Goal: Transaction & Acquisition: Purchase product/service

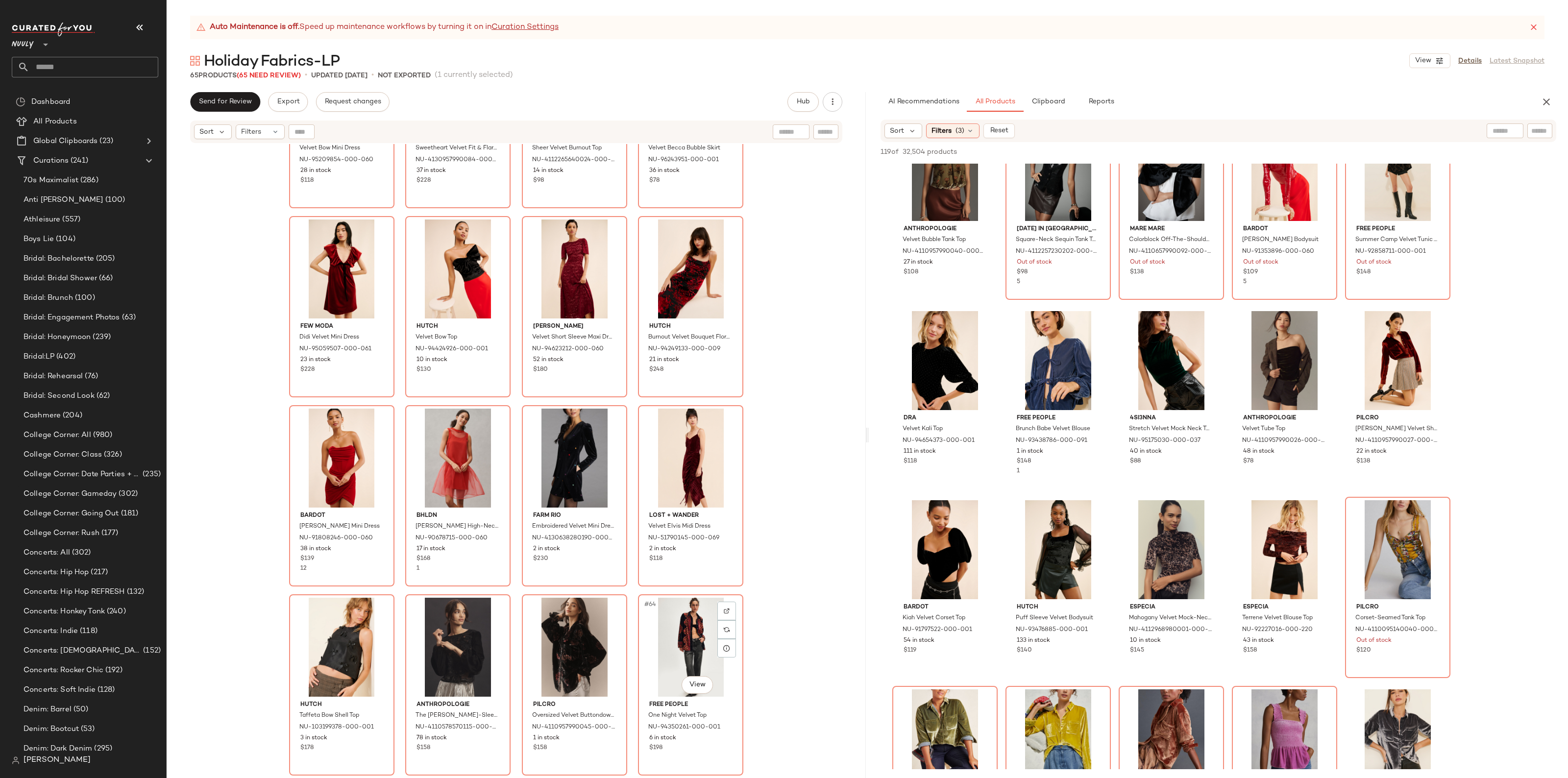
scroll to position [2559, 0]
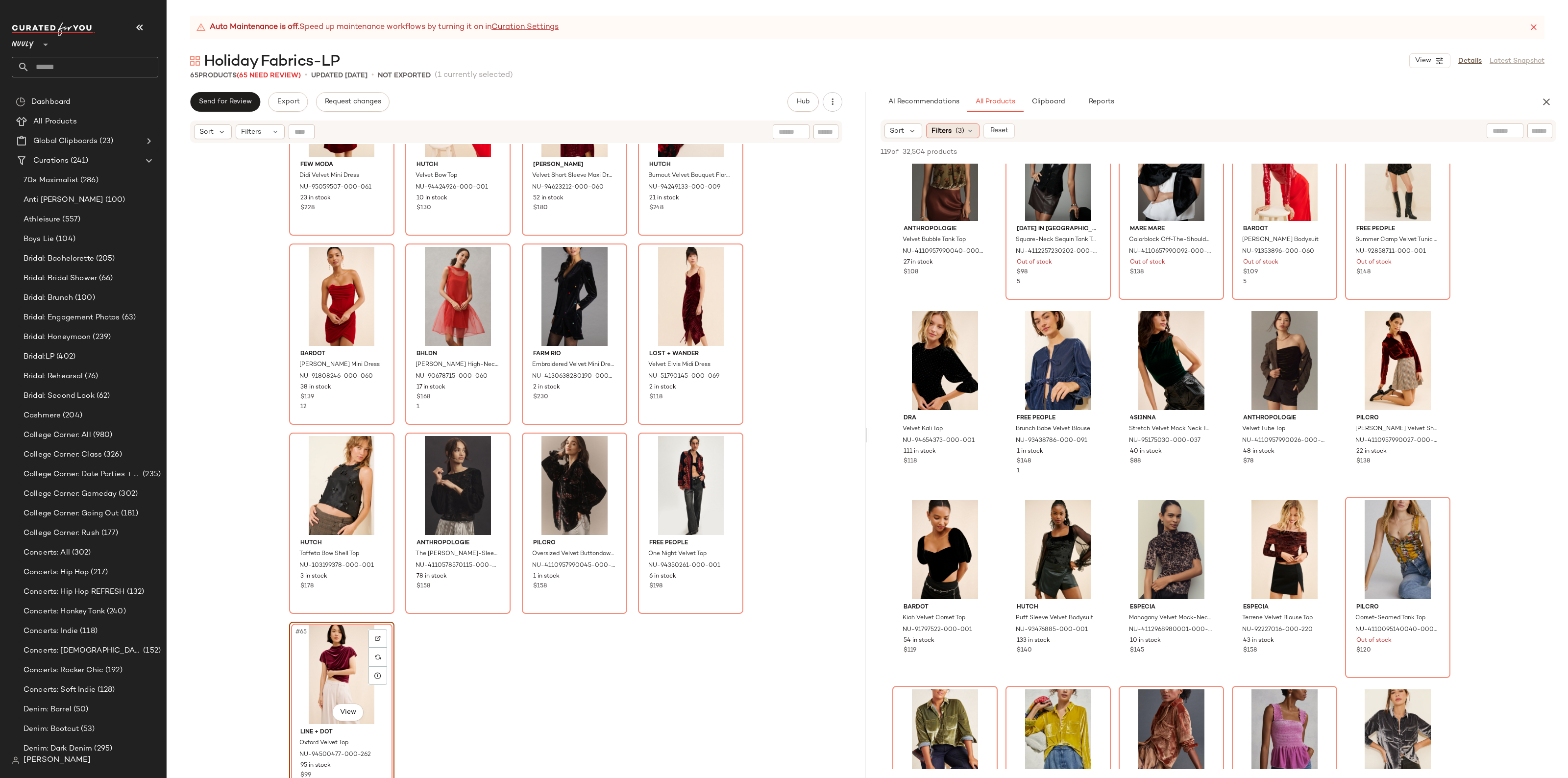
click at [964, 126] on div "Filters (3)" at bounding box center [953, 131] width 54 height 15
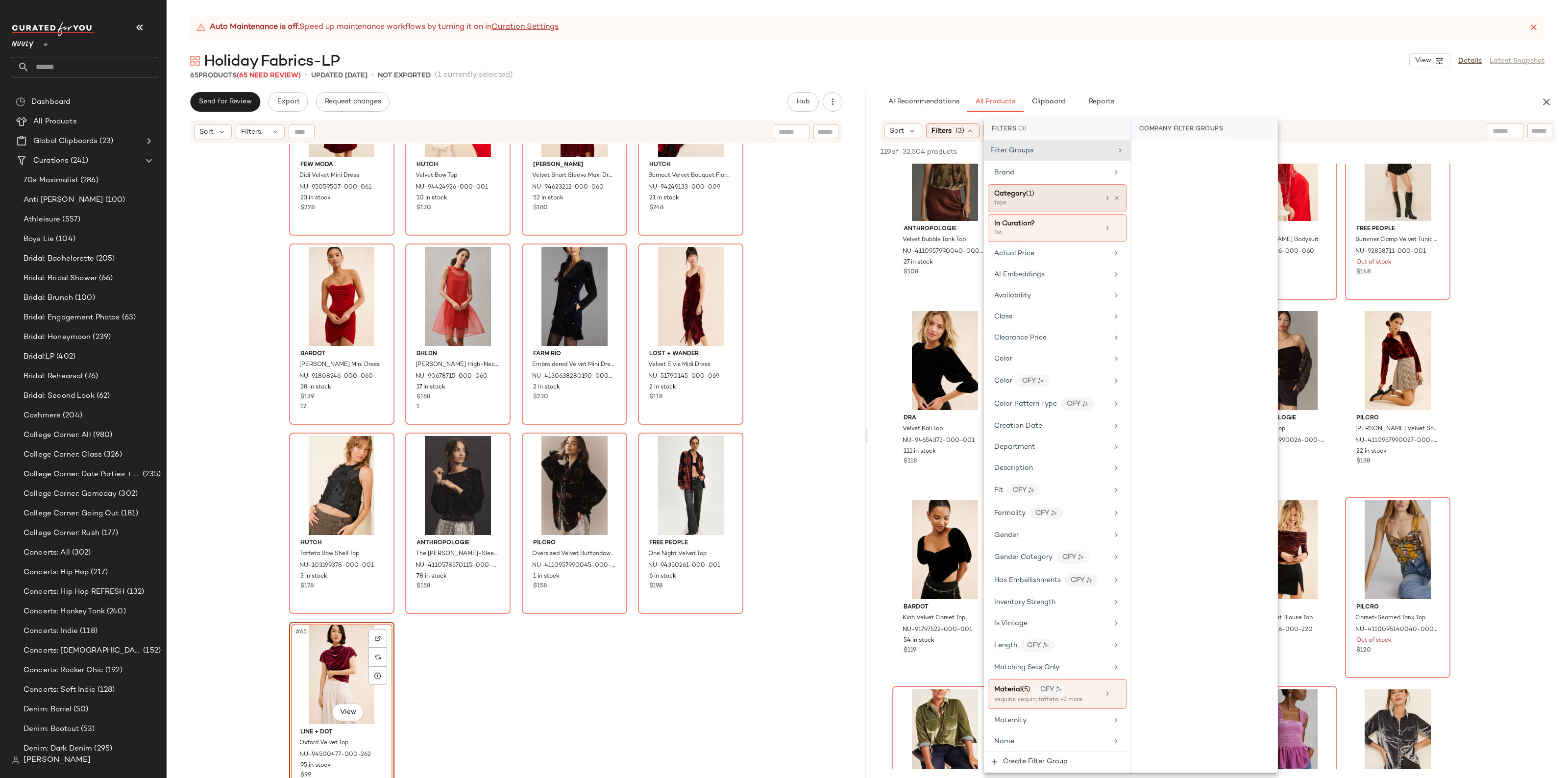
click at [1085, 196] on div "Category (1)" at bounding box center [1046, 194] width 105 height 10
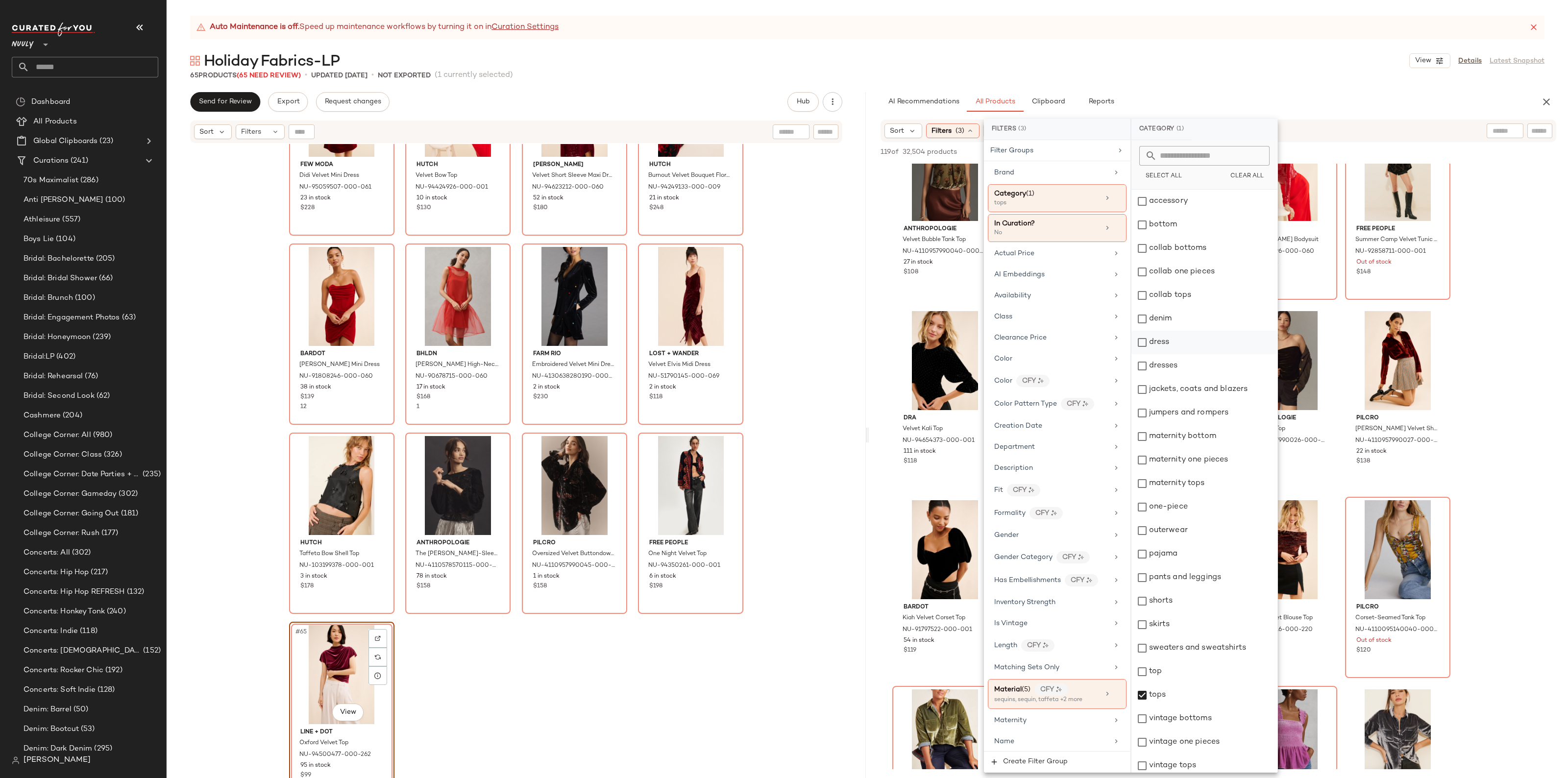
click at [1195, 337] on div "dress" at bounding box center [1205, 342] width 146 height 24
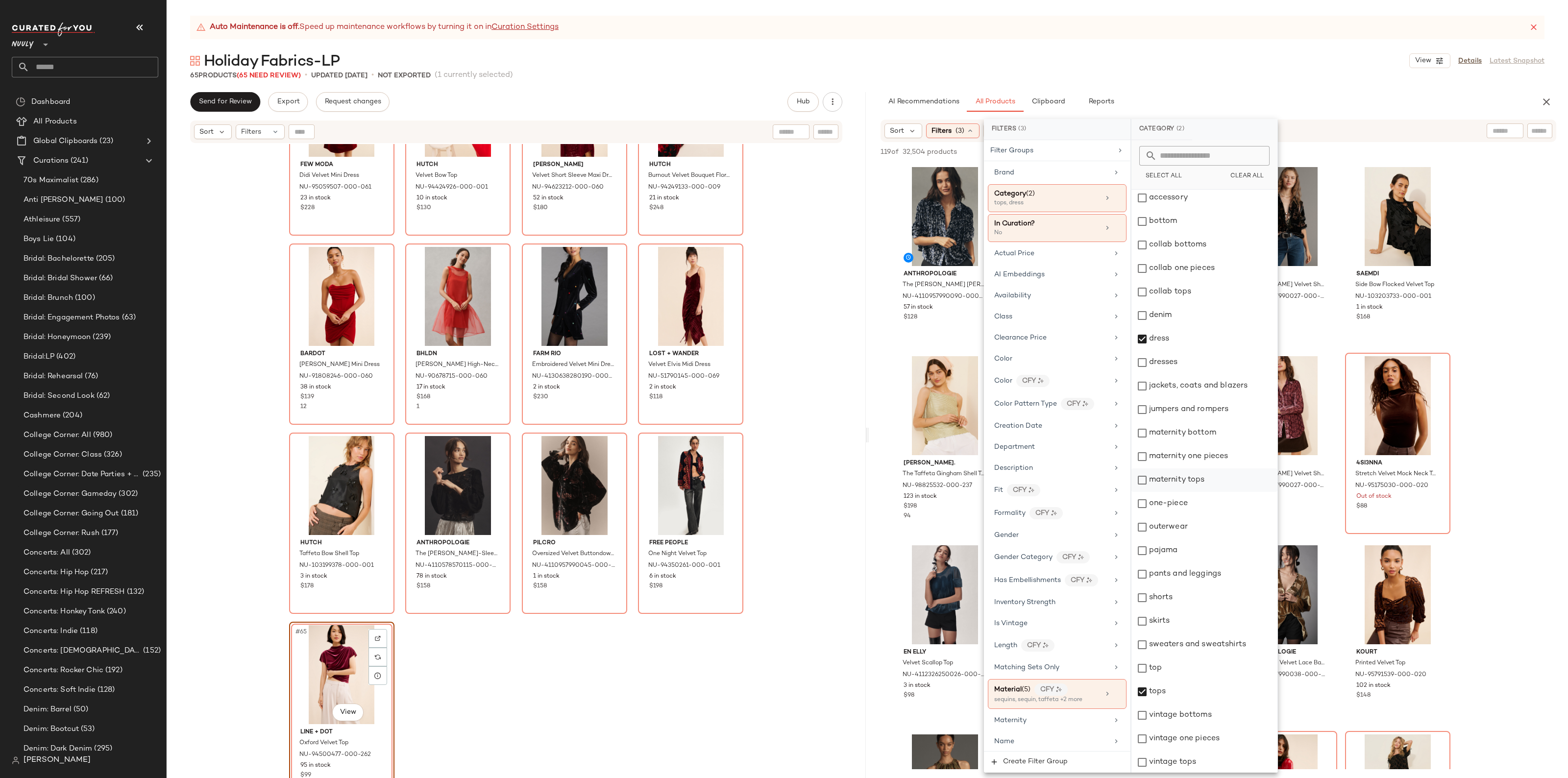
scroll to position [4, 0]
click at [1180, 577] on div "pants and leggings" at bounding box center [1205, 573] width 146 height 24
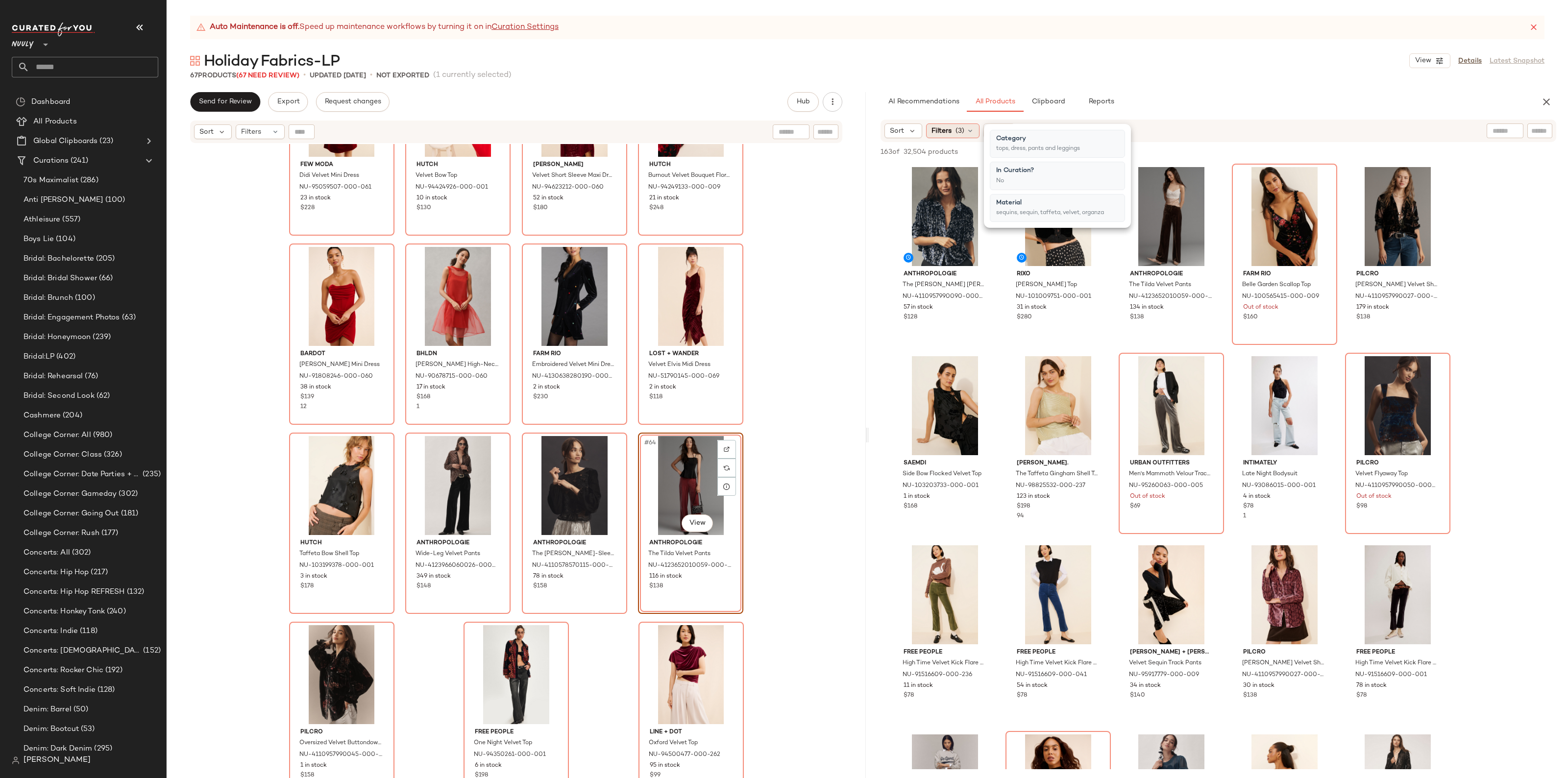
click at [946, 136] on div "Filters (3)" at bounding box center [953, 131] width 54 height 15
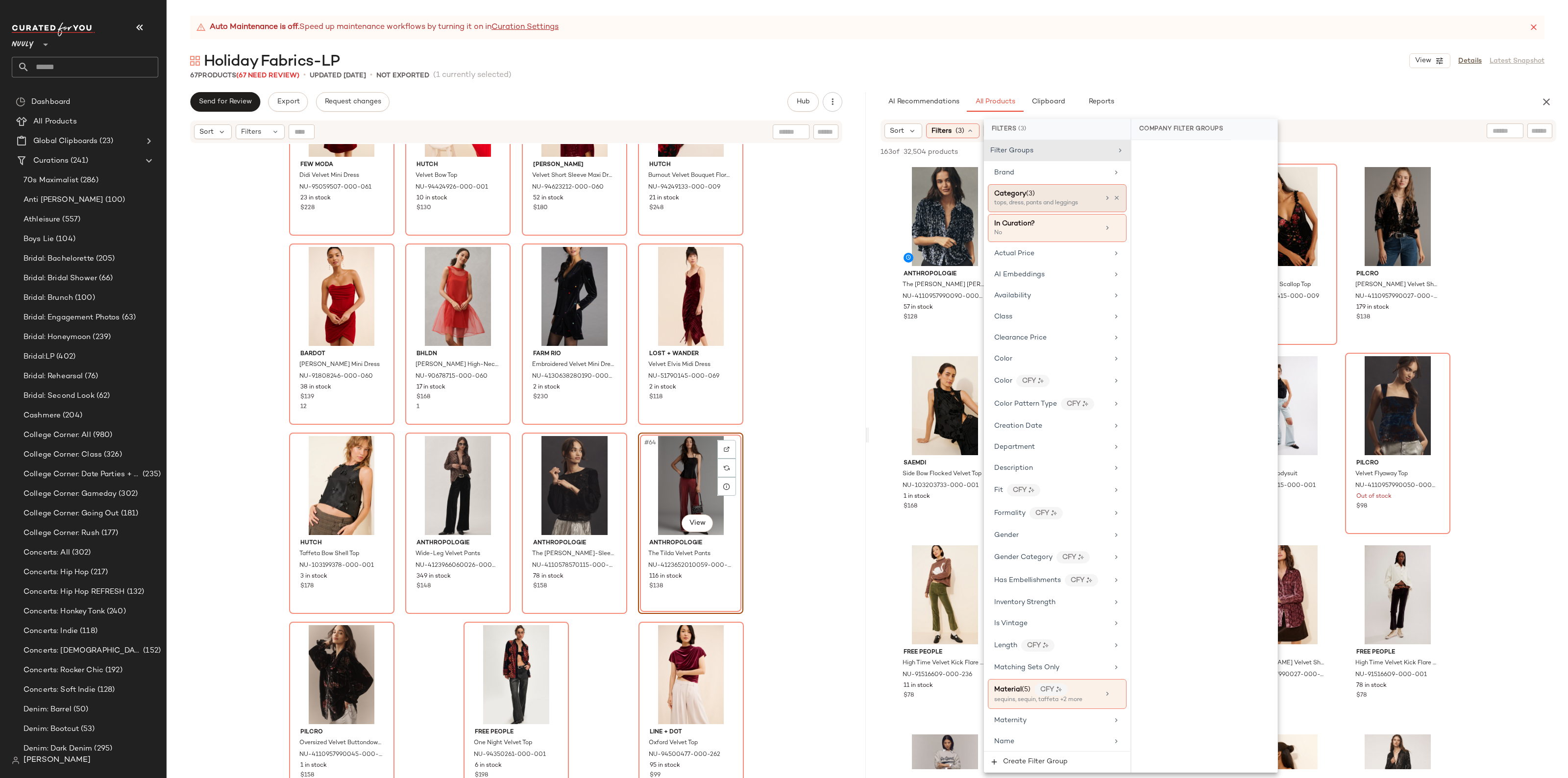
click at [1061, 191] on div "Category (3)" at bounding box center [1046, 194] width 105 height 10
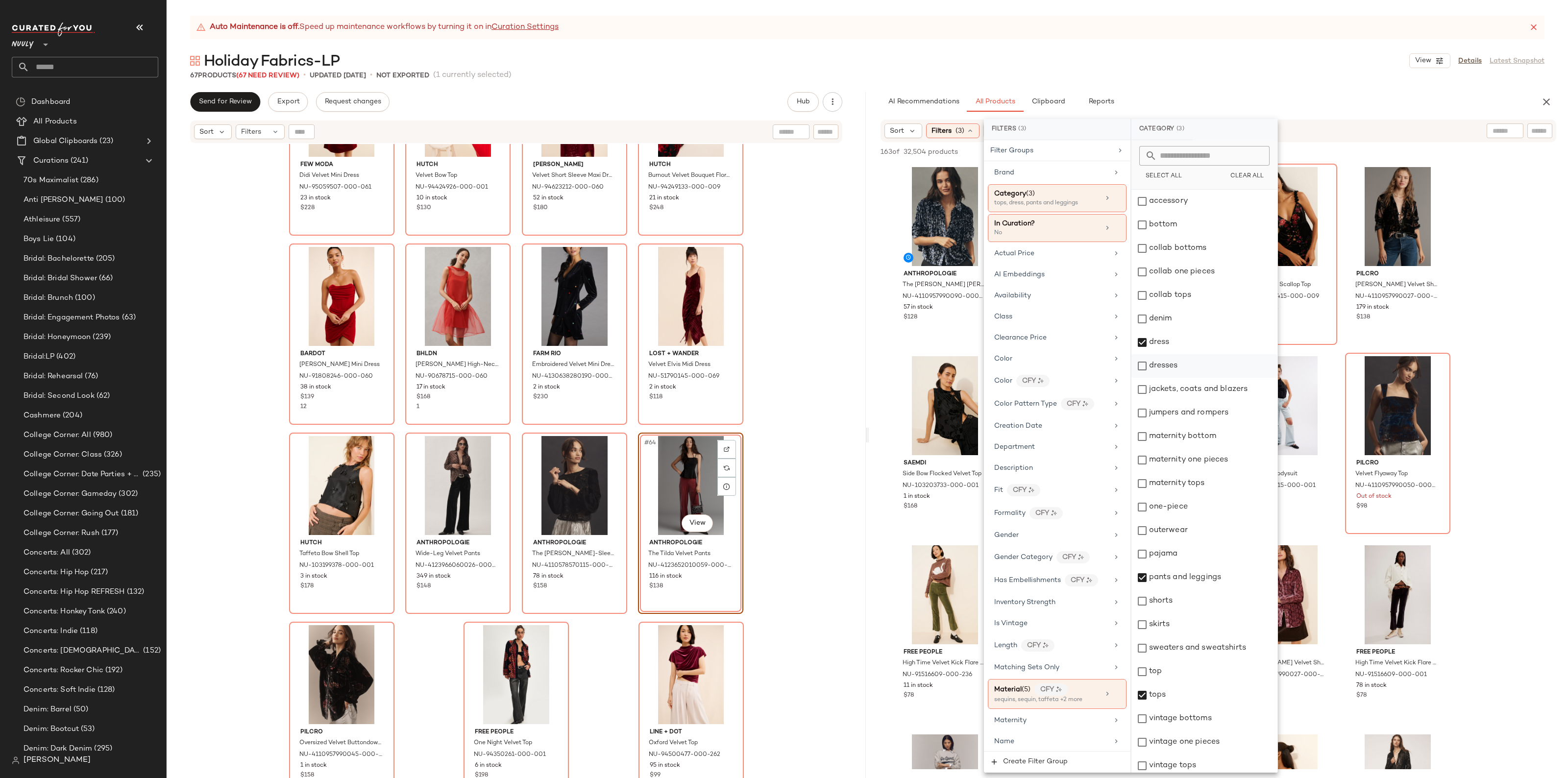
click at [1167, 358] on div "dresses" at bounding box center [1205, 366] width 146 height 24
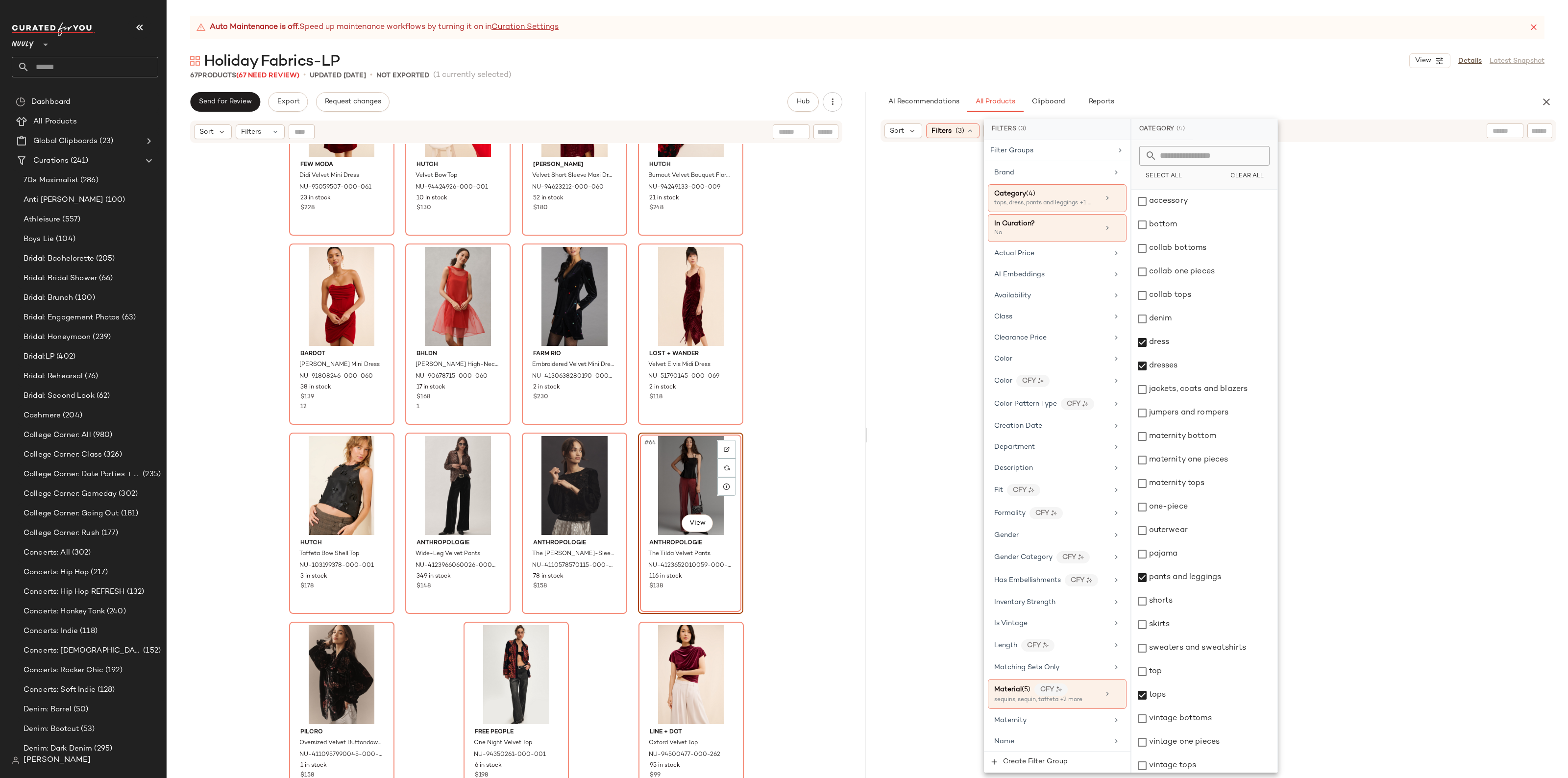
click at [1468, 375] on div at bounding box center [1218, 471] width 695 height 654
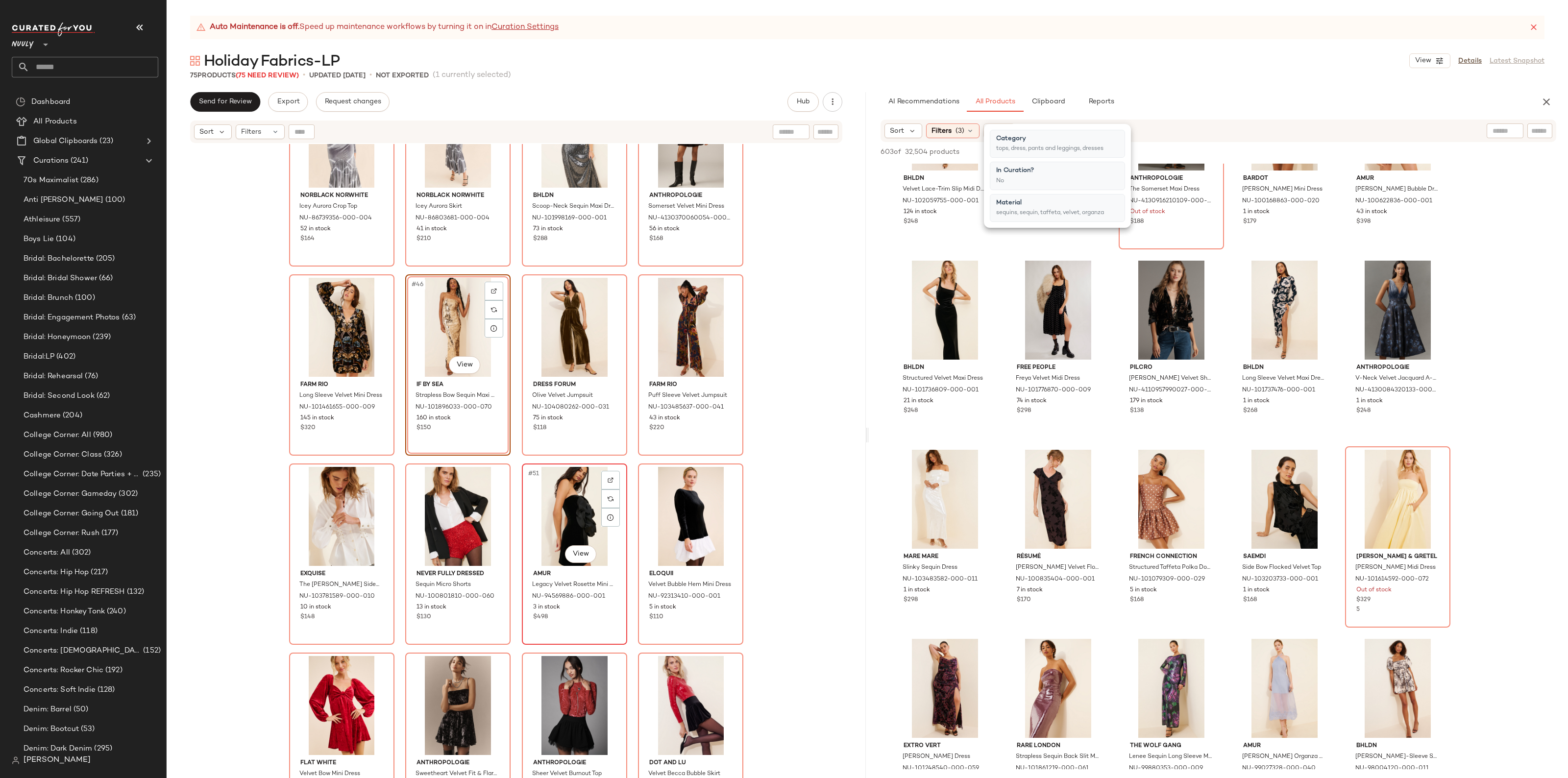
scroll to position [1895, 0]
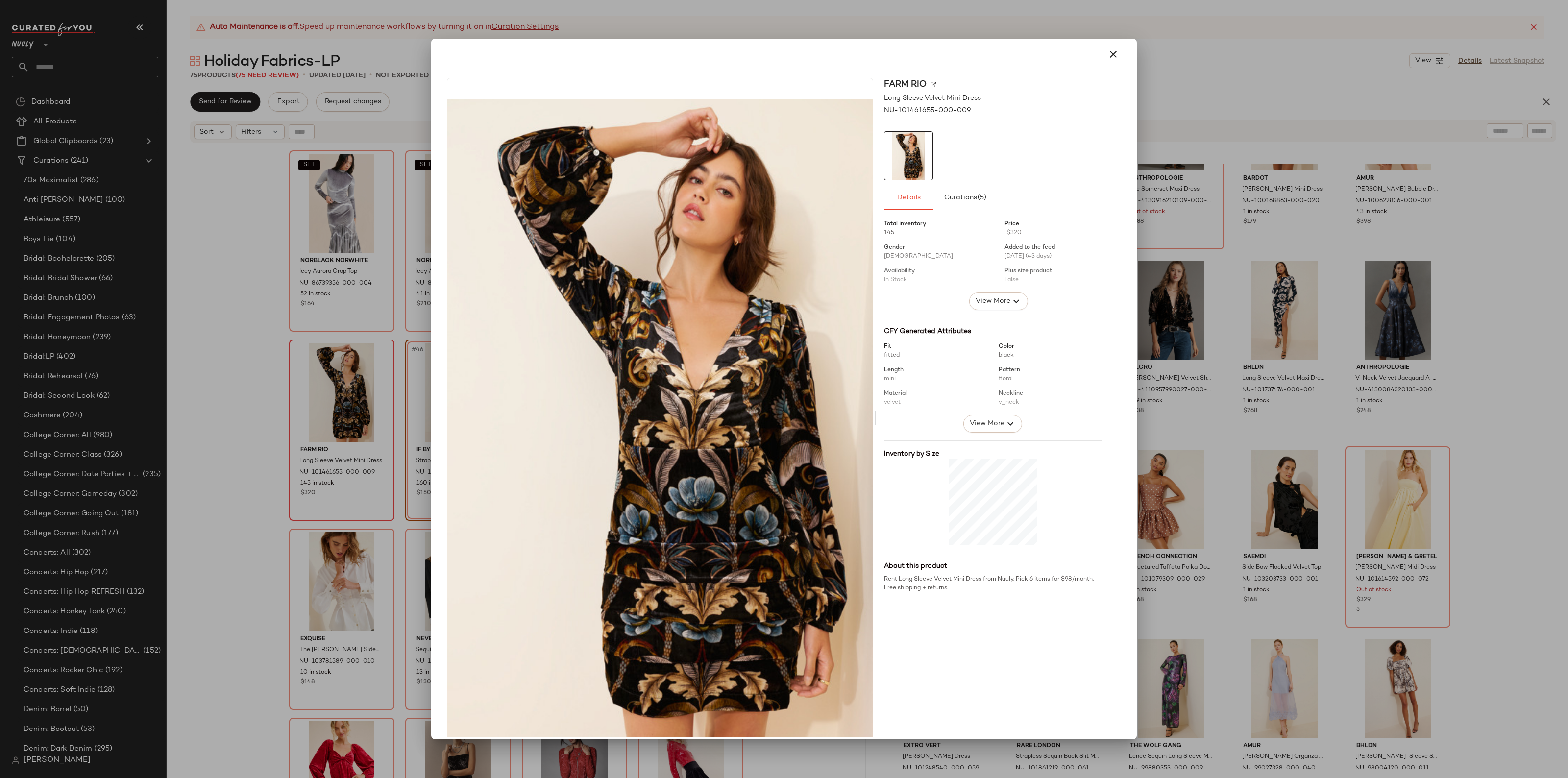
click at [1122, 49] on div at bounding box center [784, 55] width 698 height 32
click at [1107, 55] on icon "button" at bounding box center [1113, 54] width 12 height 12
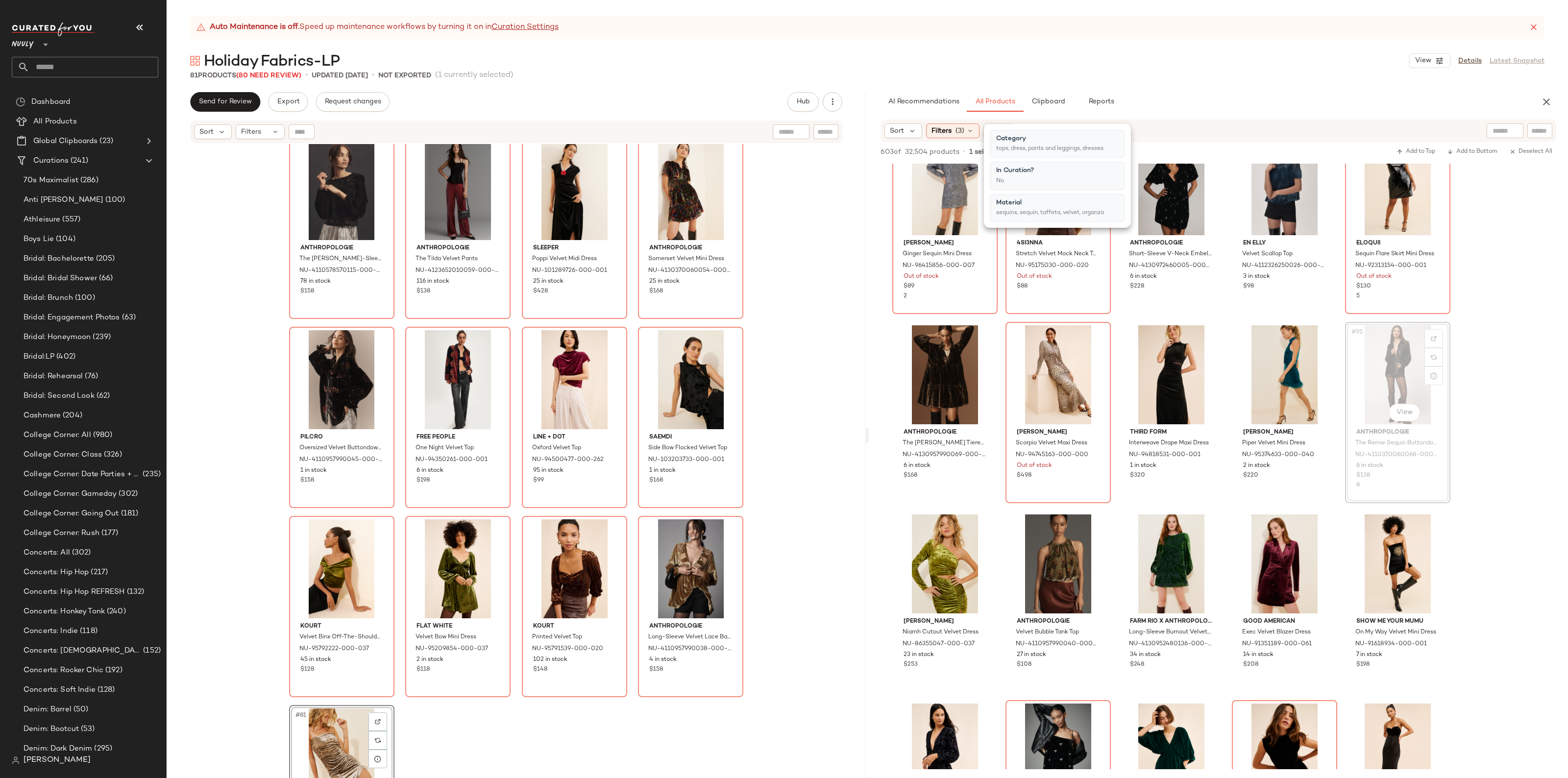
scroll to position [3315, 0]
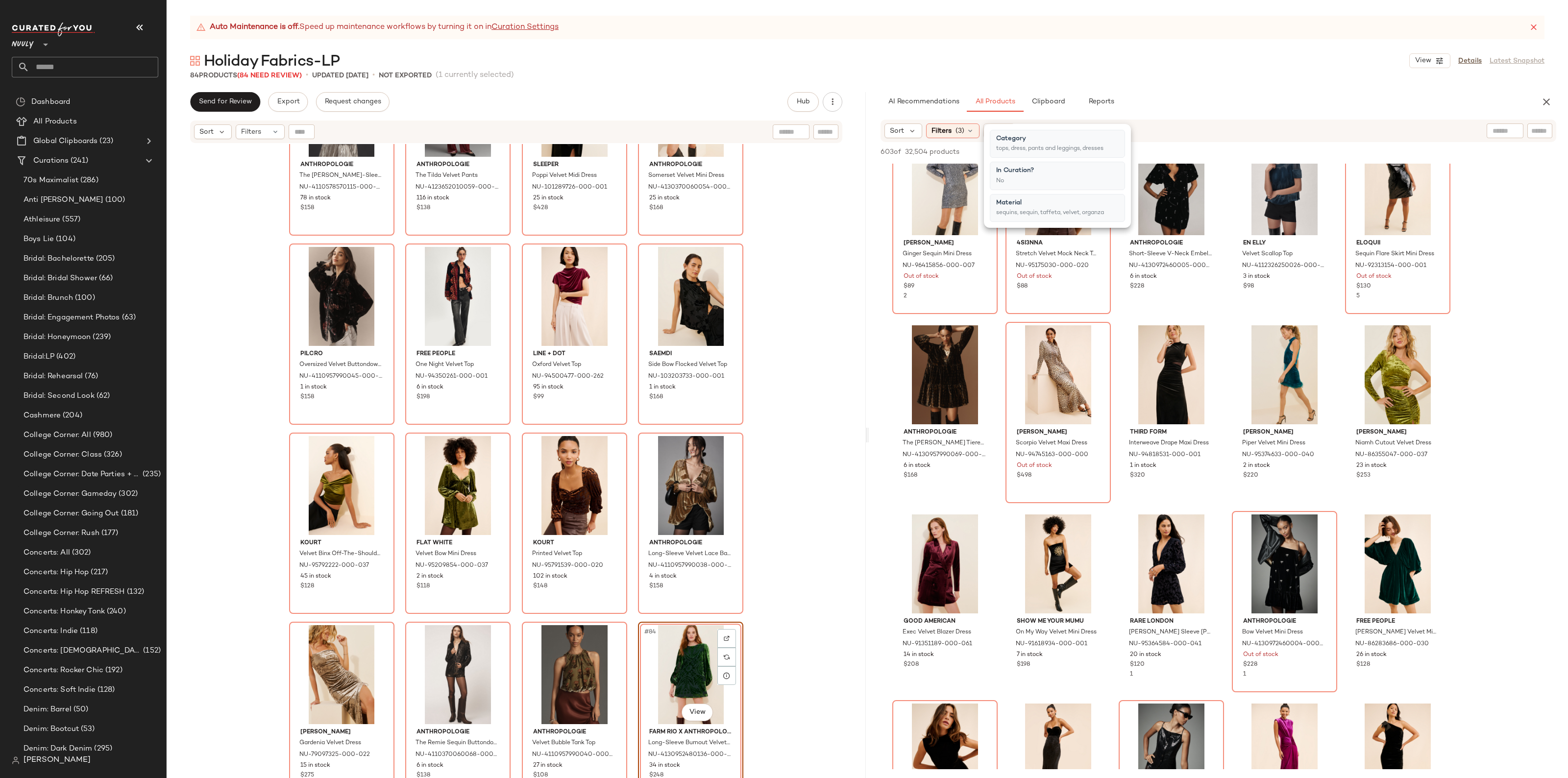
drag, startPoint x: 686, startPoint y: 662, endPoint x: 692, endPoint y: 667, distance: 7.8
click at [741, 580] on div "Remove Product Delete" at bounding box center [758, 586] width 131 height 19
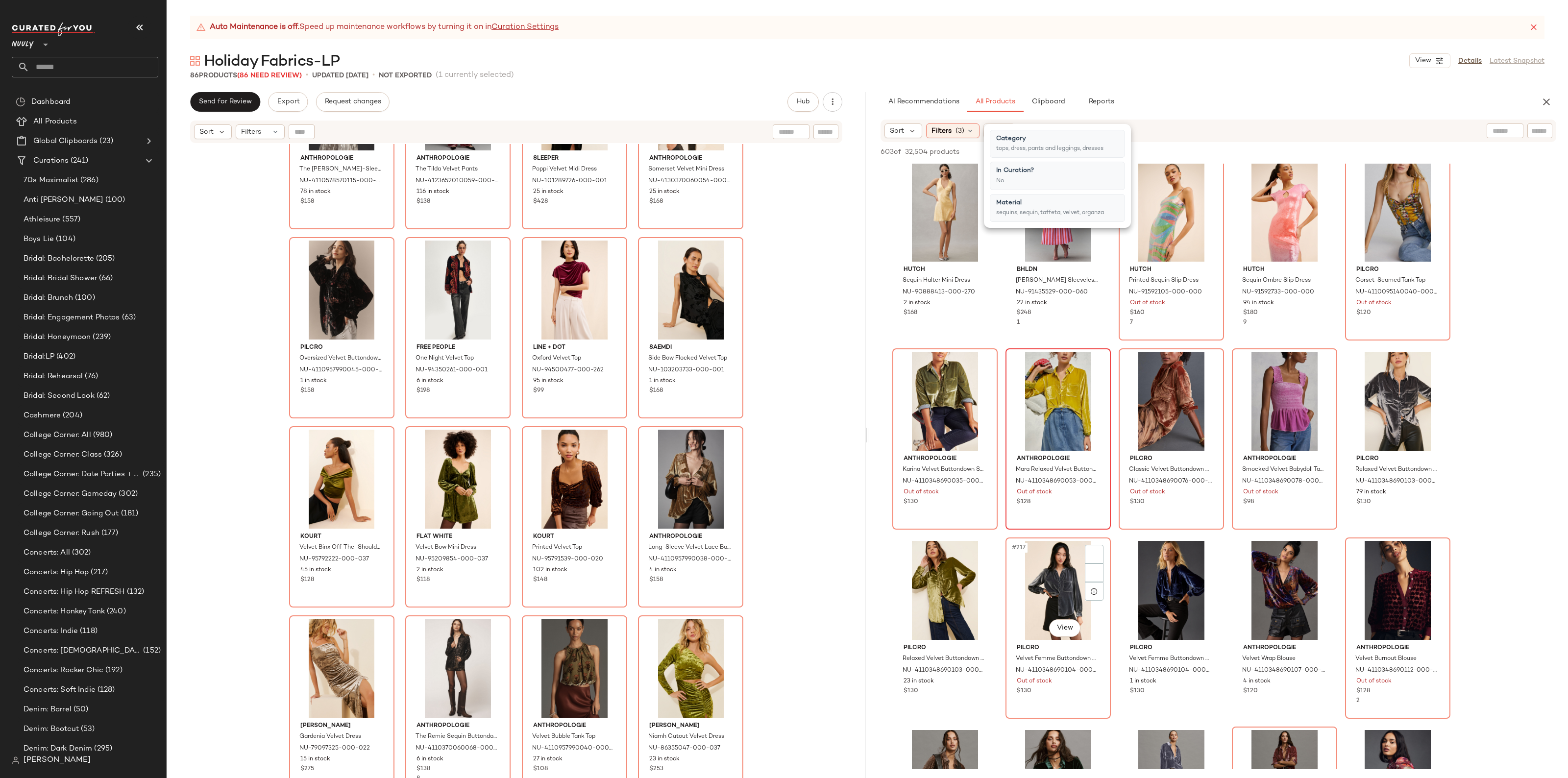
scroll to position [7841, 0]
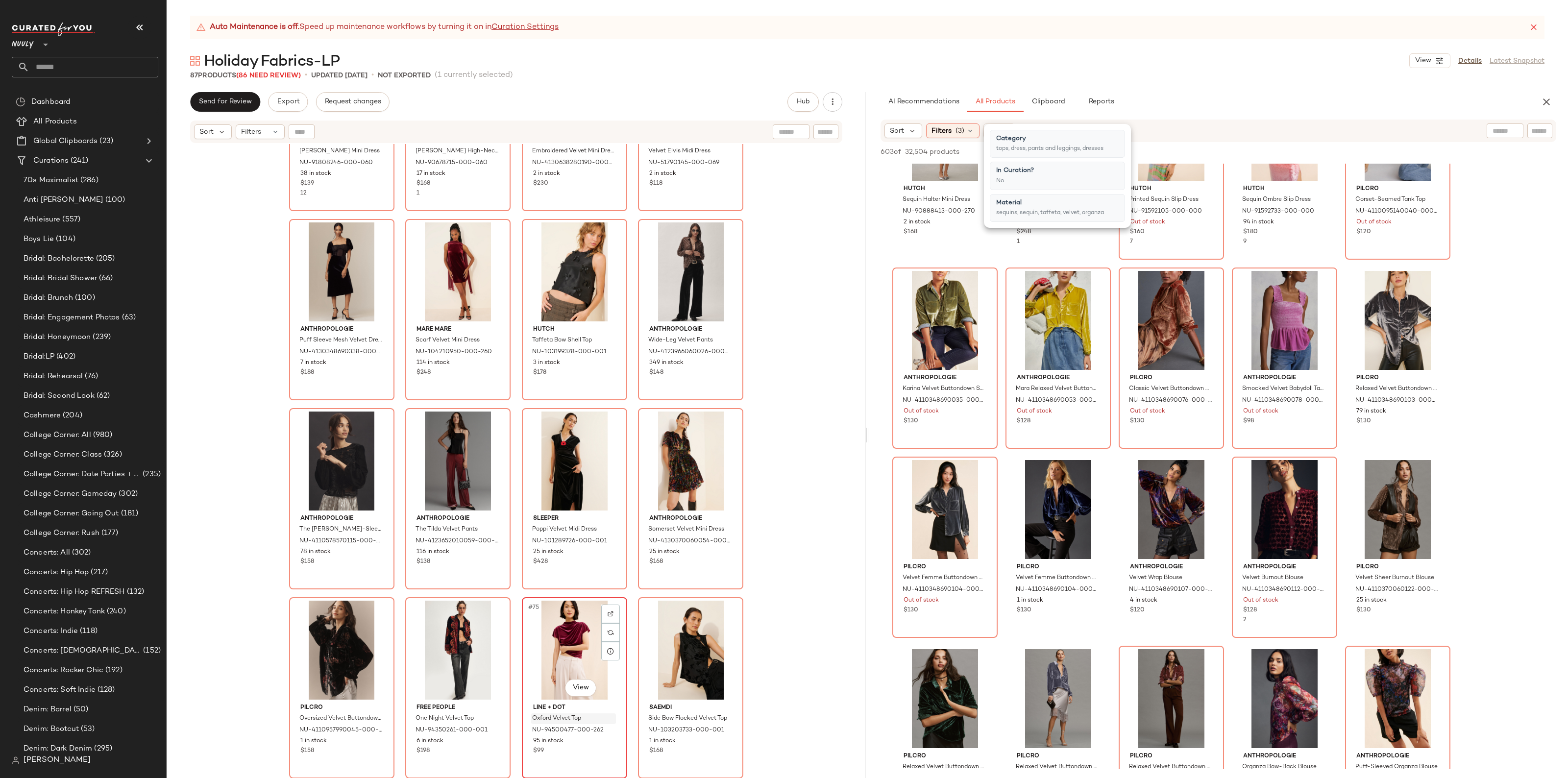
scroll to position [3015, 0]
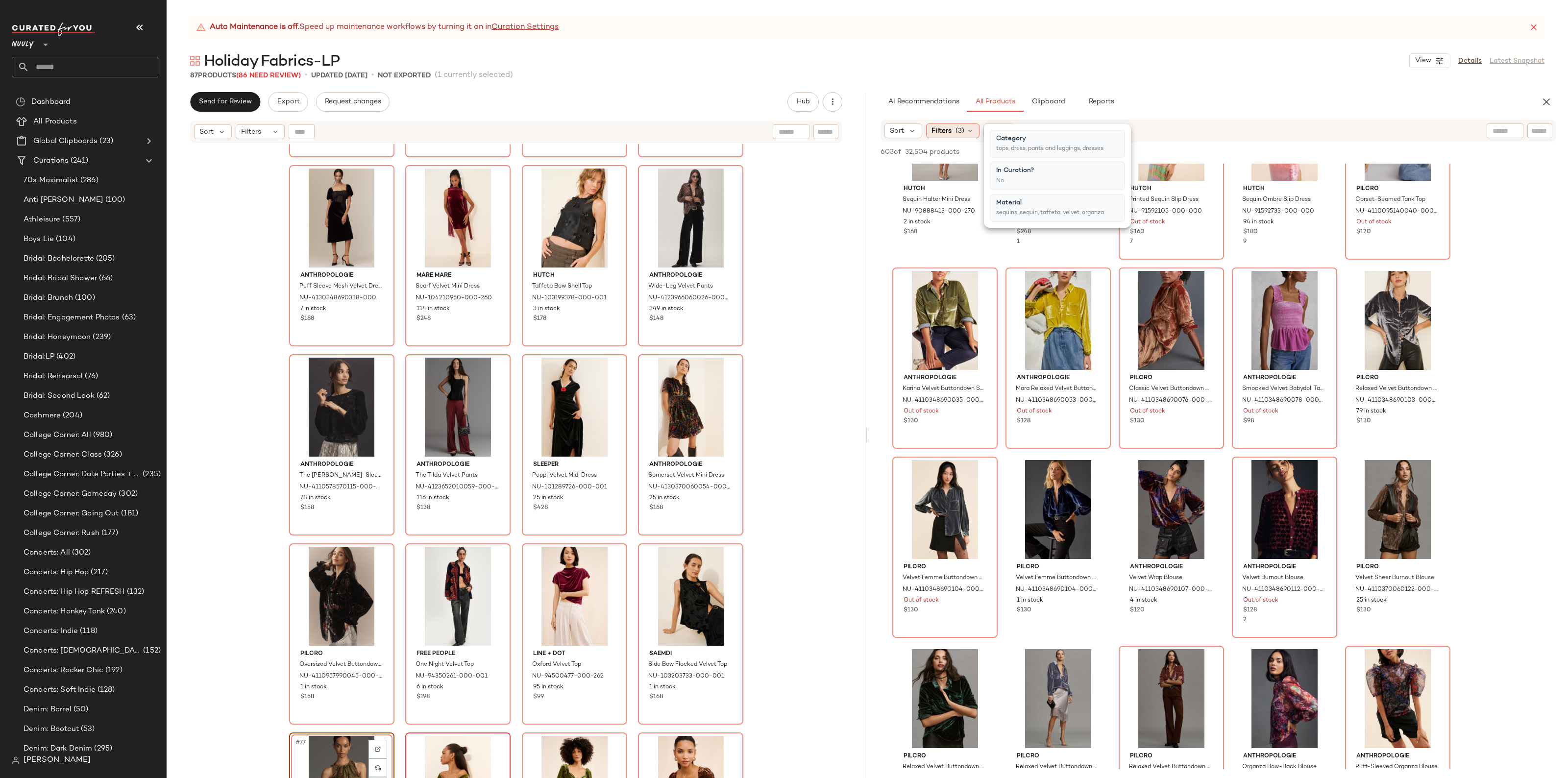
click at [934, 130] on span "Filters" at bounding box center [941, 131] width 20 height 10
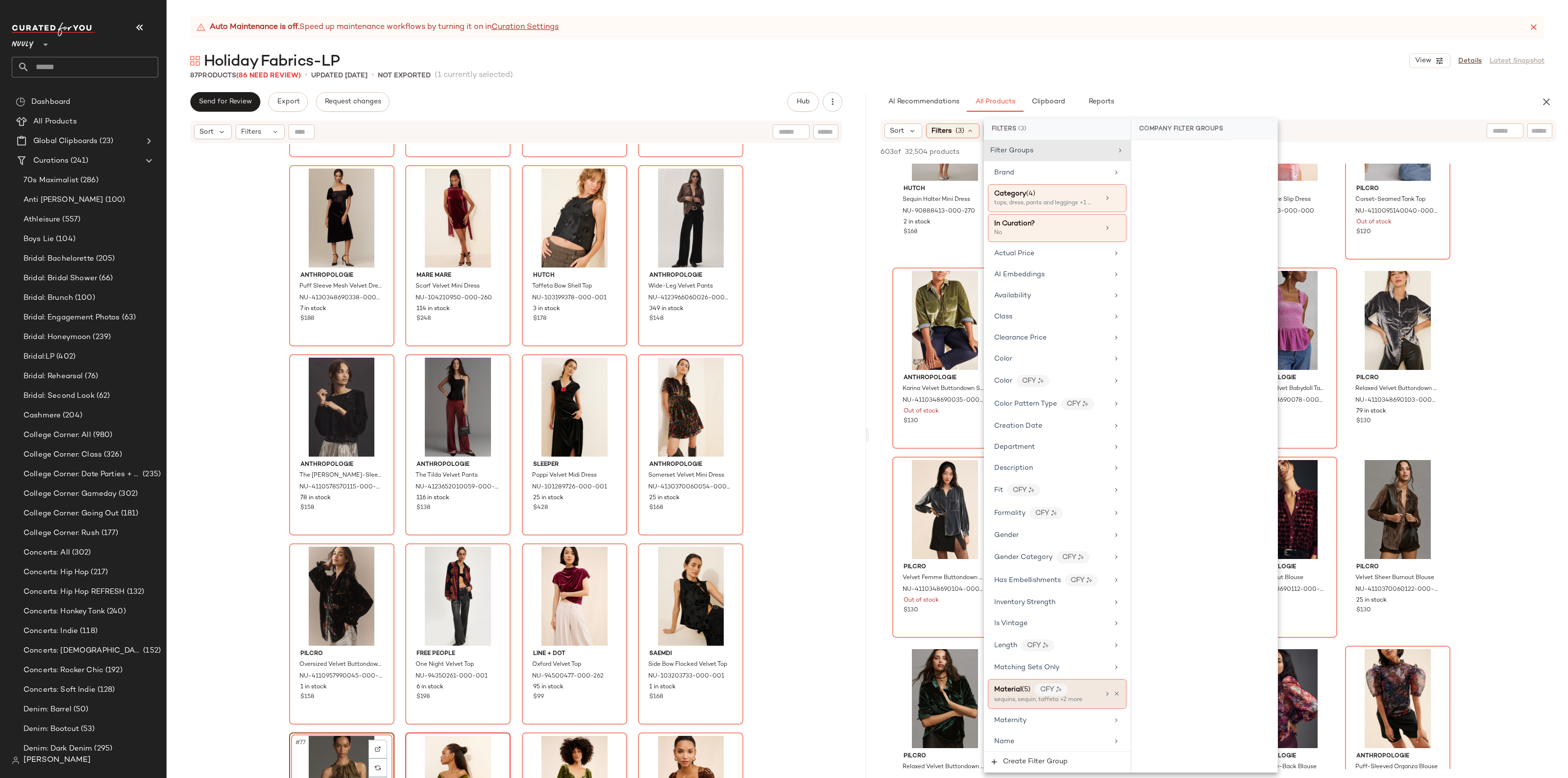
click at [1111, 703] on div "Material (5) CFY sequins, sequin, taffeta +2 more" at bounding box center [1057, 694] width 139 height 30
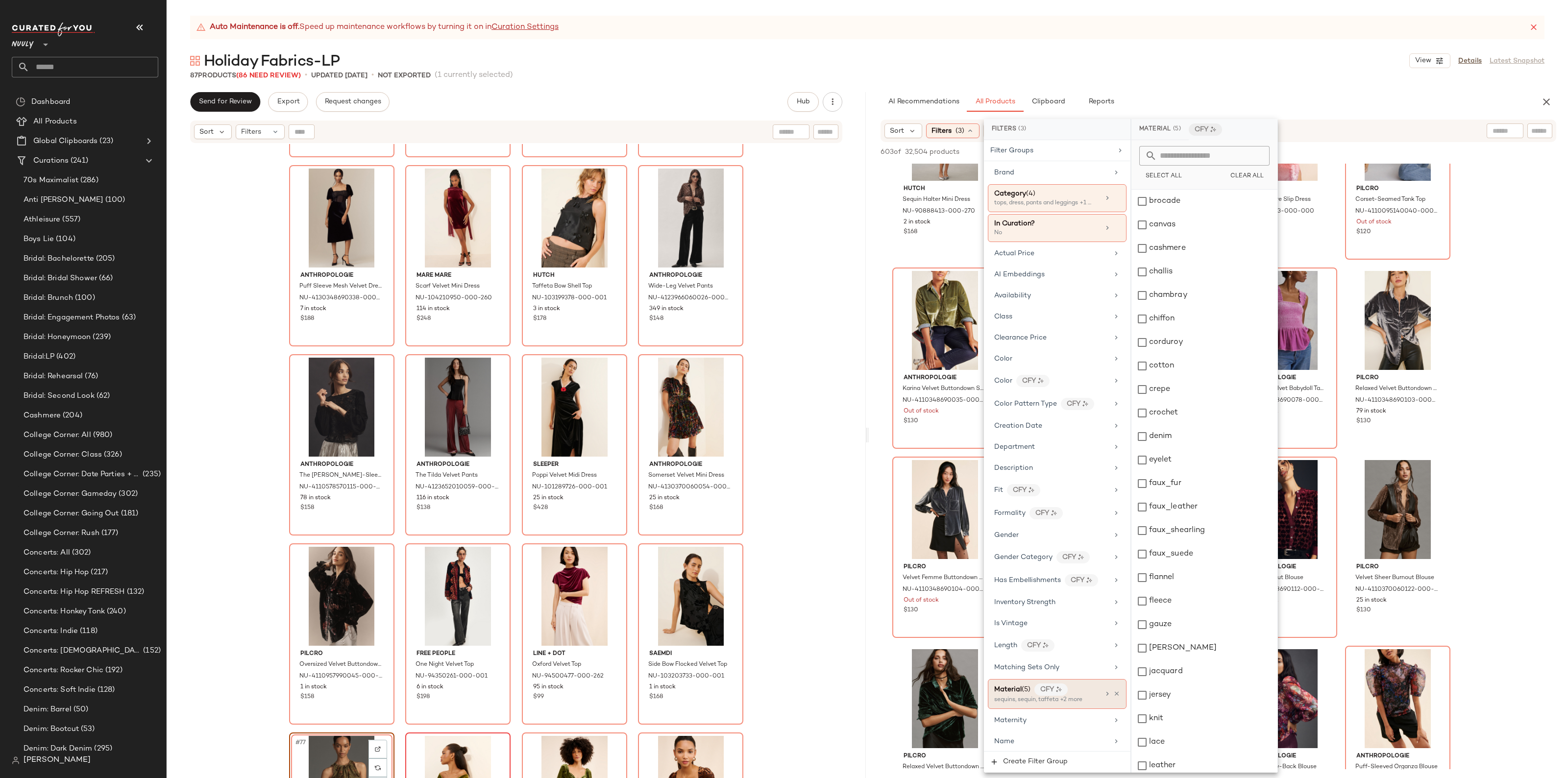
click at [1115, 703] on div "Material (5) CFY sequins, sequin, taffeta +2 more" at bounding box center [1057, 694] width 139 height 30
click at [1108, 698] on div at bounding box center [1111, 693] width 16 height 8
click at [1113, 698] on icon at bounding box center [1116, 693] width 7 height 7
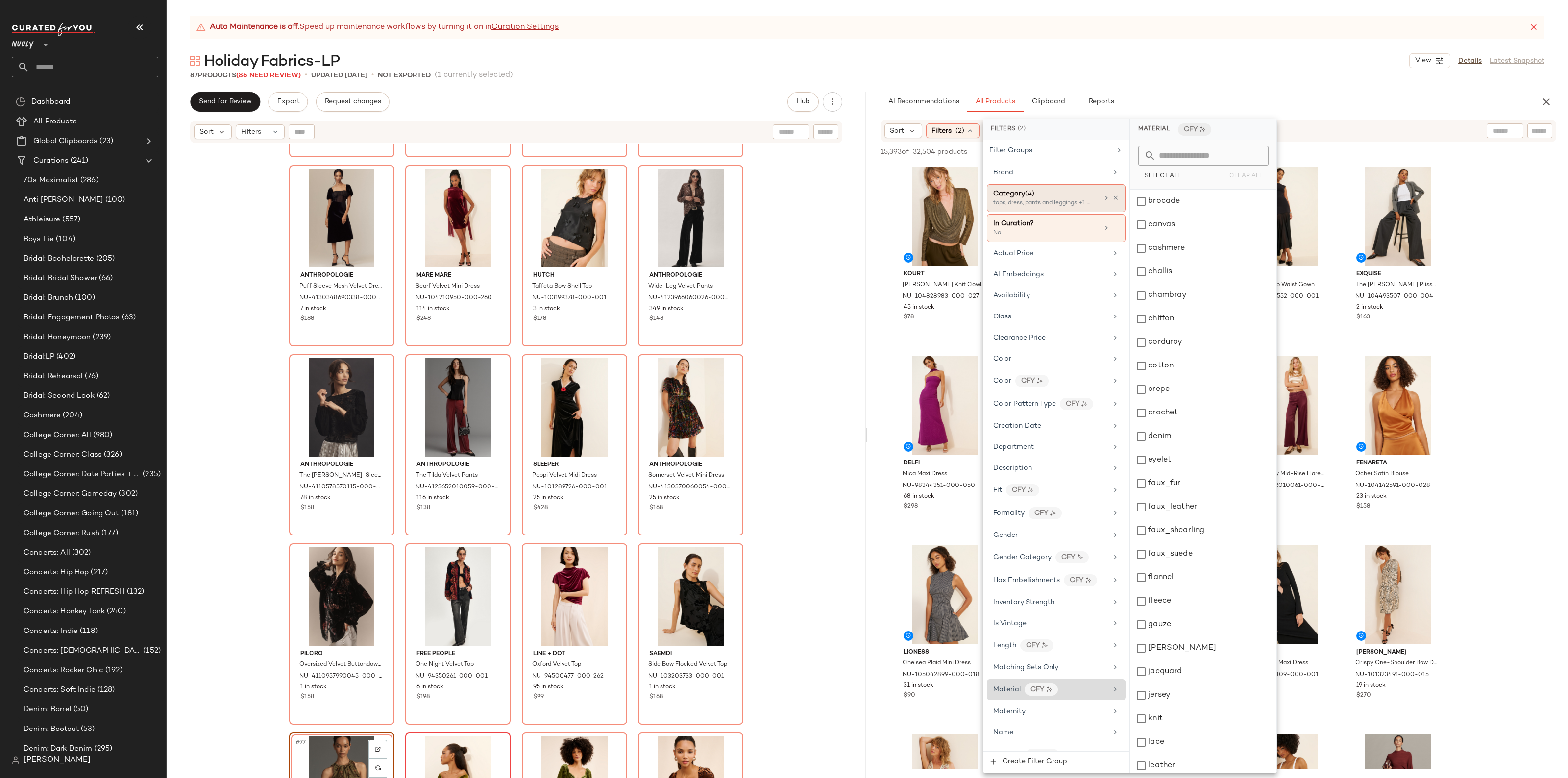
click at [1076, 205] on div "tops, dress, pants and leggings +1 more" at bounding box center [1042, 203] width 98 height 9
click at [1182, 347] on div "dress" at bounding box center [1203, 342] width 146 height 24
click at [1177, 368] on div "dresses" at bounding box center [1203, 366] width 146 height 24
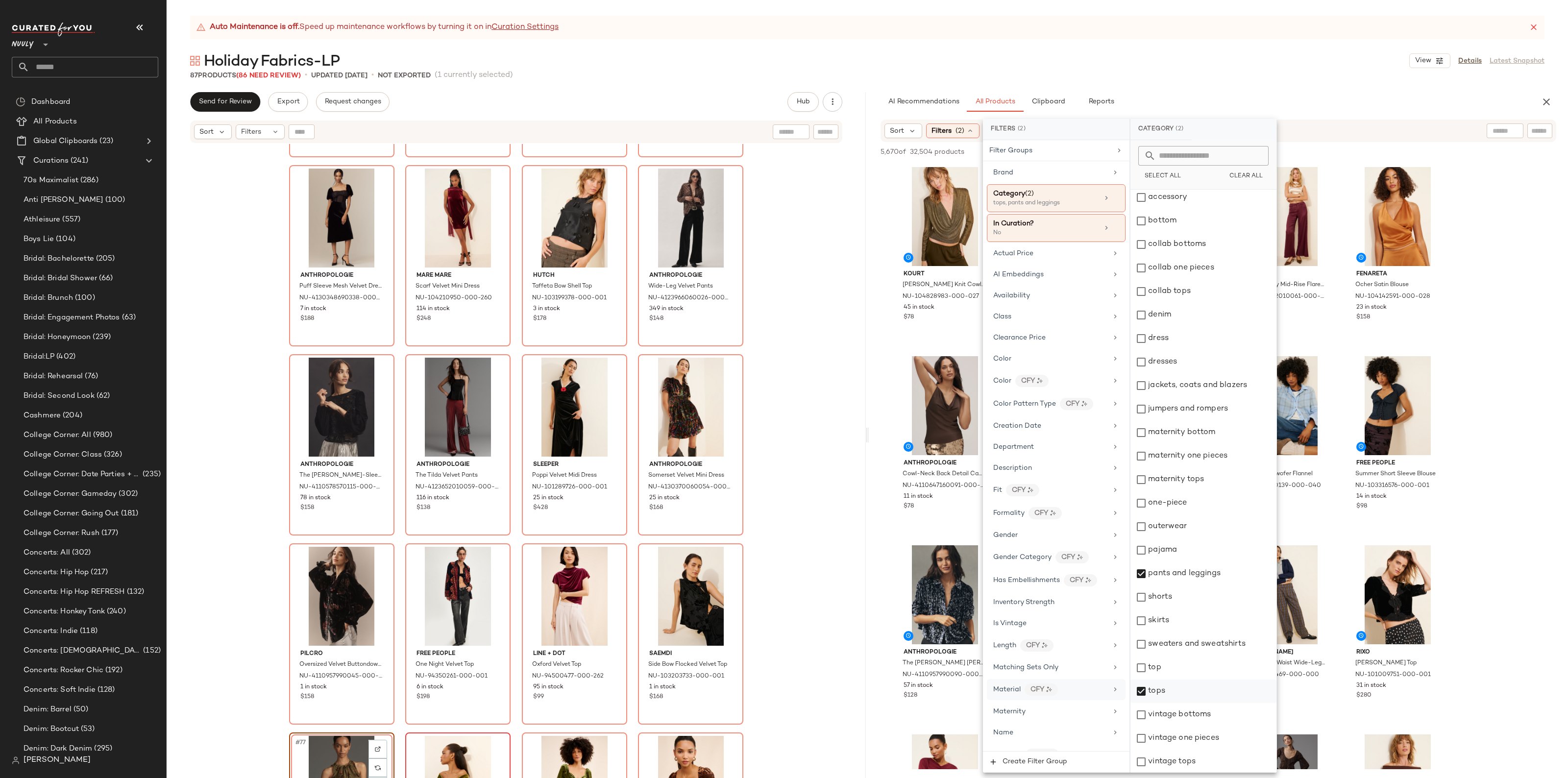
click at [1177, 687] on div "tops" at bounding box center [1203, 692] width 146 height 24
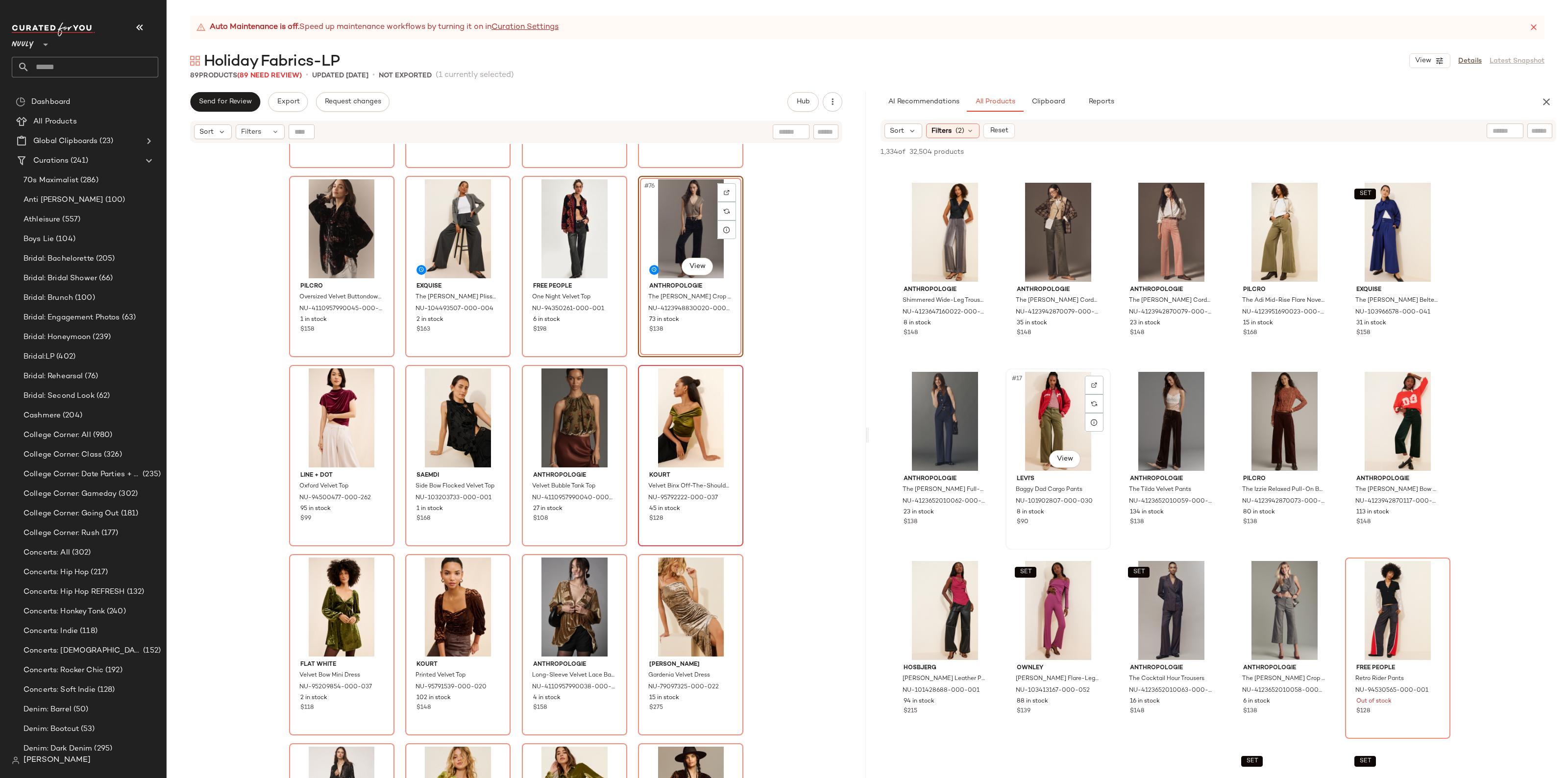
scroll to position [368, 0]
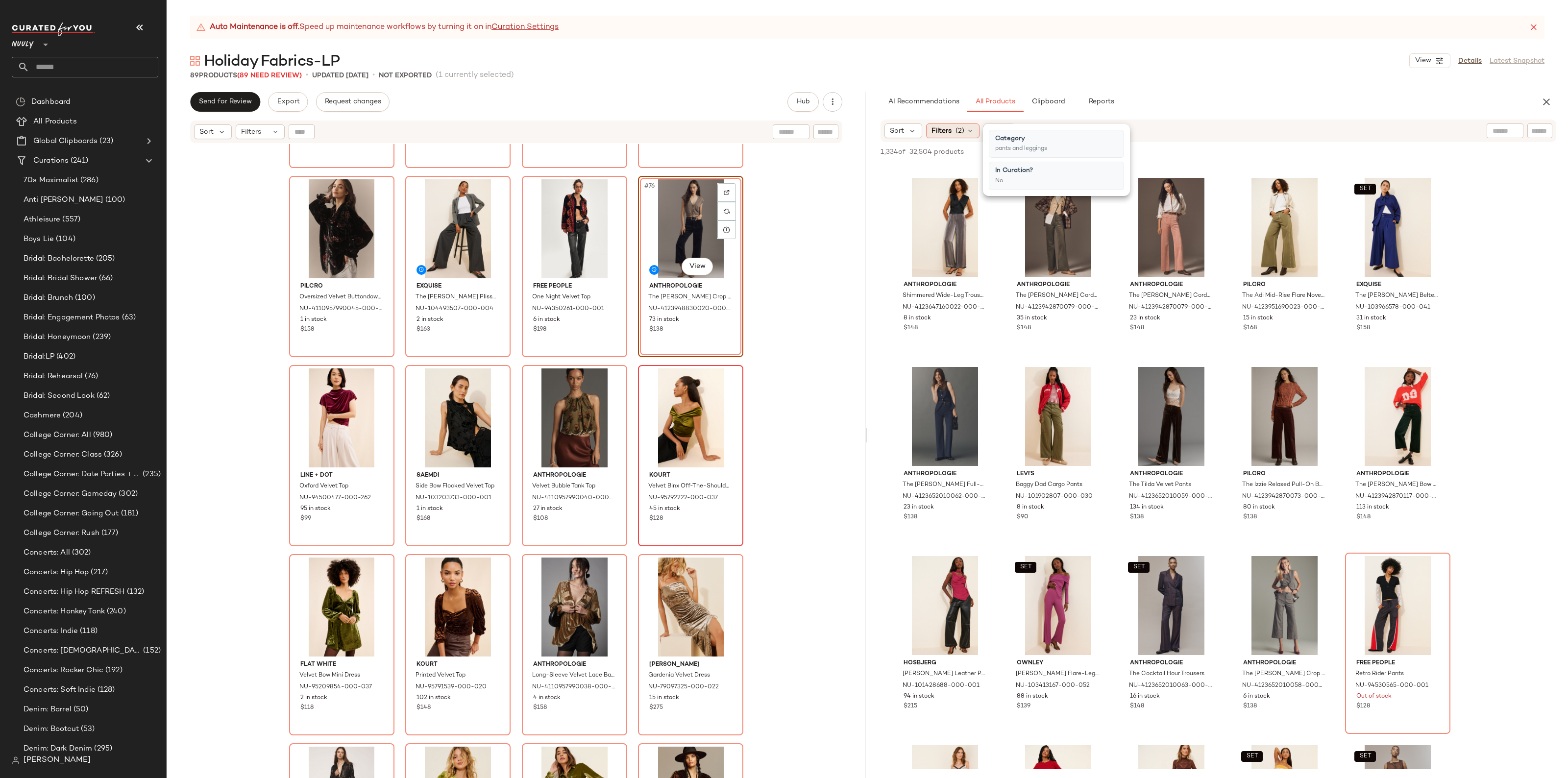
click at [961, 131] on span "(2)" at bounding box center [960, 131] width 9 height 10
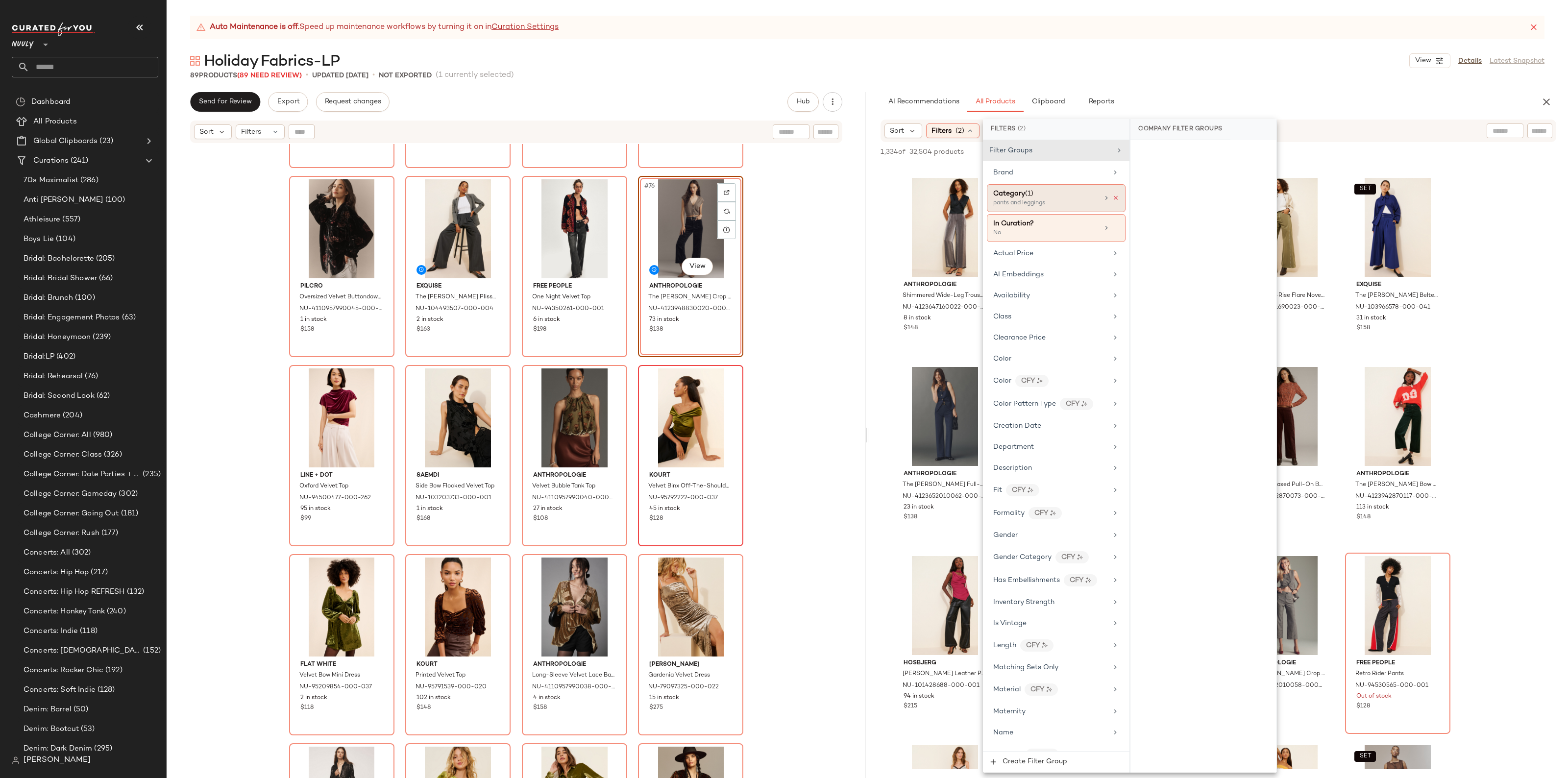
click at [1115, 201] on icon at bounding box center [1115, 198] width 7 height 7
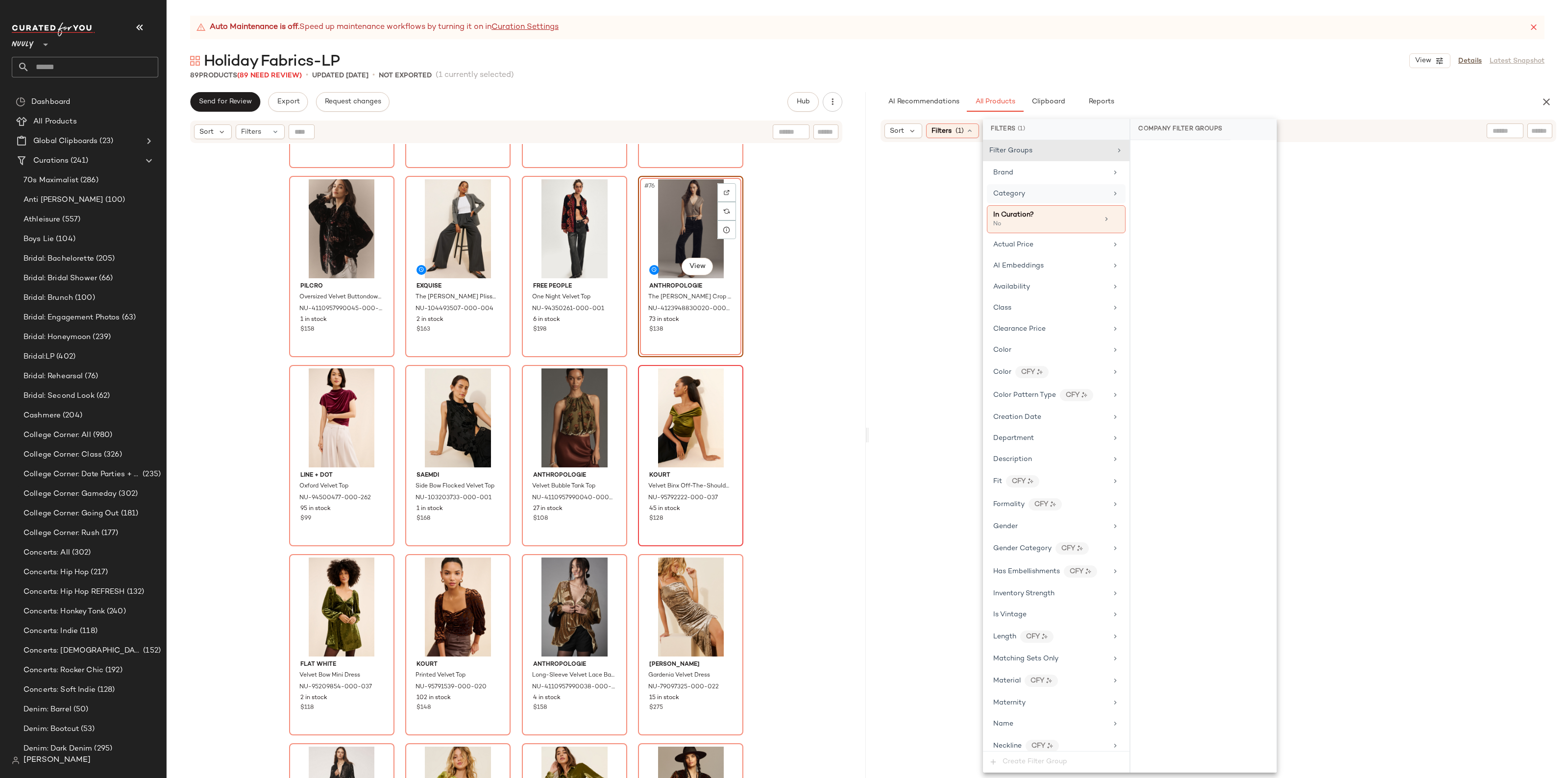
click at [1542, 126] on input "text" at bounding box center [1540, 131] width 17 height 10
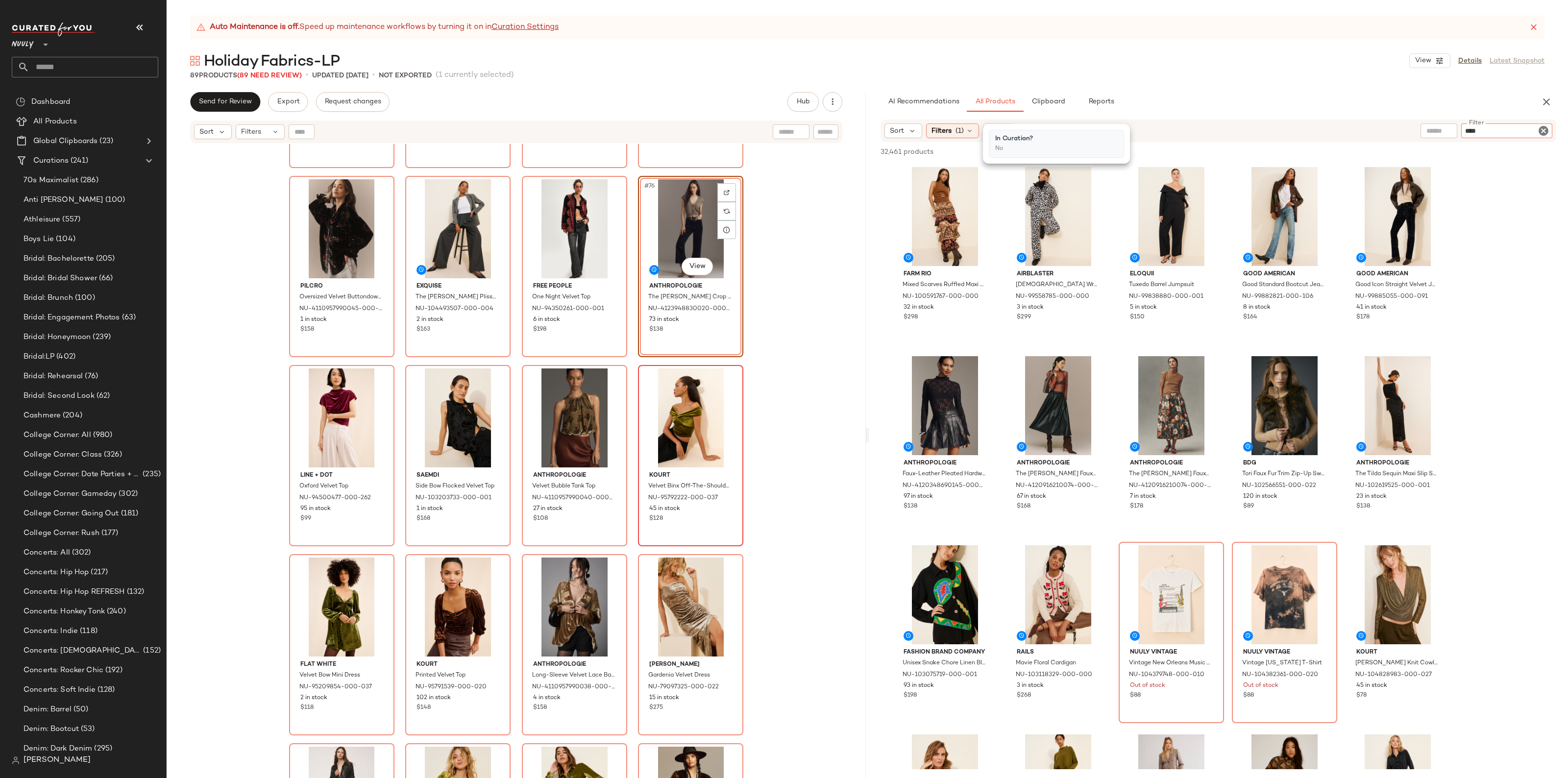
type input "*****"
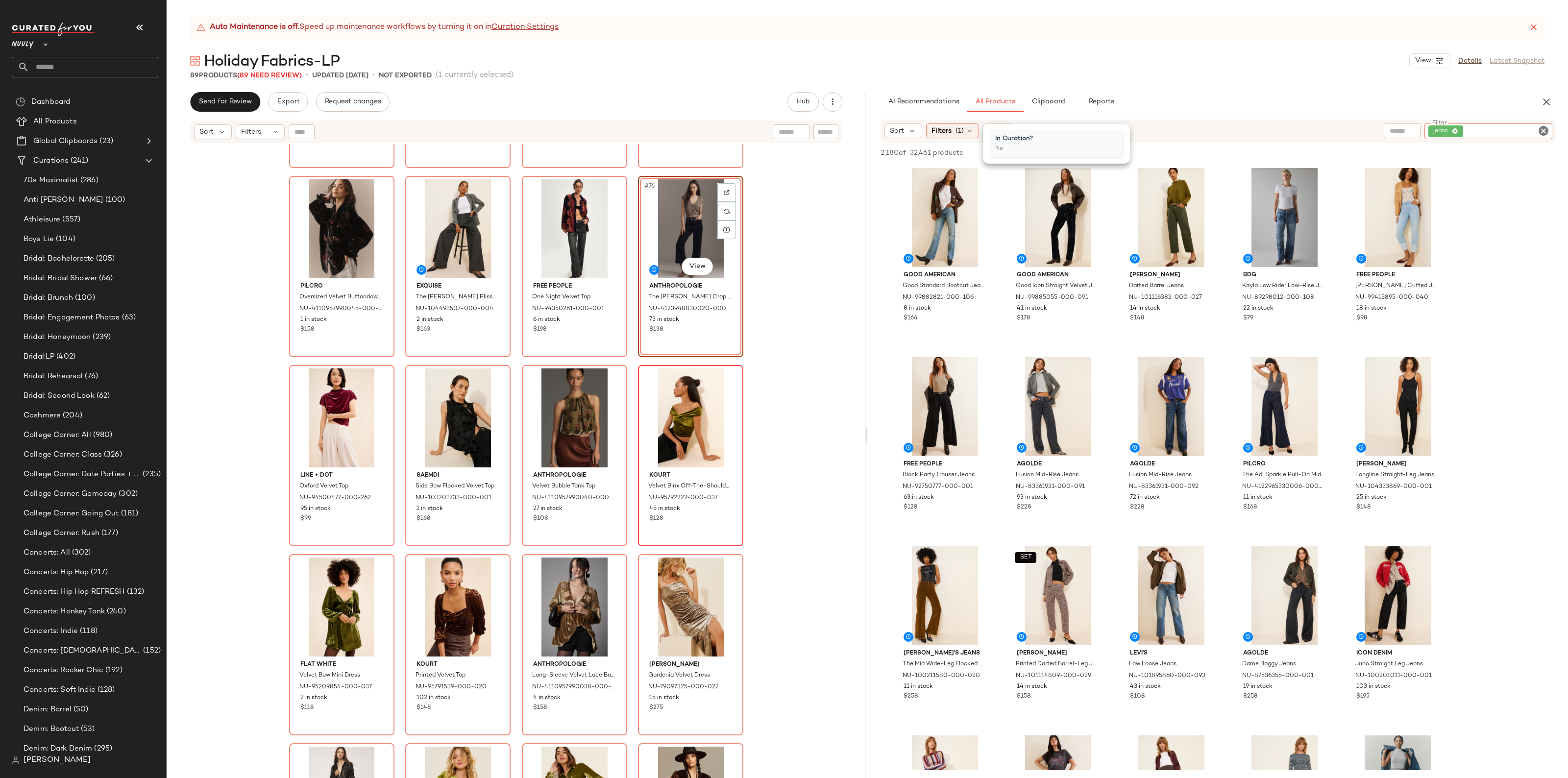
click at [1544, 131] on icon "Clear Filter" at bounding box center [1543, 130] width 12 height 12
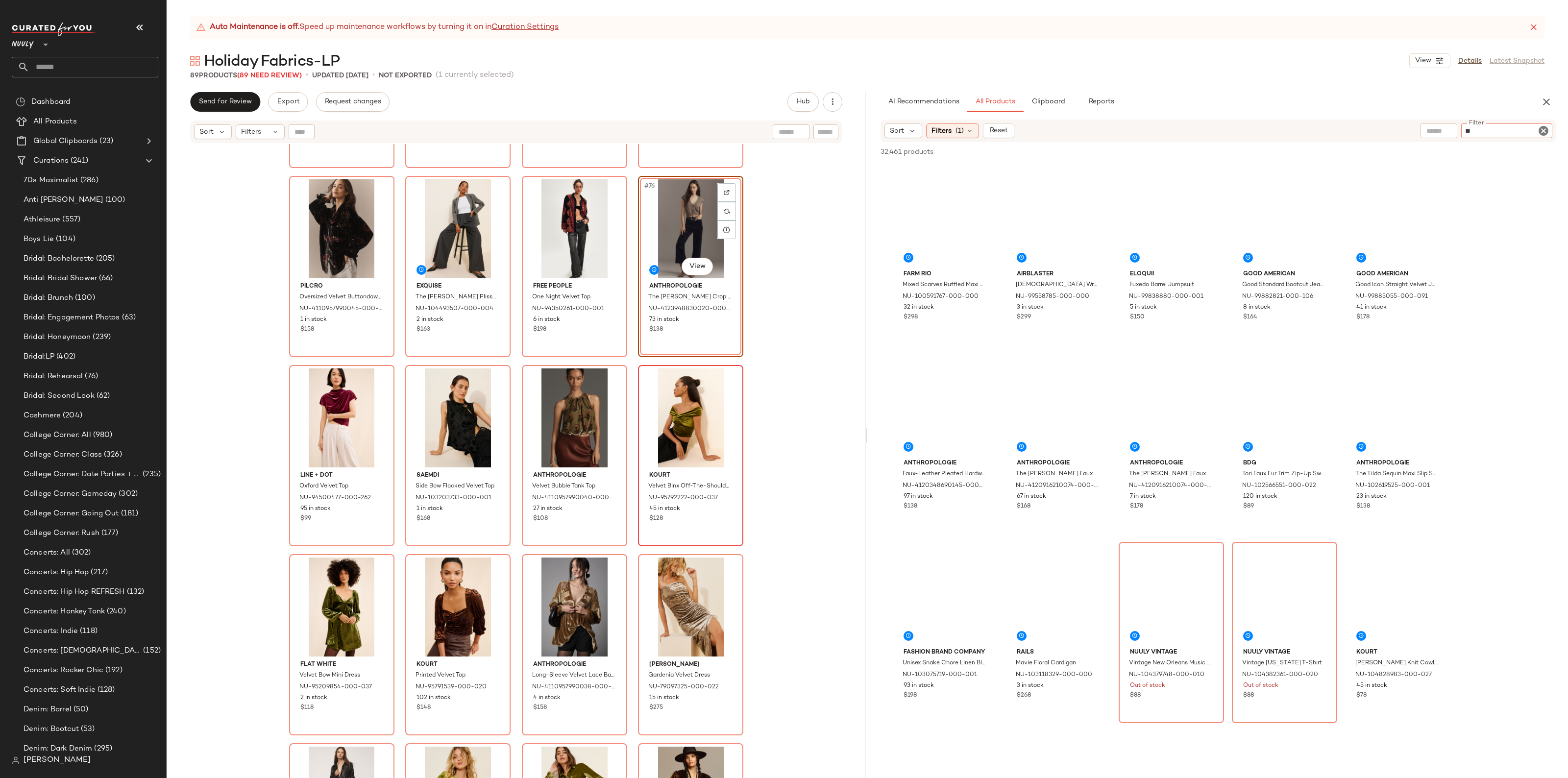
type input "***"
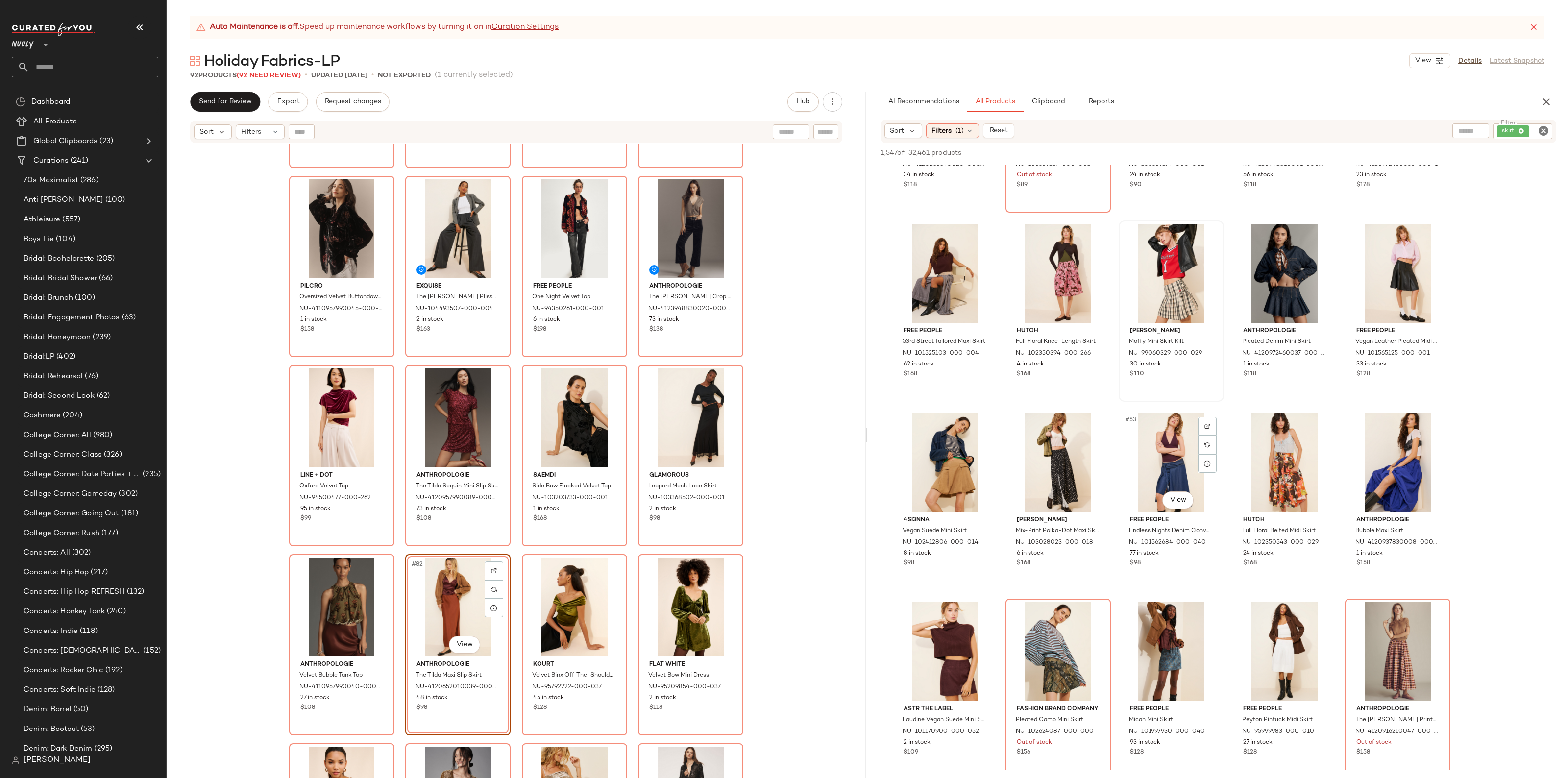
scroll to position [1654, 0]
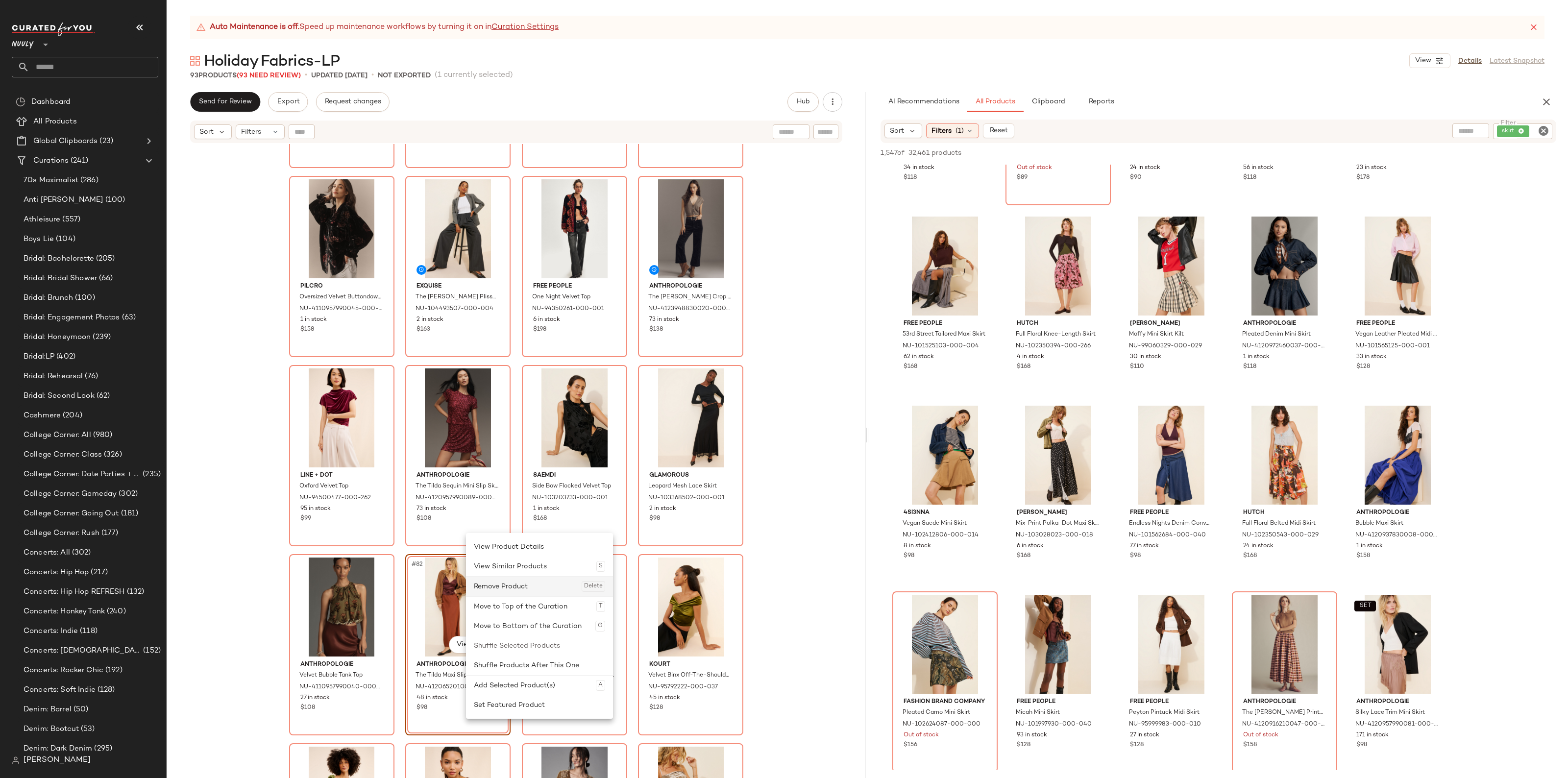
click at [494, 594] on div "Remove Product Delete" at bounding box center [539, 586] width 131 height 19
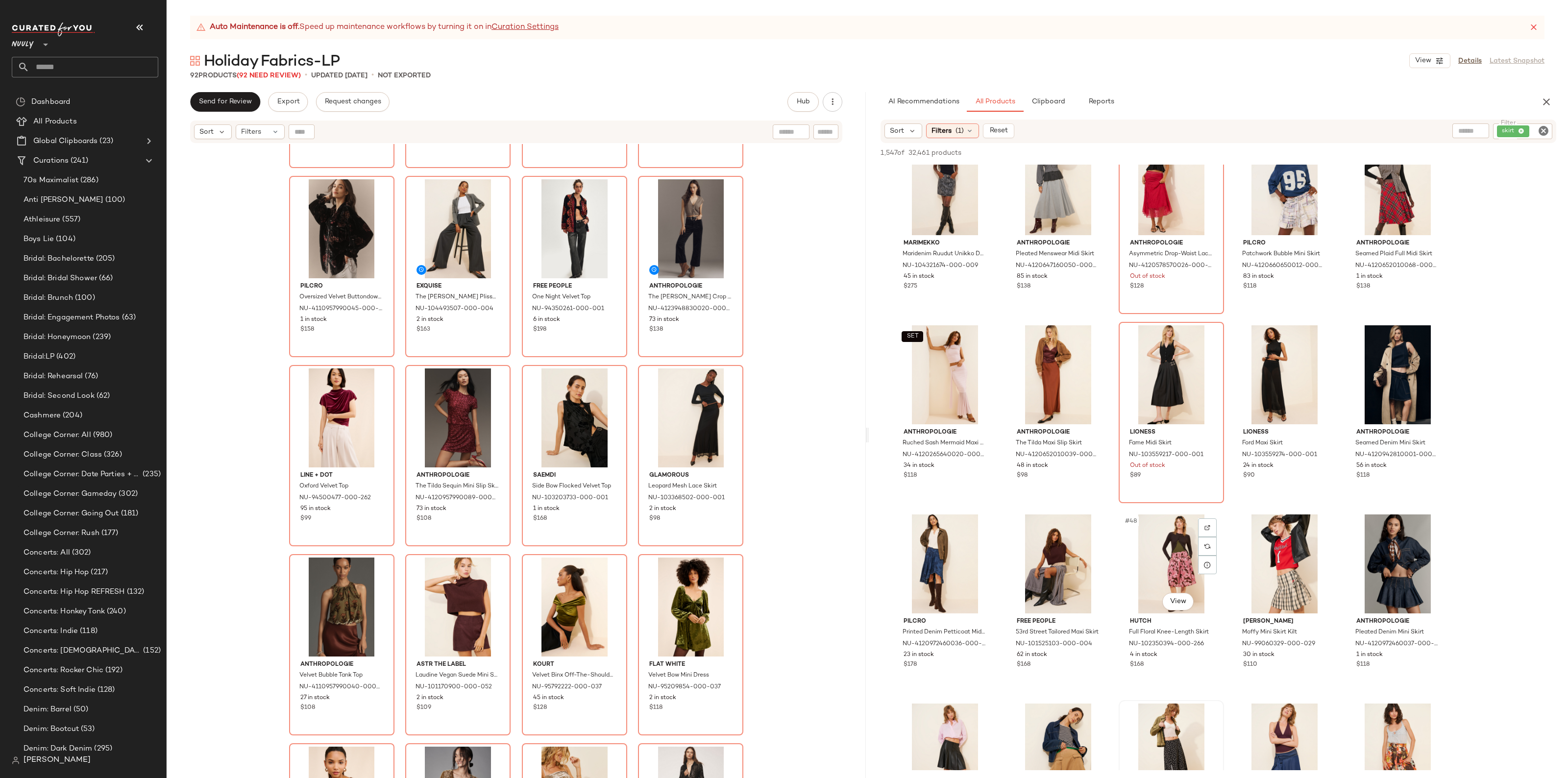
scroll to position [1348, 0]
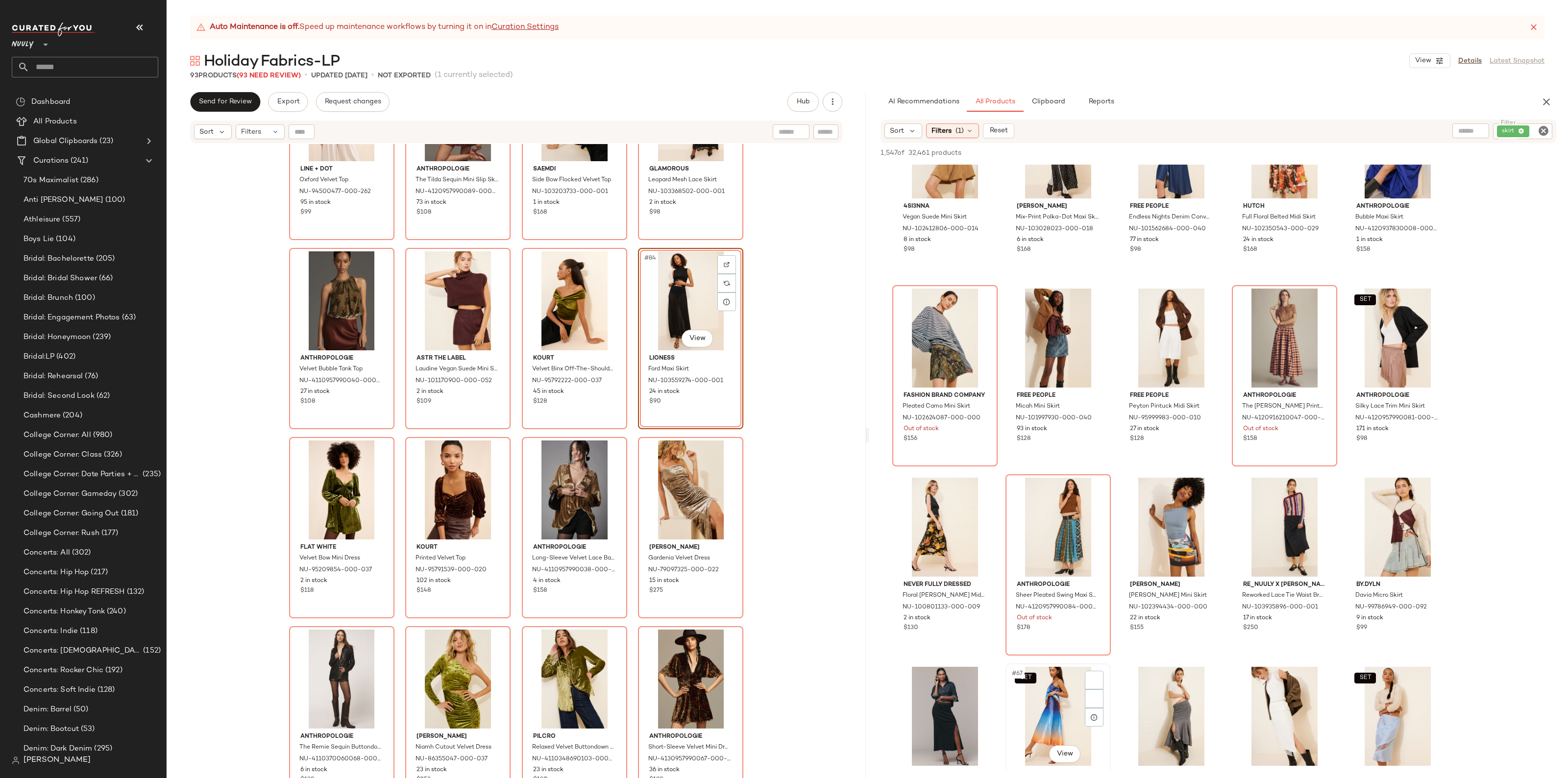
scroll to position [2266, 0]
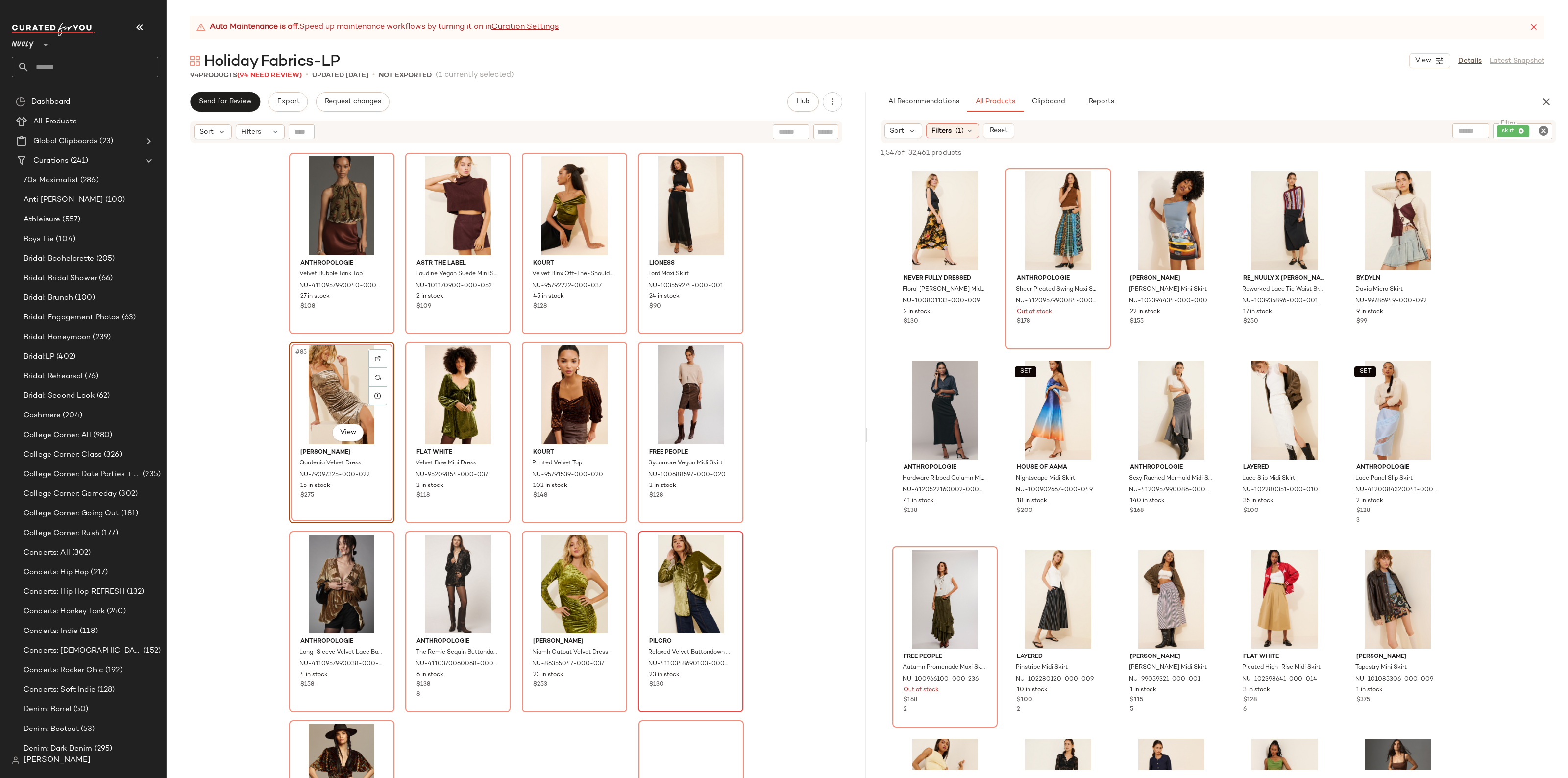
scroll to position [3882, 0]
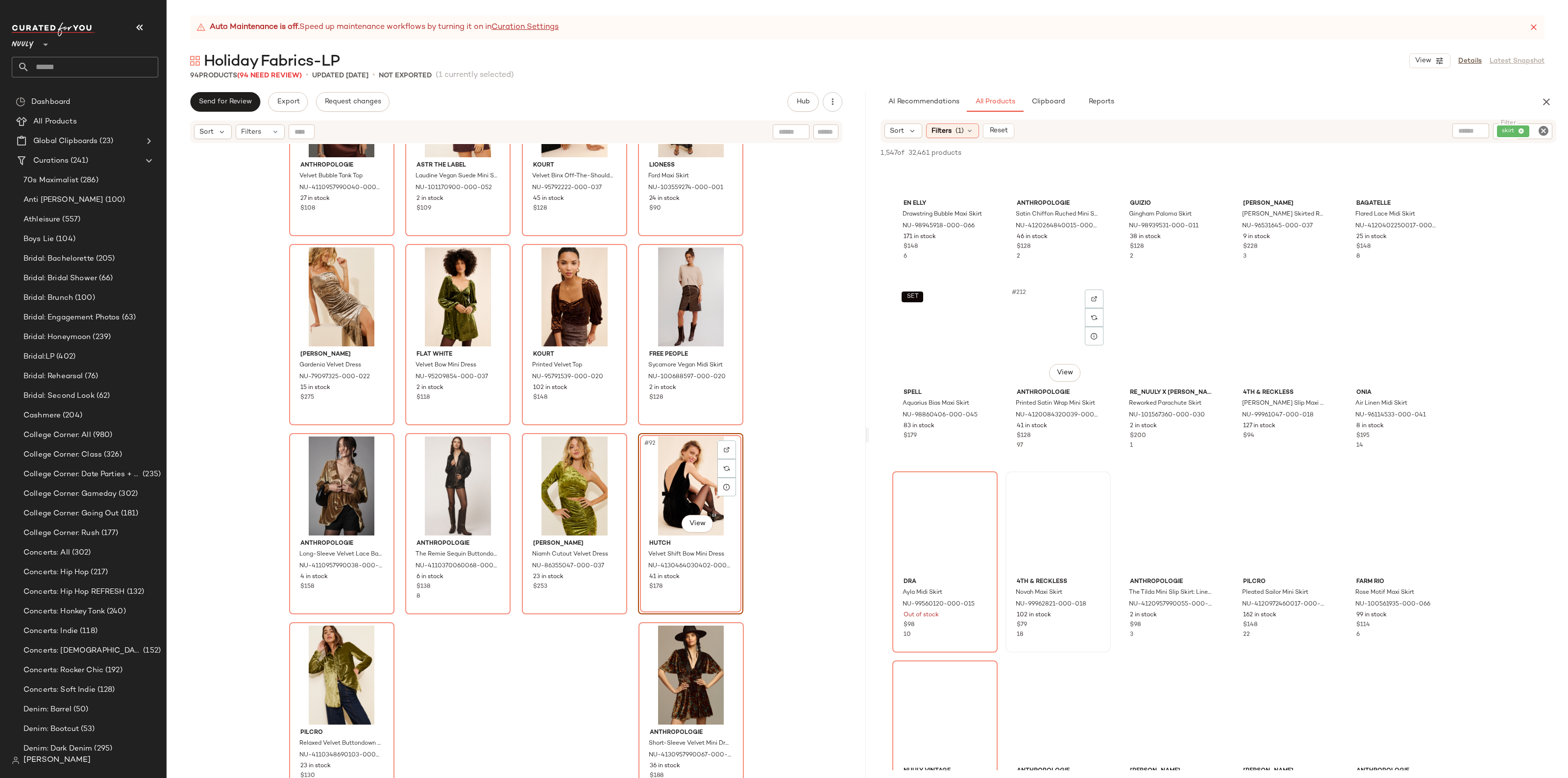
scroll to position [7841, 0]
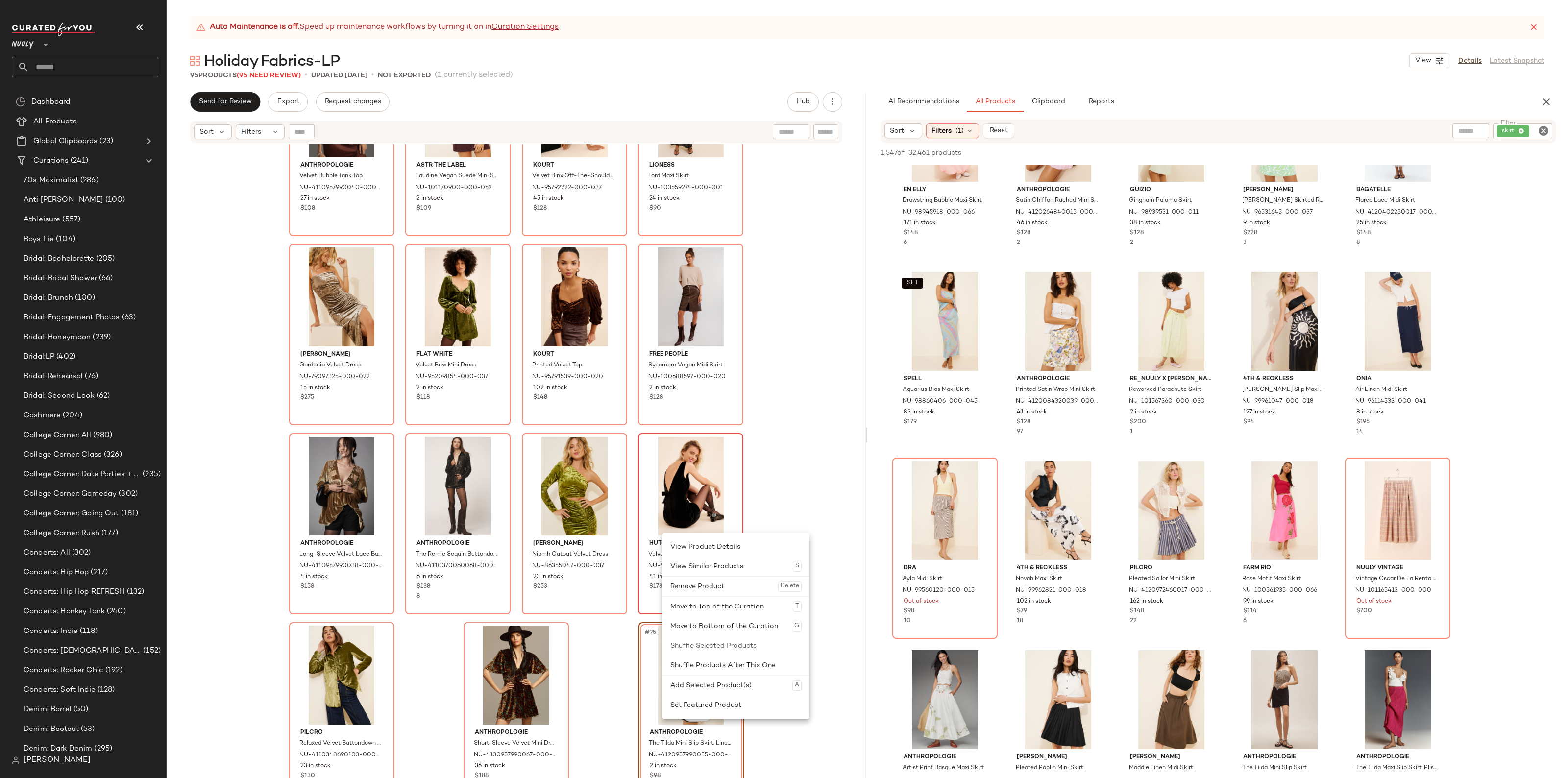
click at [726, 592] on div "Remove Product Delete" at bounding box center [736, 586] width 131 height 19
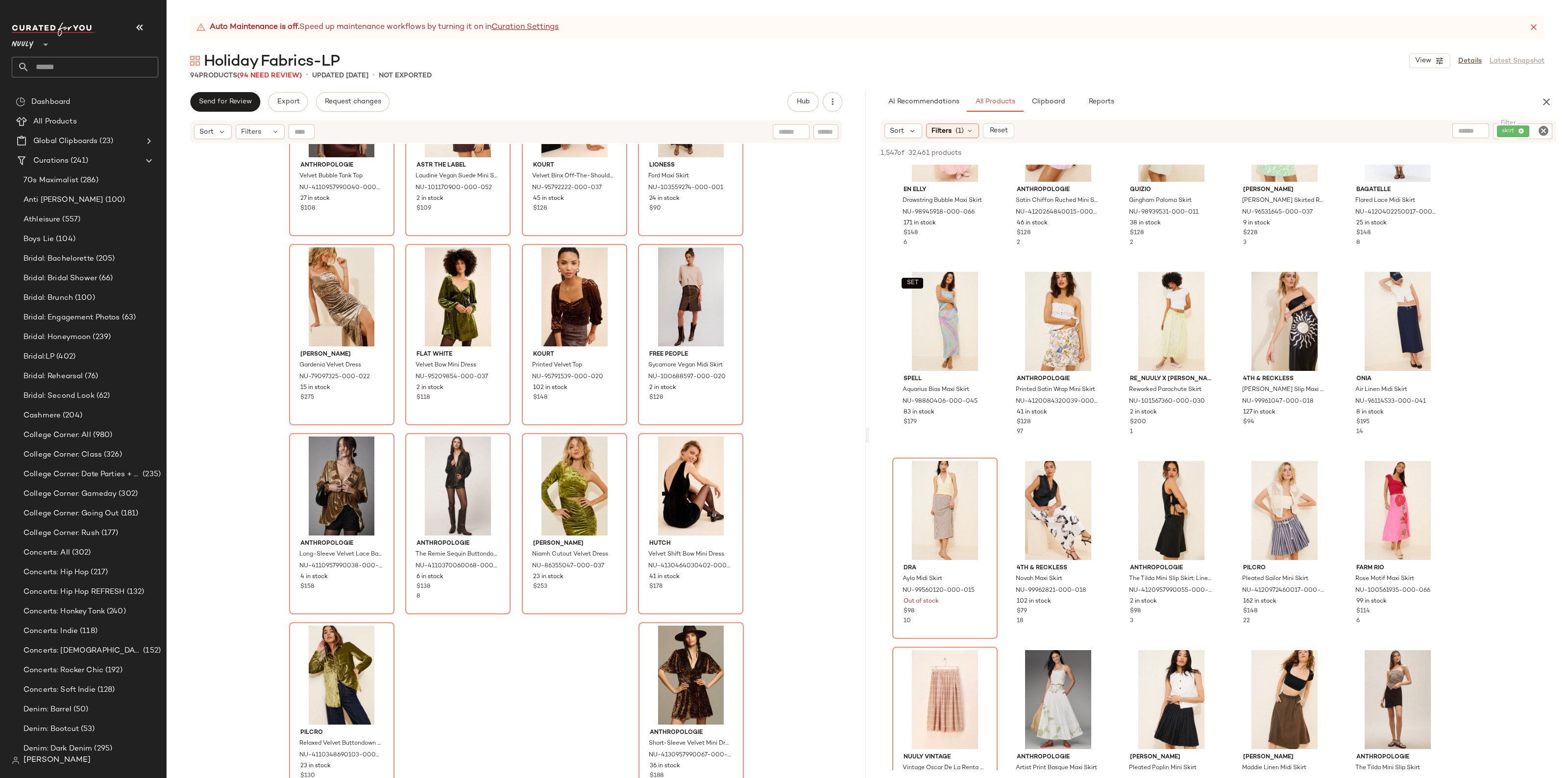
click at [1544, 132] on icon "Clear Filter" at bounding box center [1543, 130] width 12 height 12
type input "*"
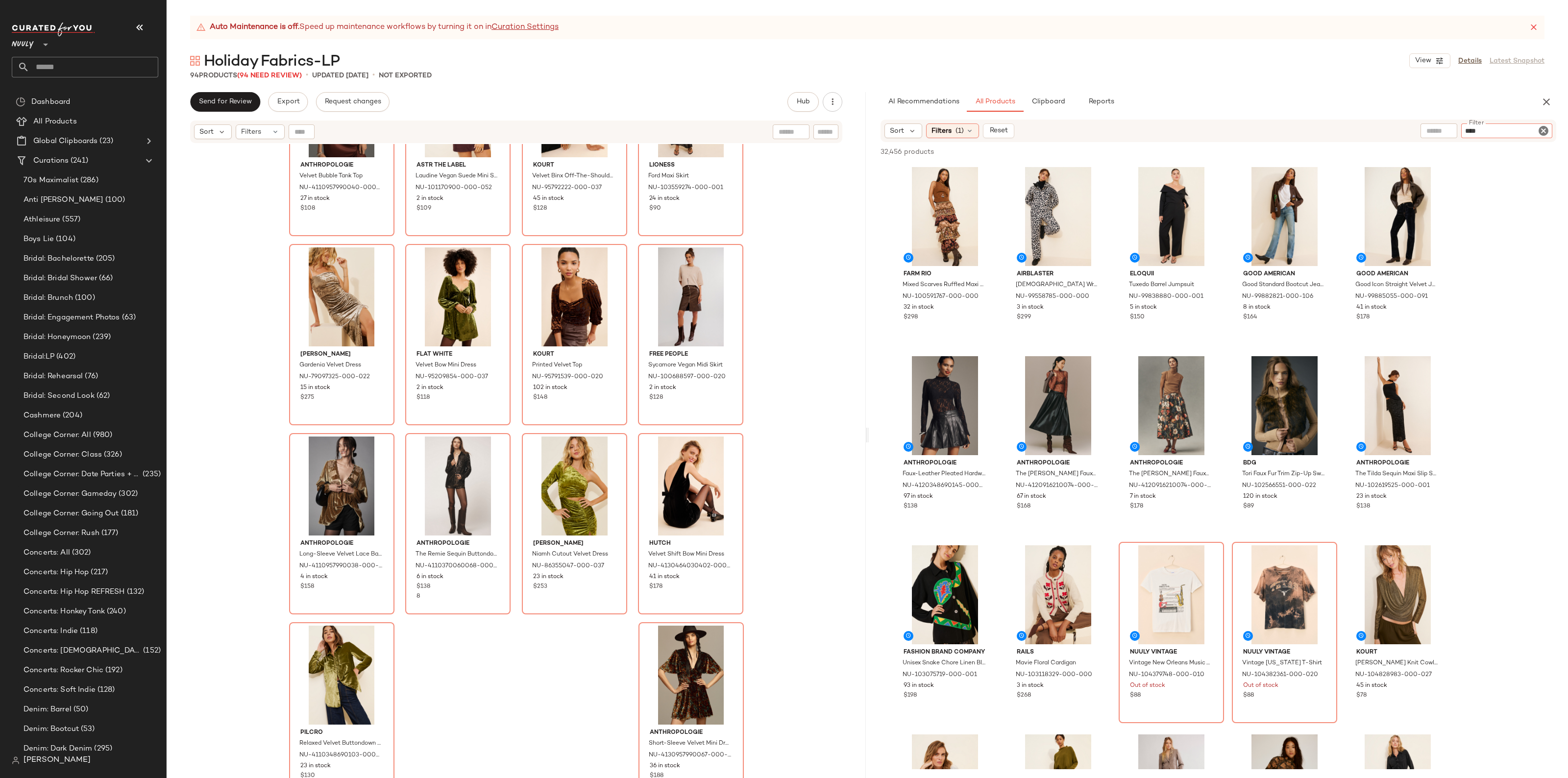
type input "*****"
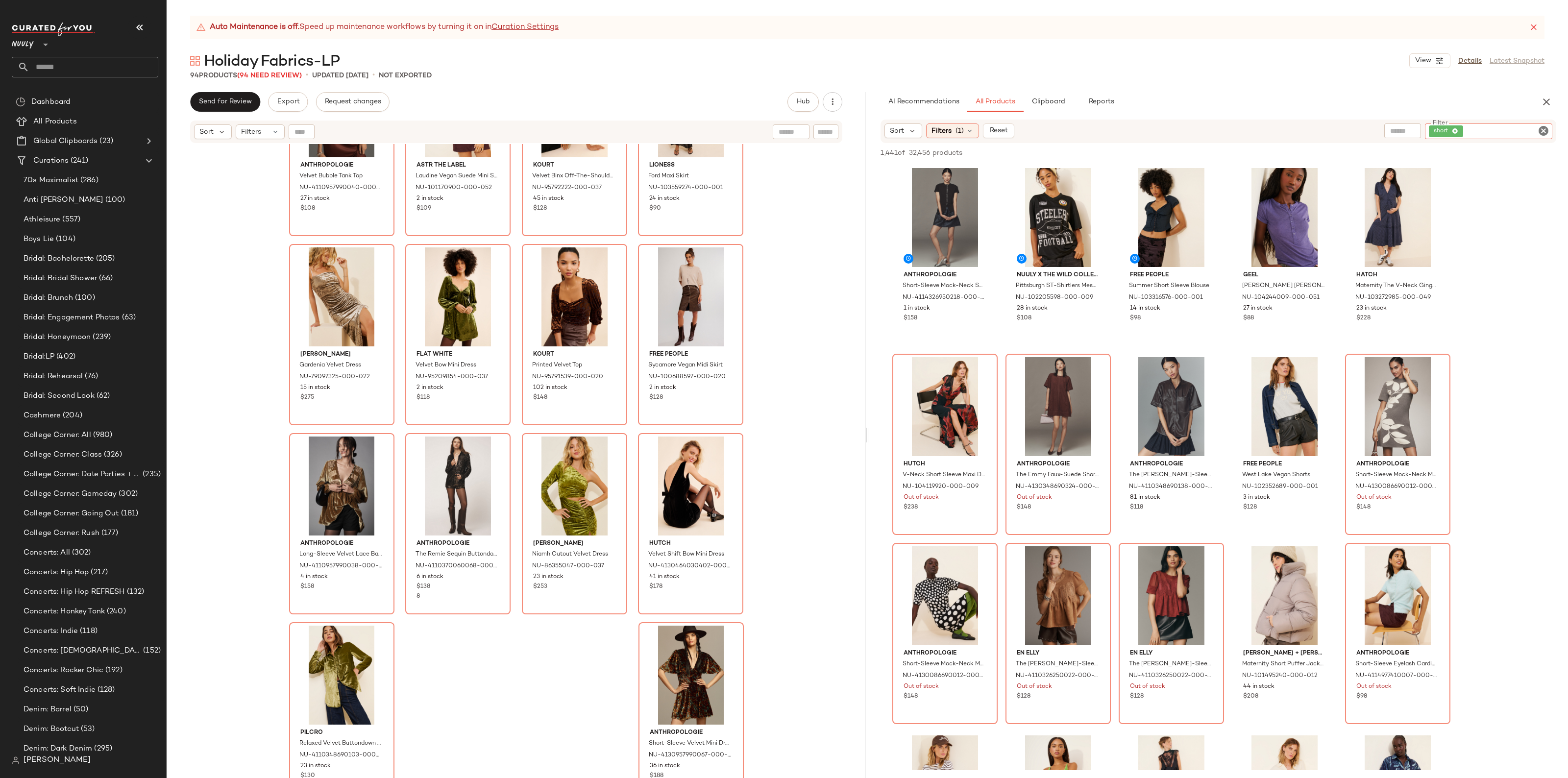
click at [1457, 133] on icon at bounding box center [1455, 131] width 6 height 6
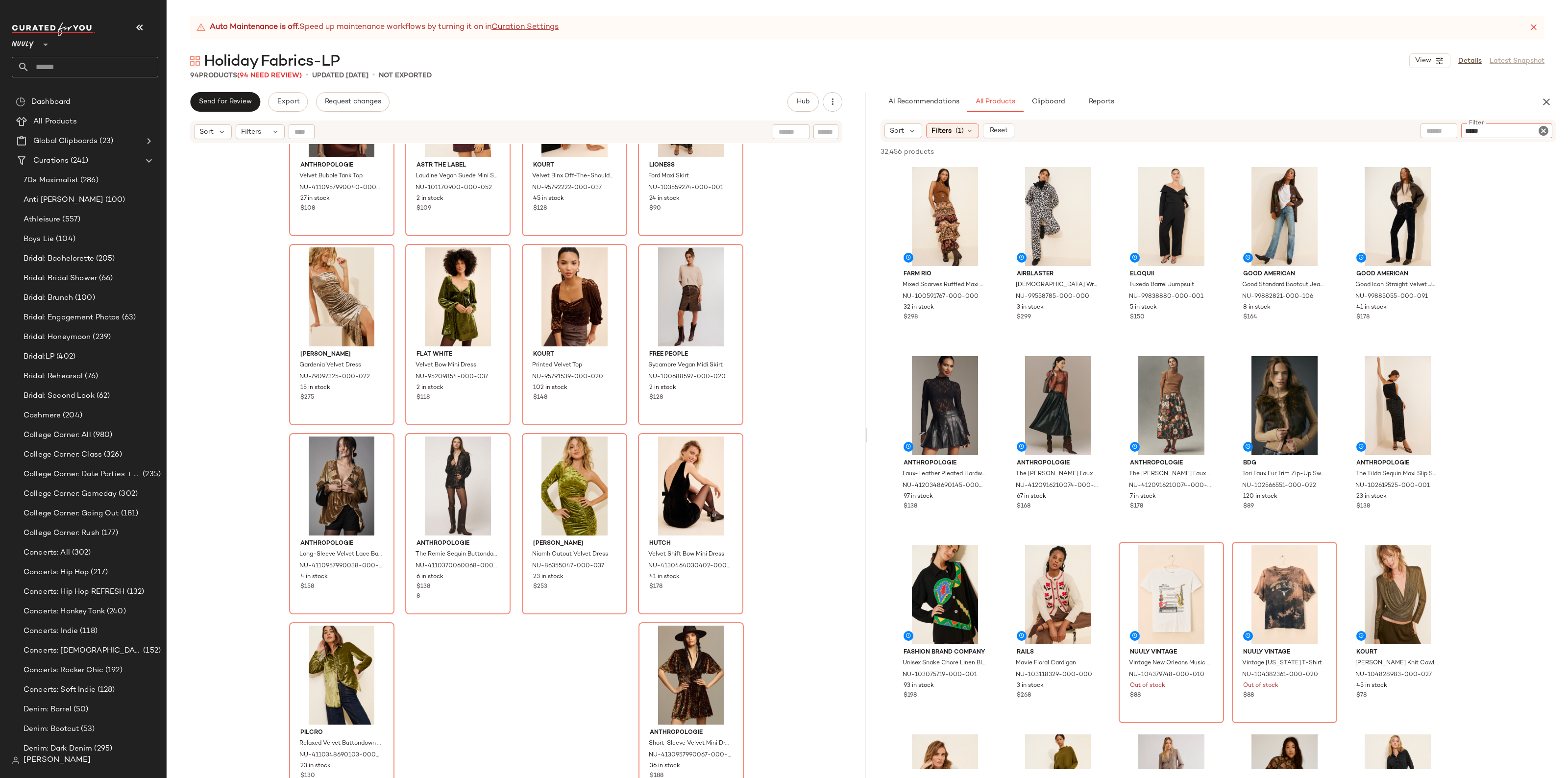
type input "******"
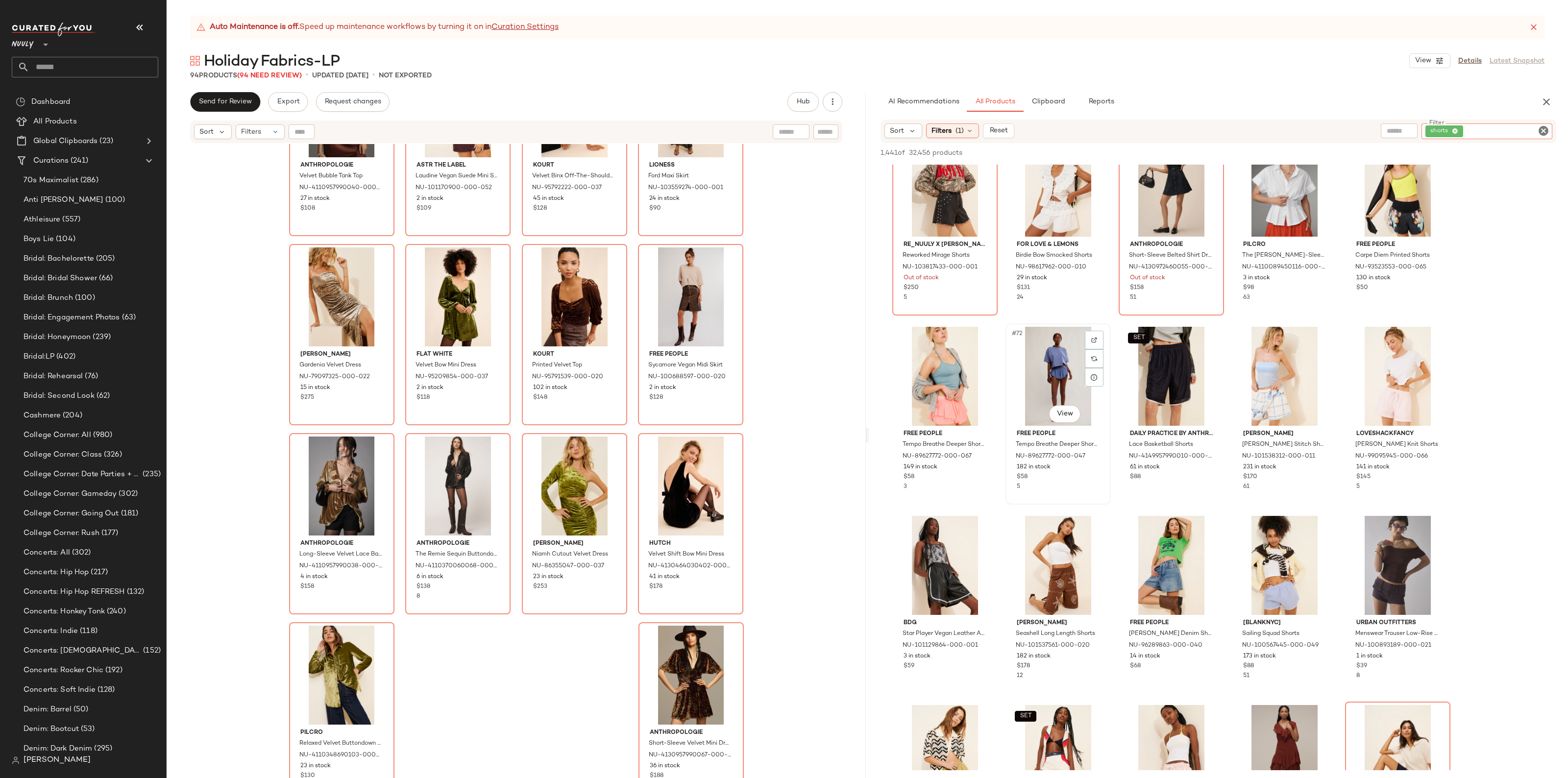
scroll to position [2512, 0]
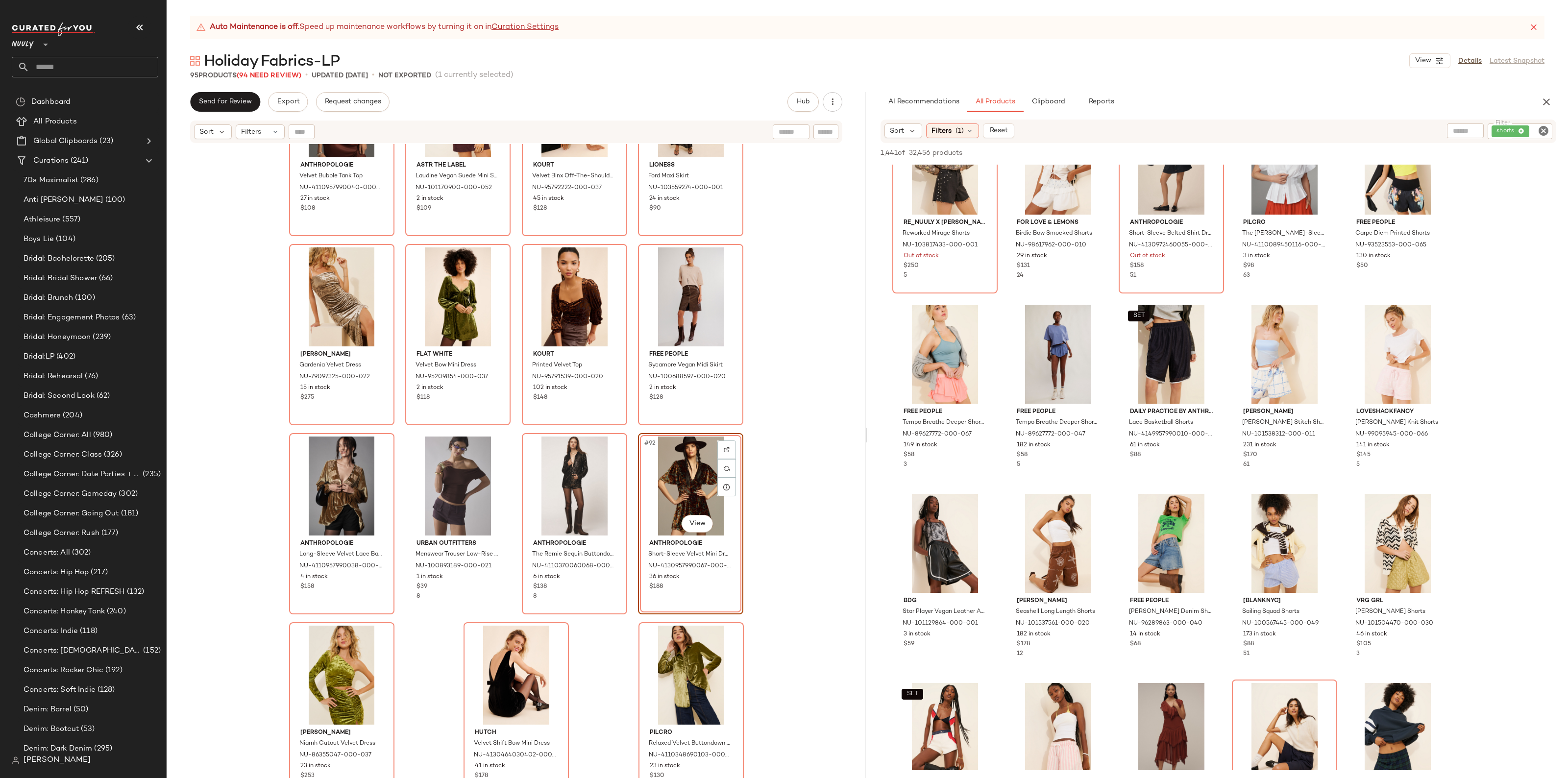
click at [1542, 134] on icon "Clear Filter" at bounding box center [1543, 130] width 12 height 12
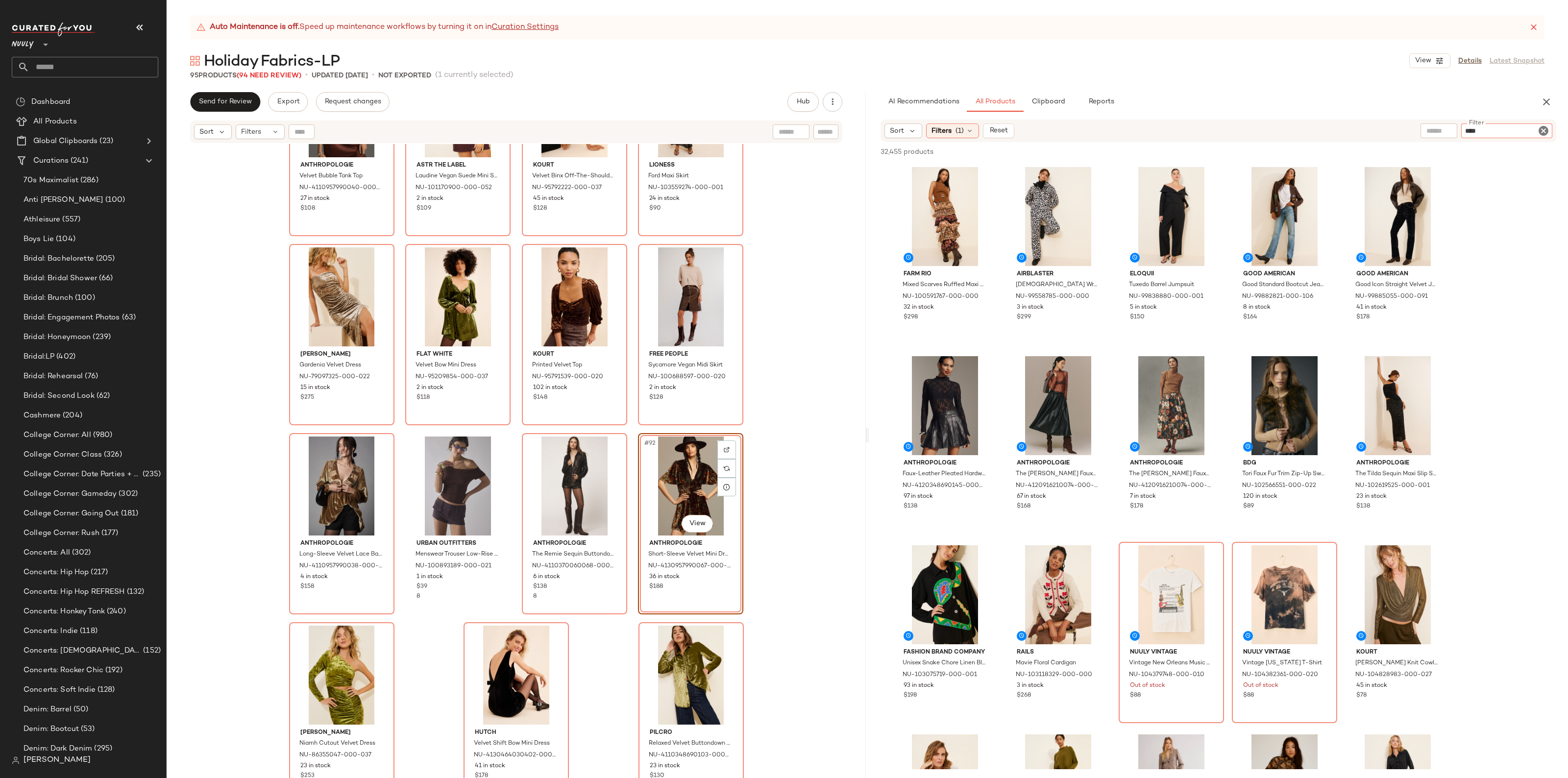
type input "*****"
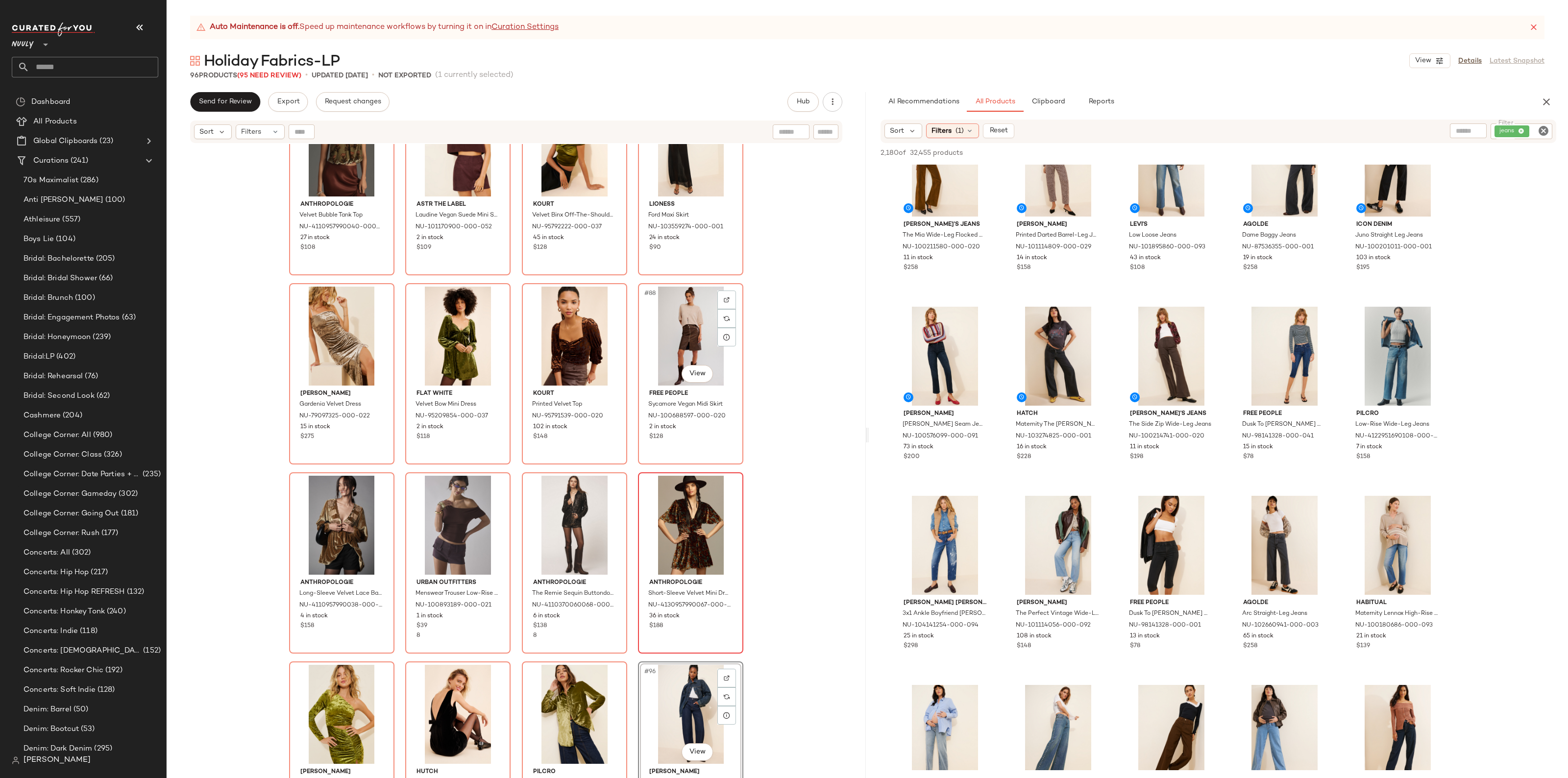
scroll to position [3882, 0]
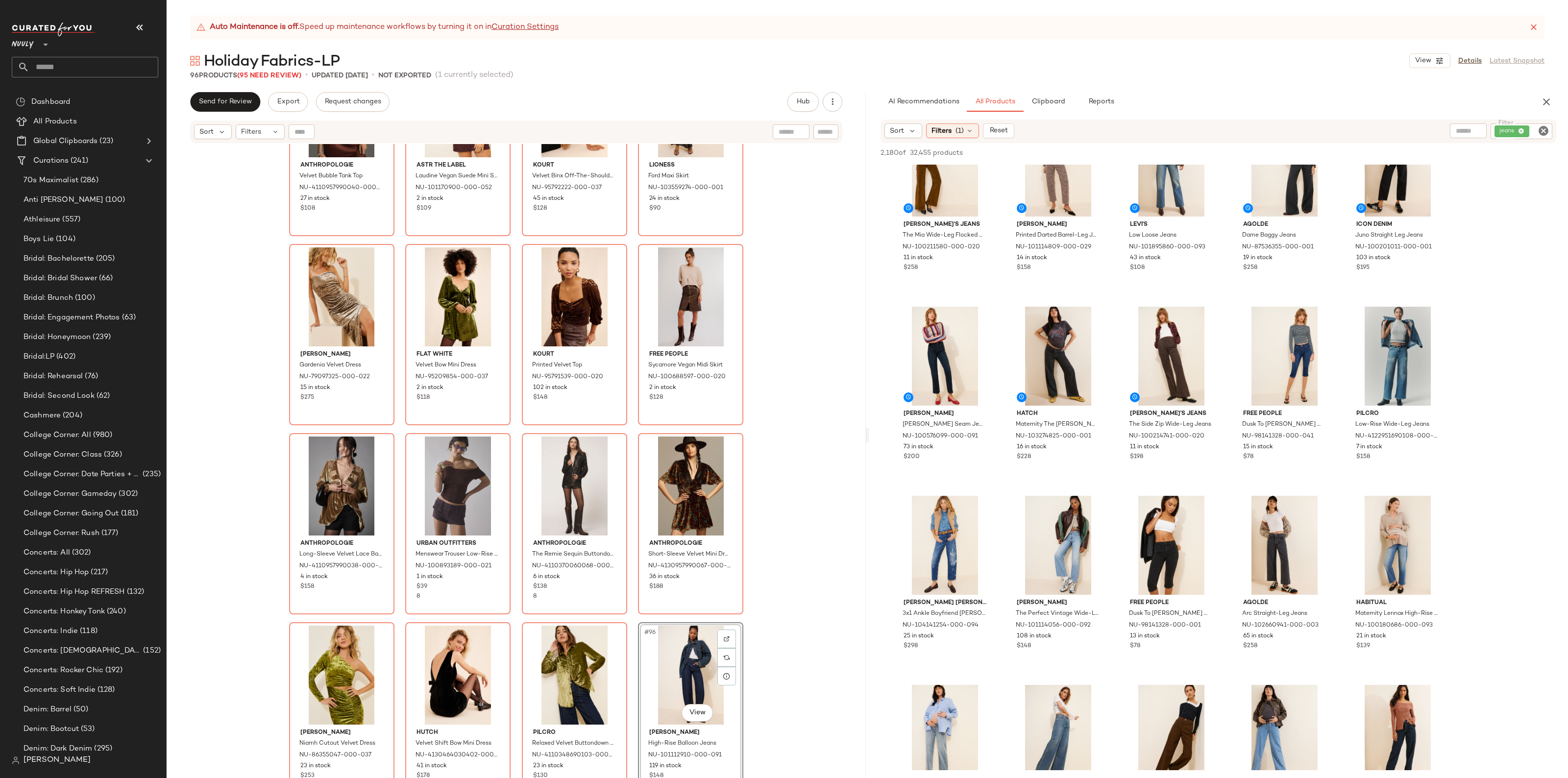
click at [1546, 135] on icon "Clear Filter" at bounding box center [1543, 130] width 12 height 12
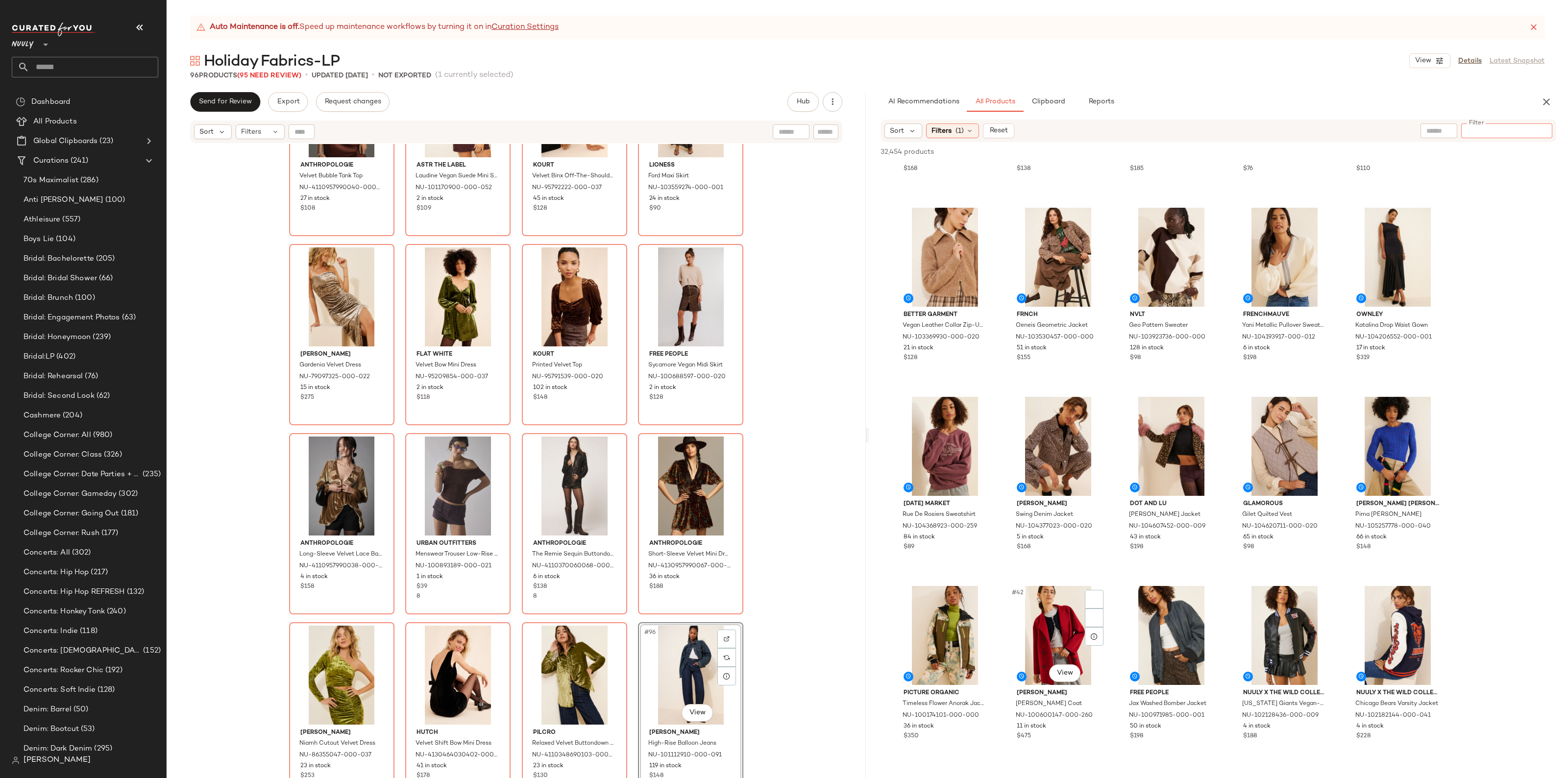
scroll to position [1102, 0]
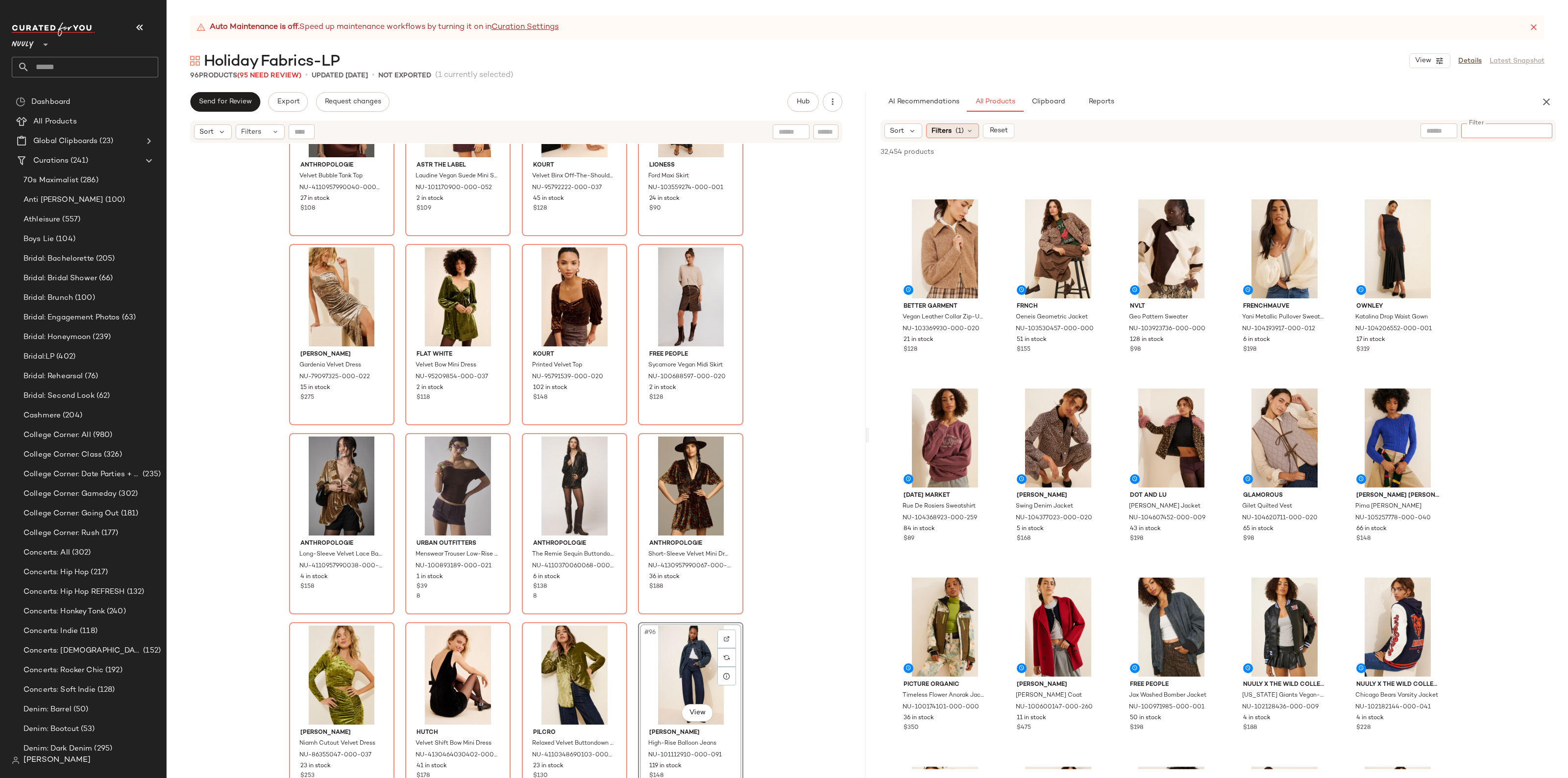
click at [947, 126] on span "Filters" at bounding box center [941, 131] width 20 height 10
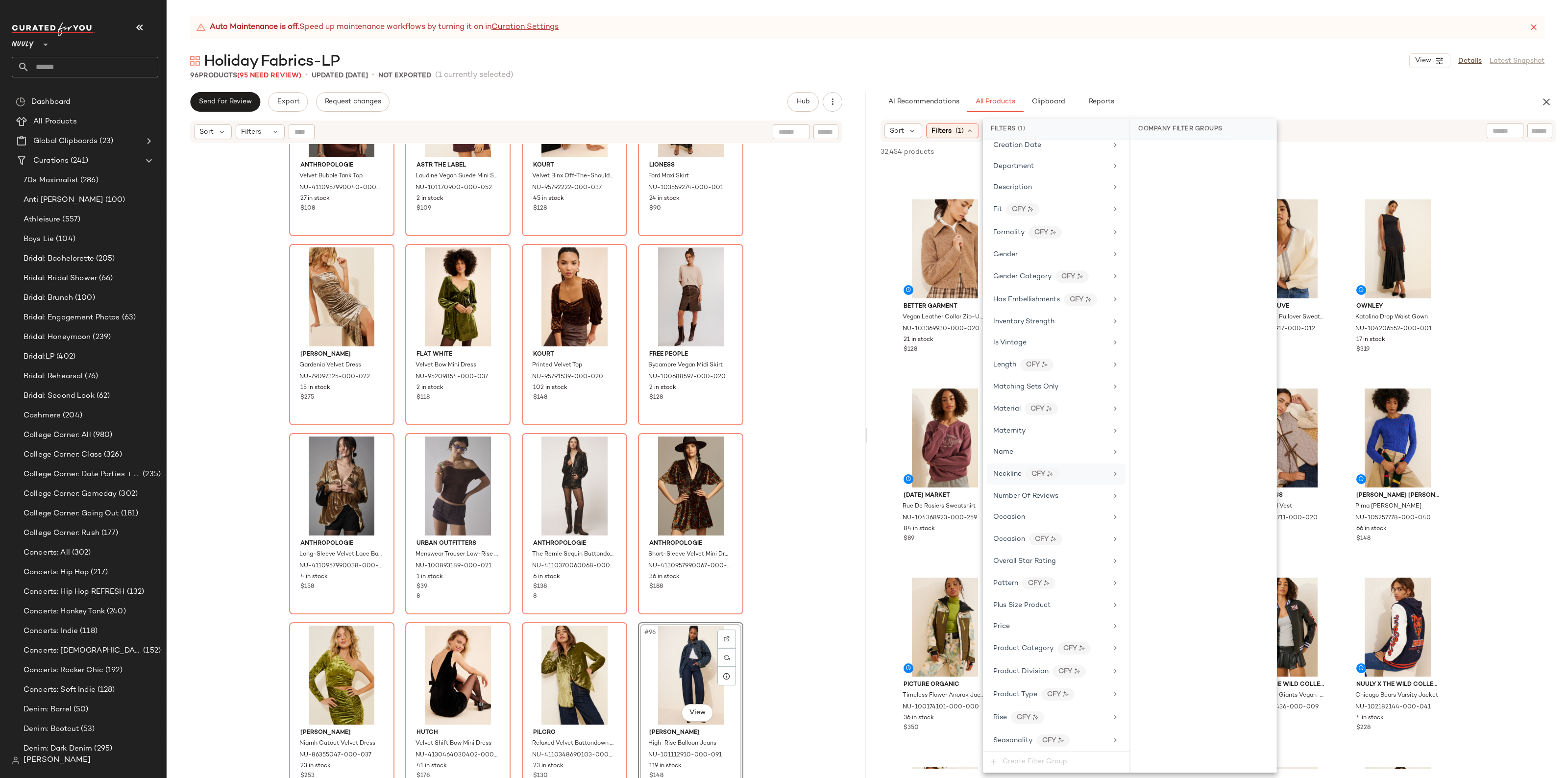
scroll to position [248, 0]
click at [1020, 435] on div "Material CFY" at bounding box center [1051, 432] width 114 height 12
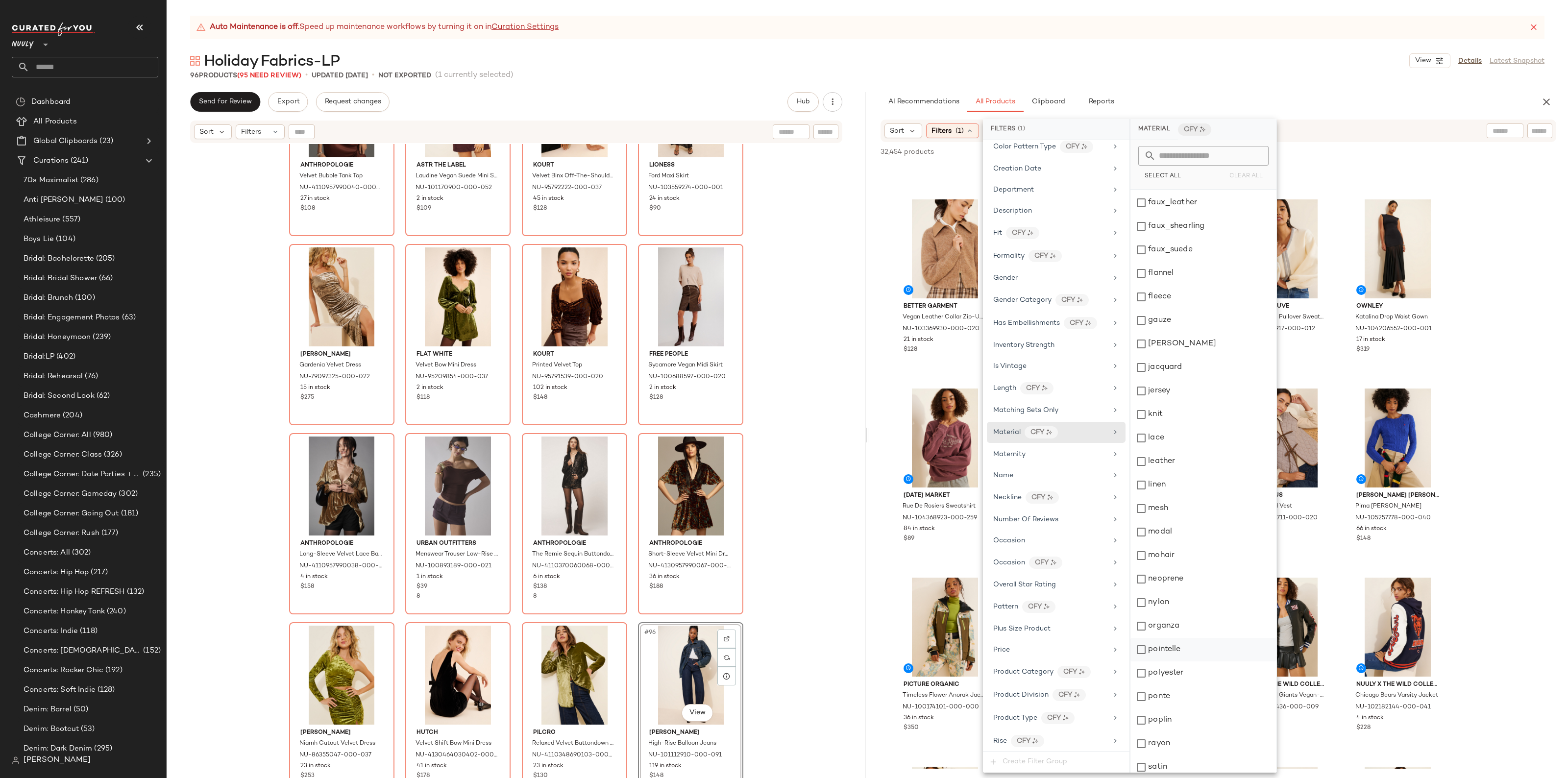
scroll to position [306, 0]
click at [1174, 631] on div "organza" at bounding box center [1203, 624] width 146 height 24
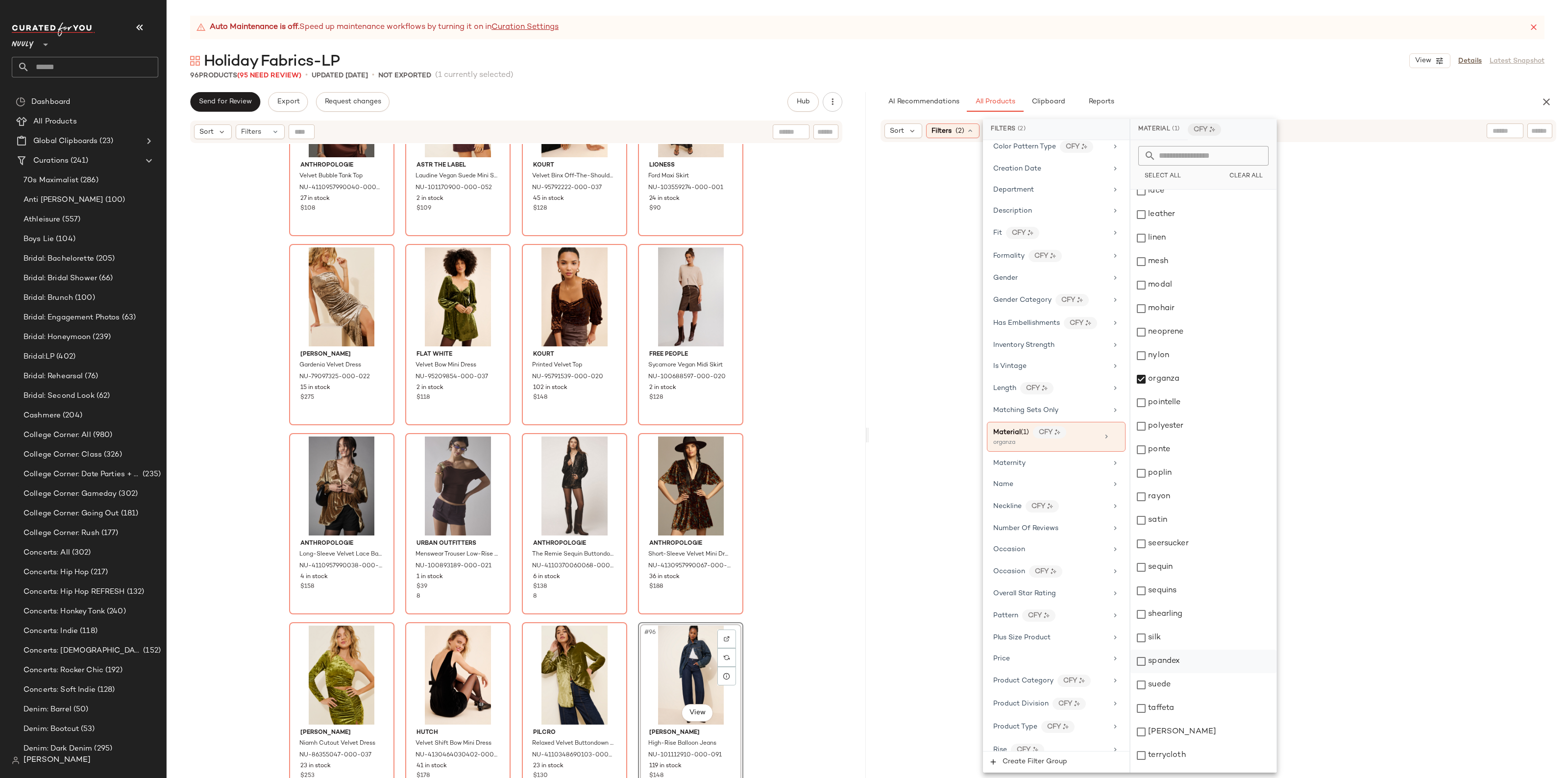
scroll to position [612, 0]
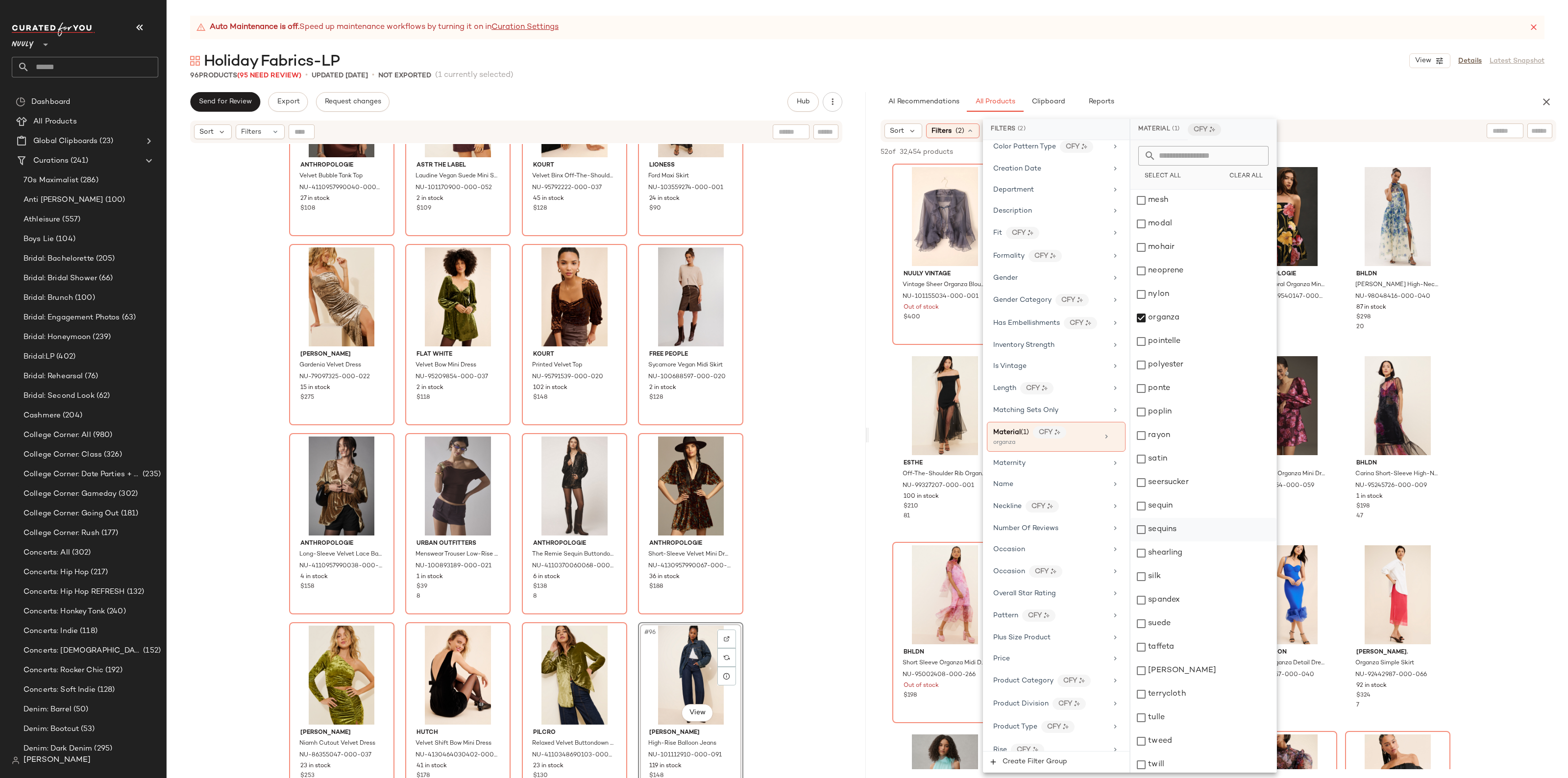
click at [1164, 533] on div "sequins" at bounding box center [1203, 530] width 146 height 24
click at [1164, 510] on div "sequin" at bounding box center [1203, 506] width 146 height 24
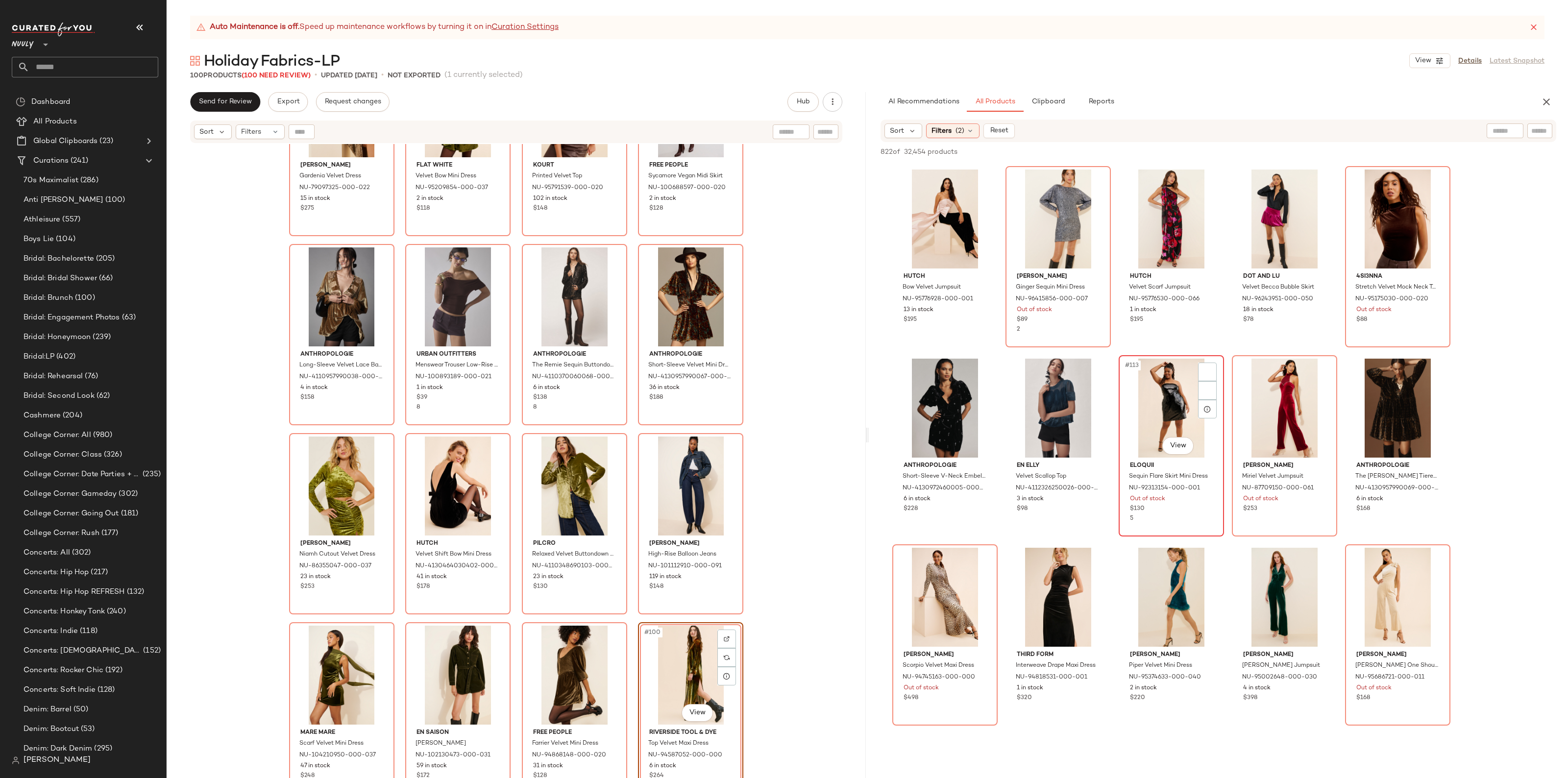
scroll to position [3982, 0]
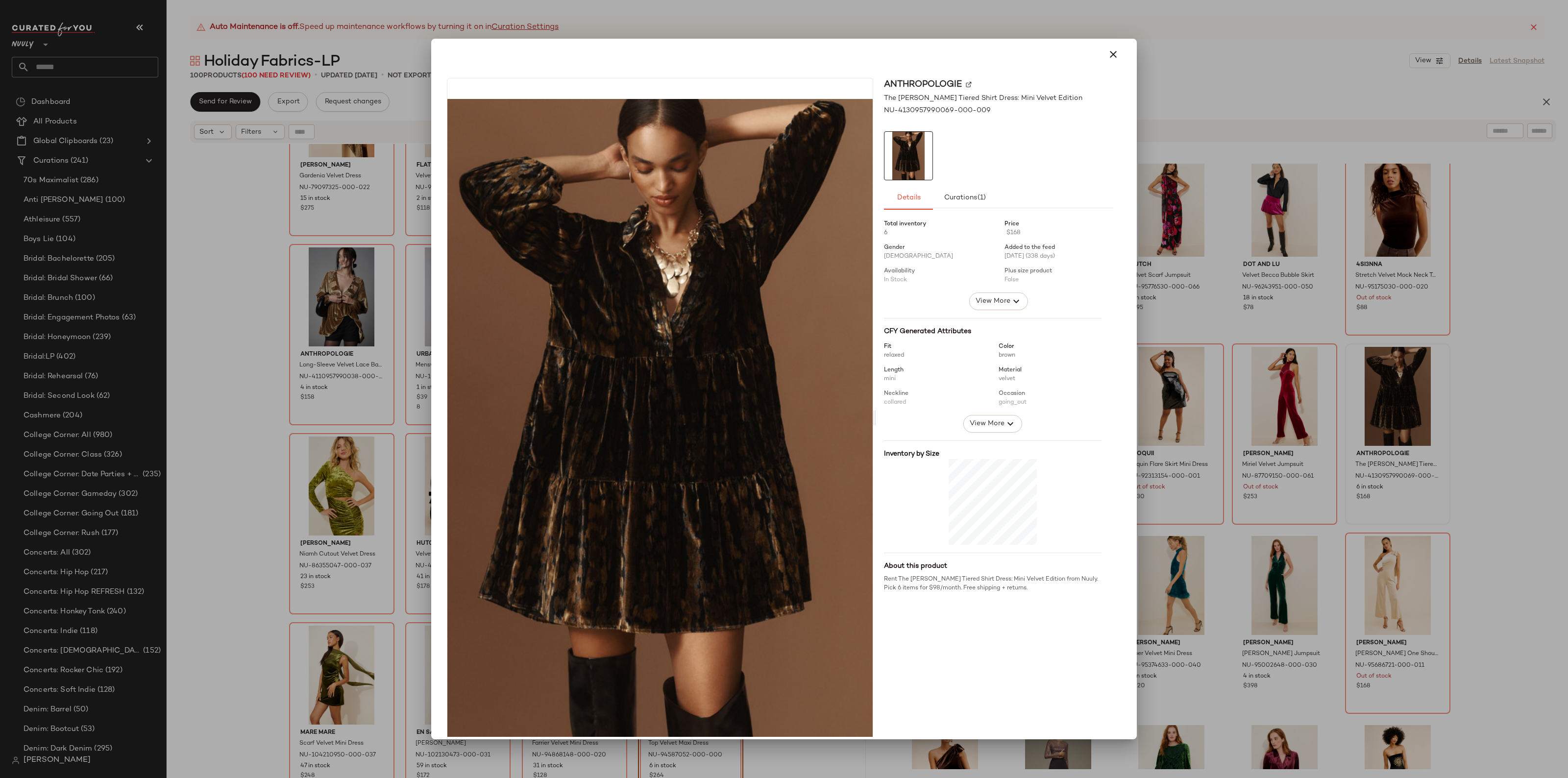
click at [1107, 55] on icon "button" at bounding box center [1113, 54] width 12 height 12
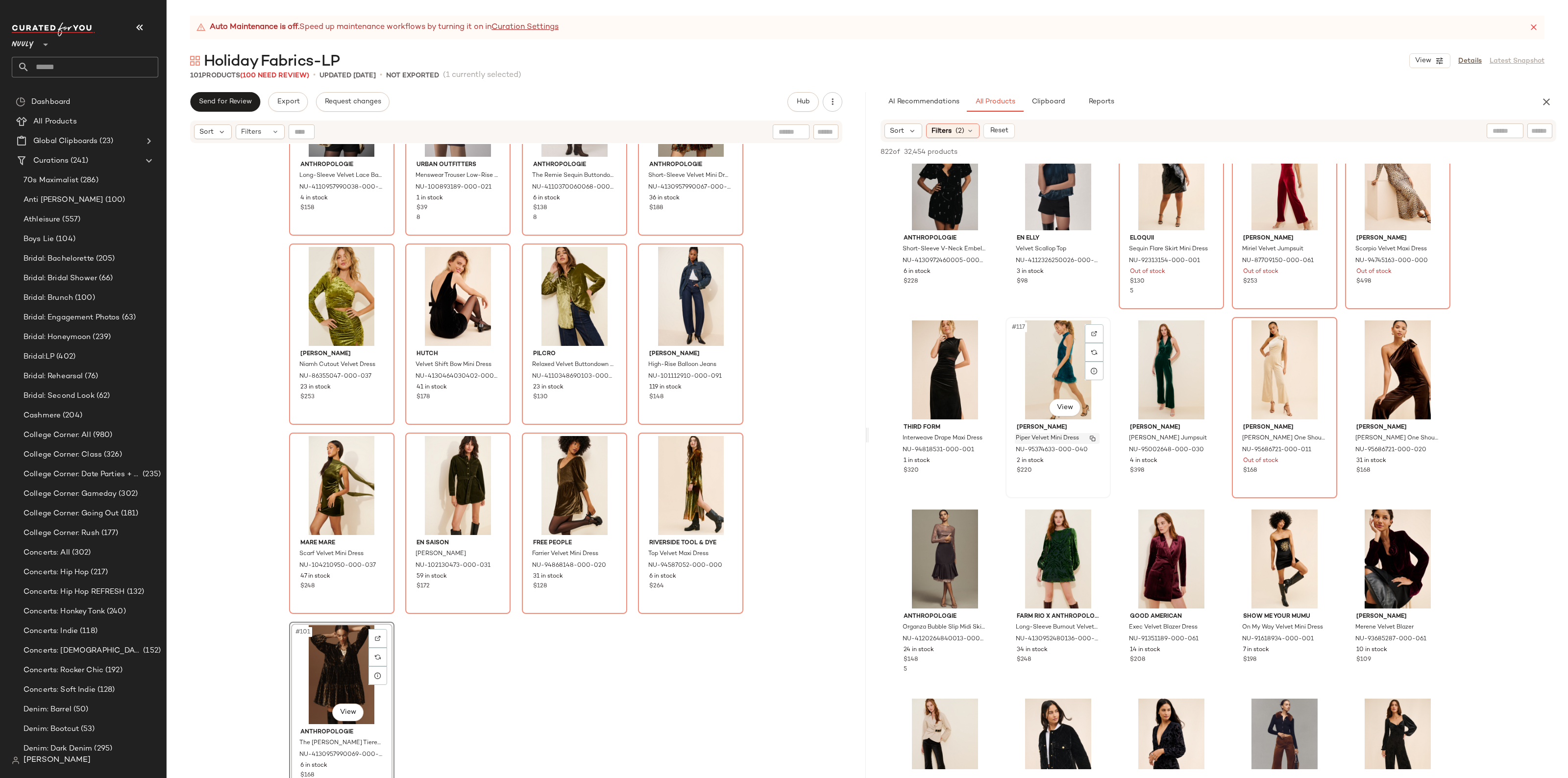
scroll to position [4227, 0]
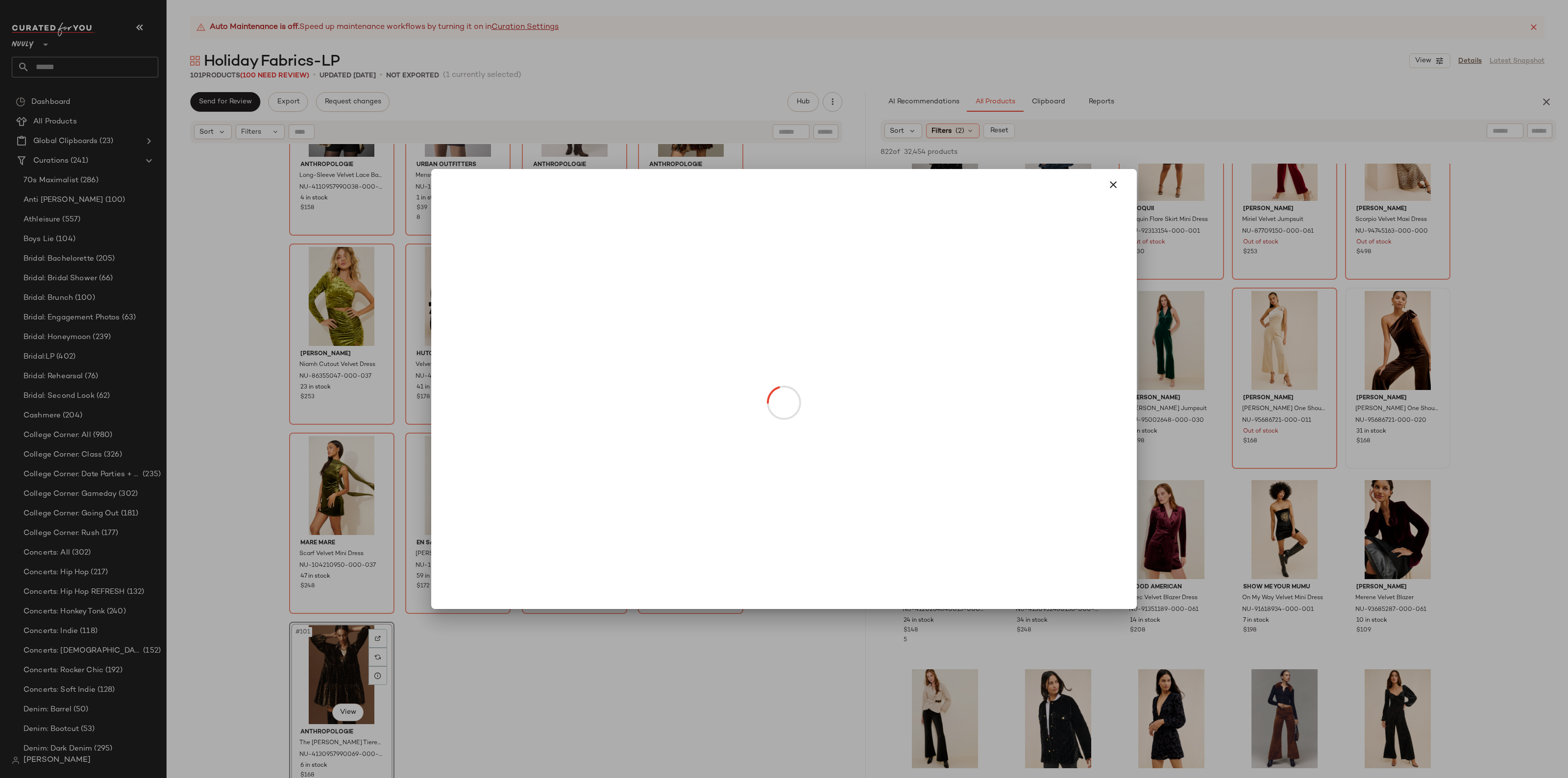
drag, startPoint x: 1390, startPoint y: 366, endPoint x: 701, endPoint y: 543, distance: 711.4
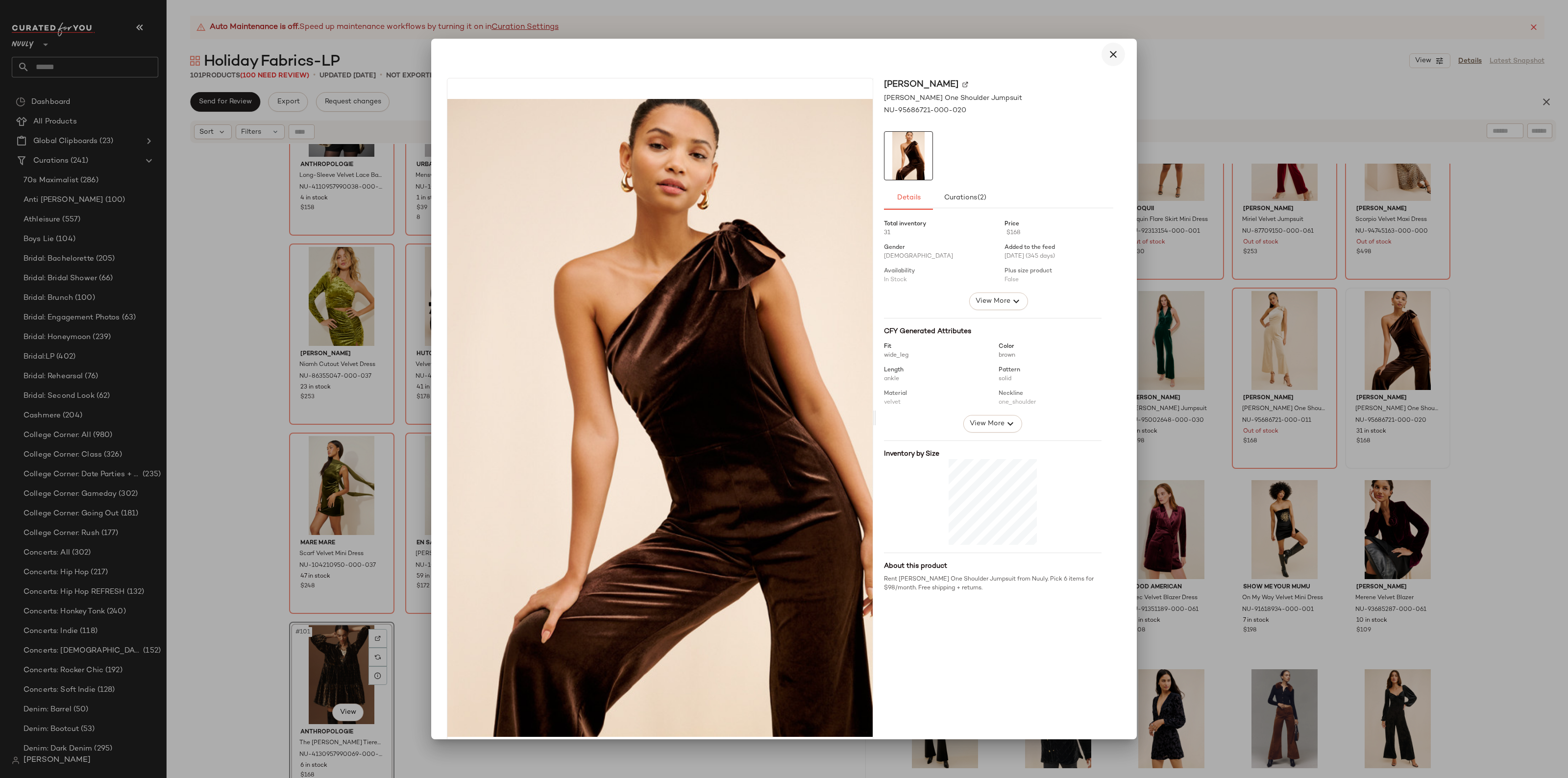
click at [1114, 55] on button "button" at bounding box center [1113, 54] width 24 height 24
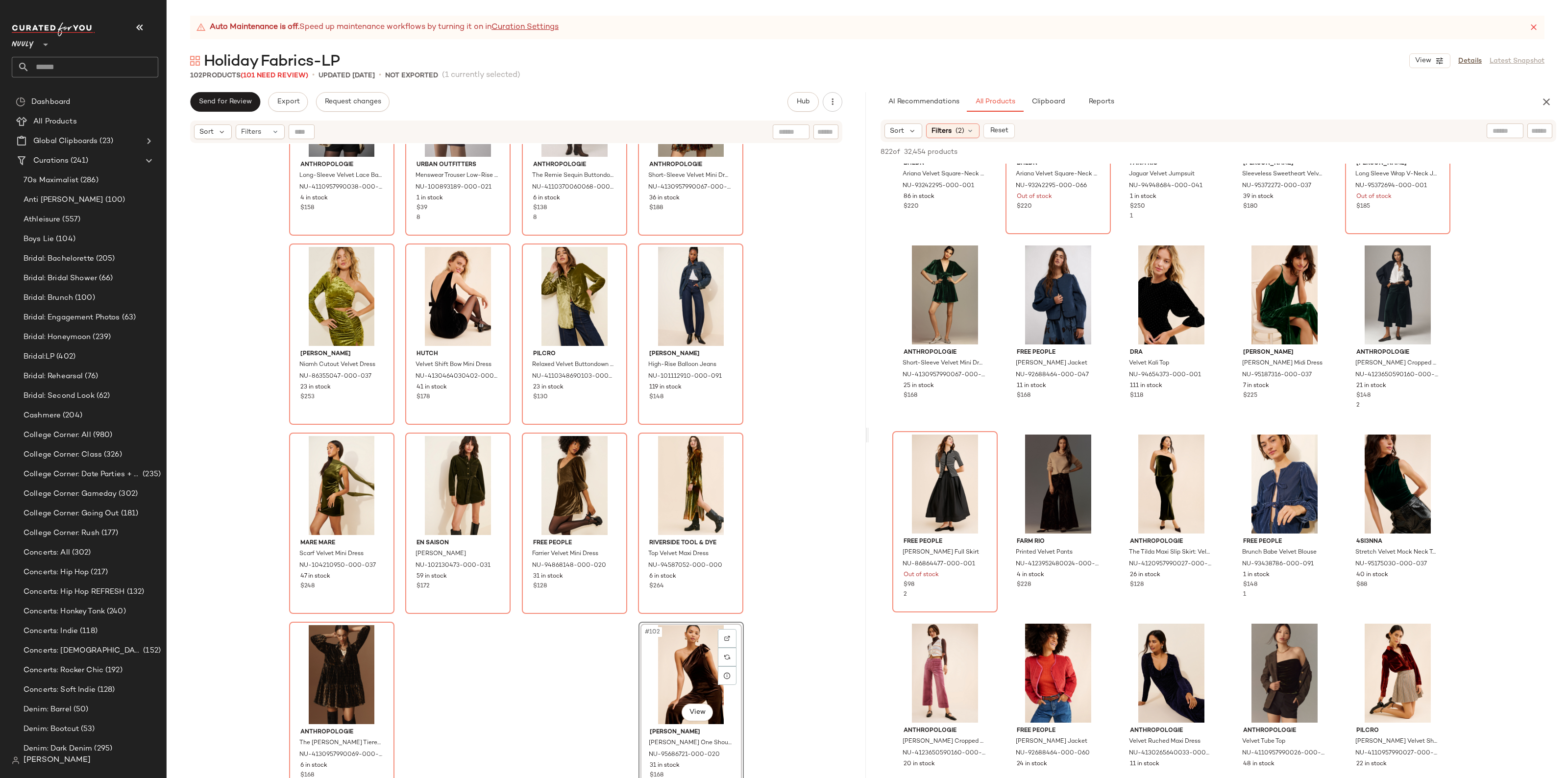
scroll to position [6738, 0]
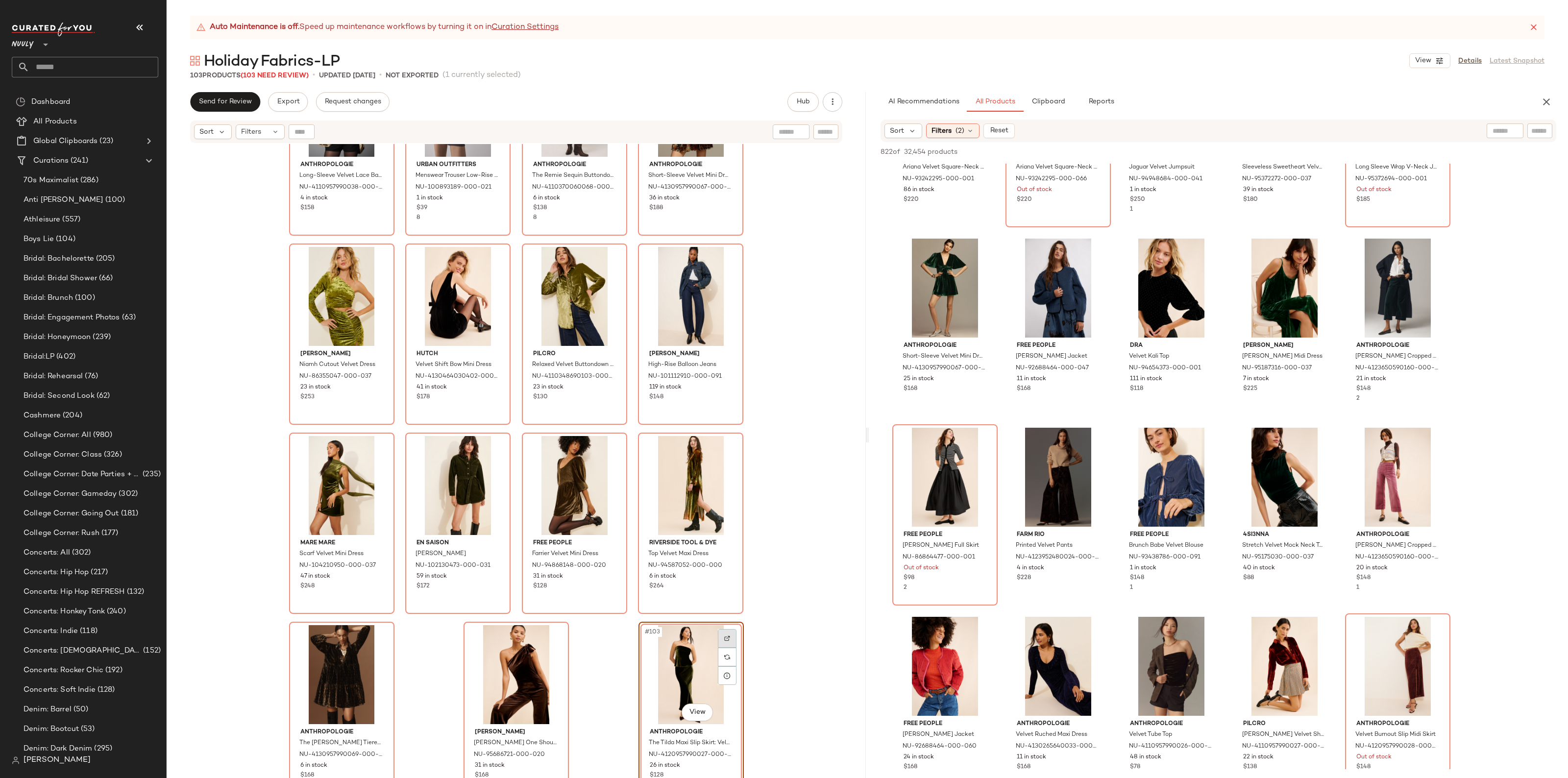
click at [725, 634] on div at bounding box center [727, 639] width 19 height 19
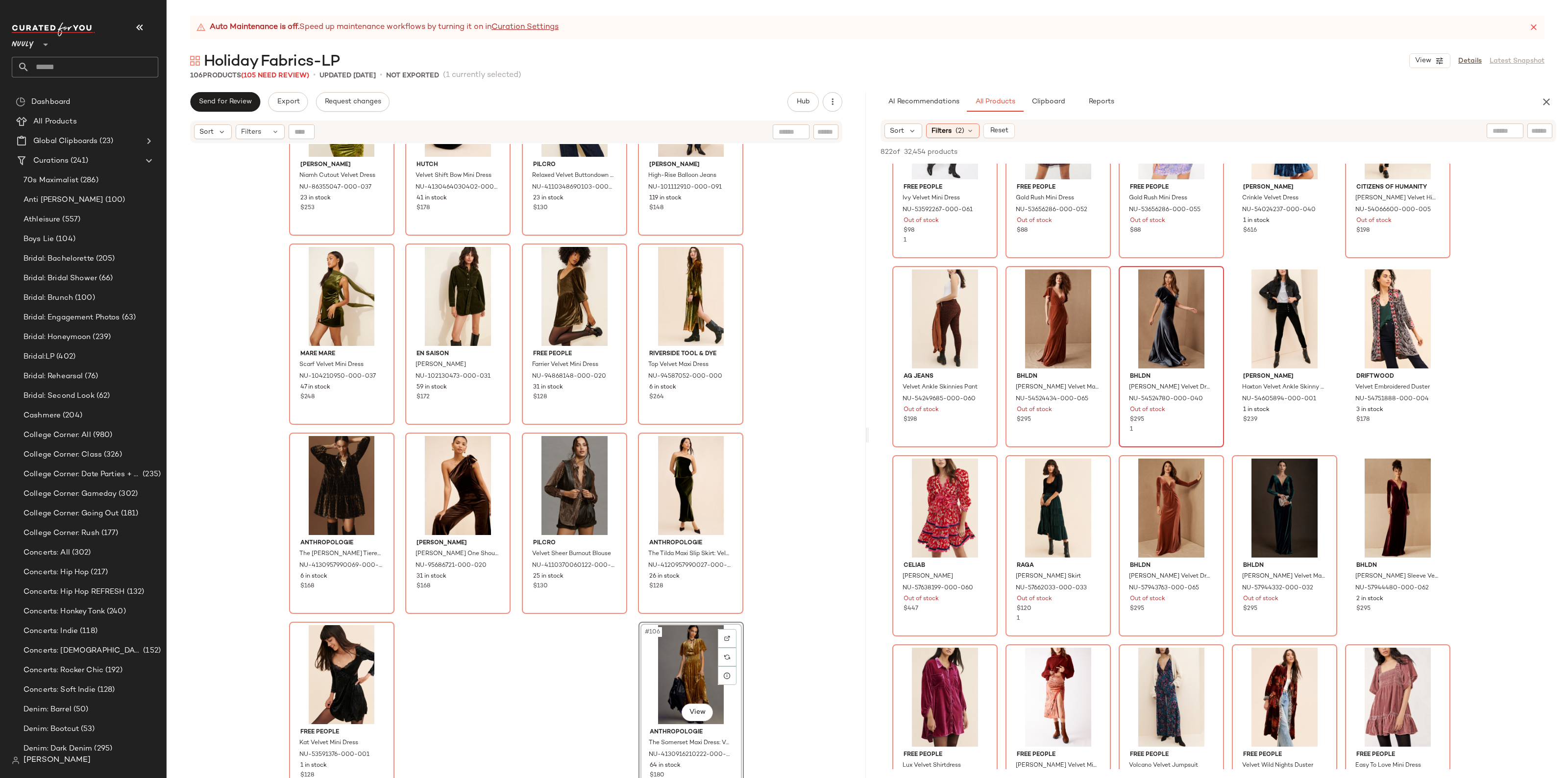
scroll to position [18254, 0]
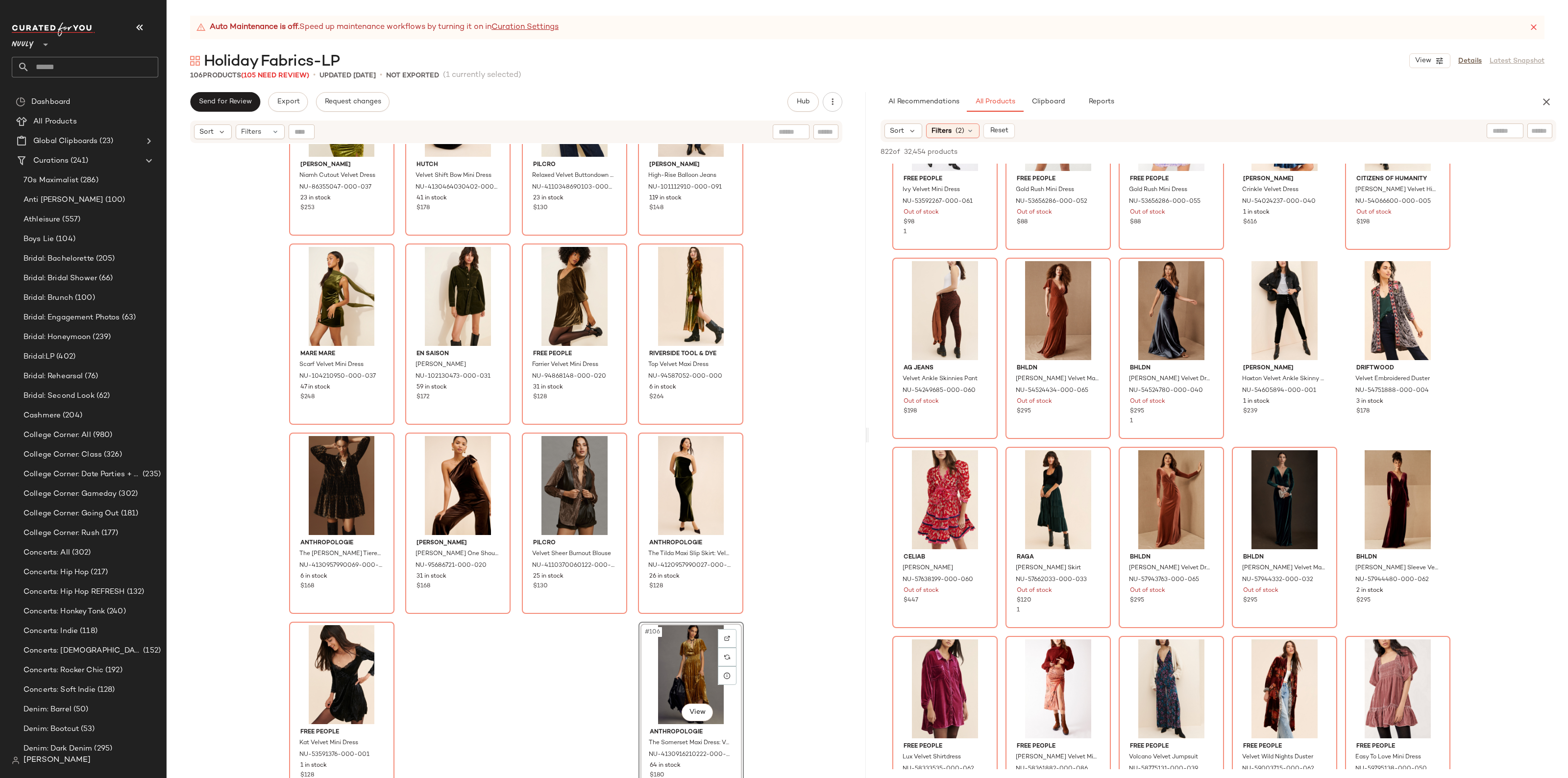
click at [935, 121] on div "Sort Filters (2) Reset" at bounding box center [1219, 130] width 676 height 23
click at [939, 126] on span "Filters" at bounding box center [941, 131] width 20 height 10
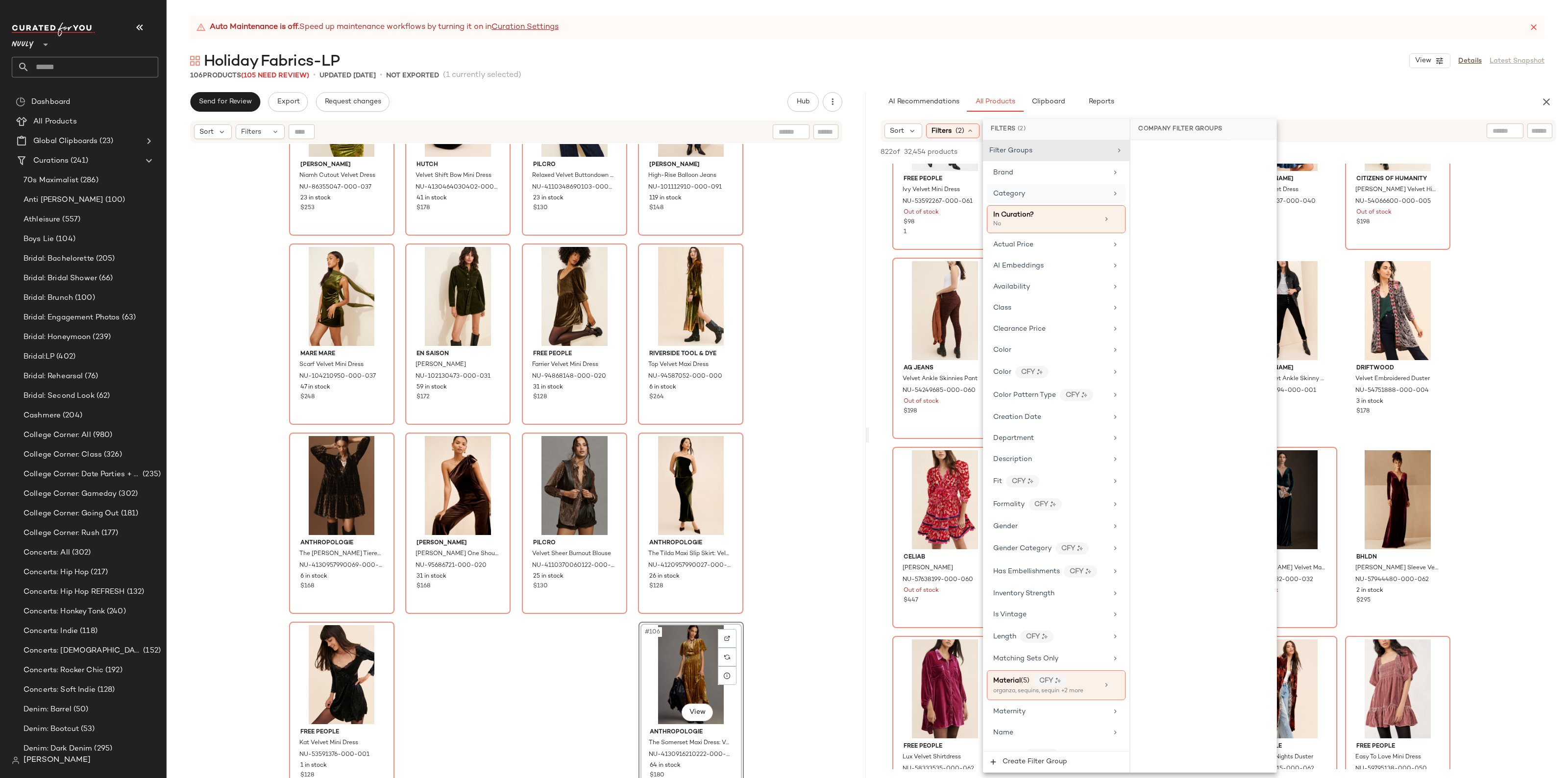
click at [1042, 197] on div "Category" at bounding box center [1051, 194] width 114 height 10
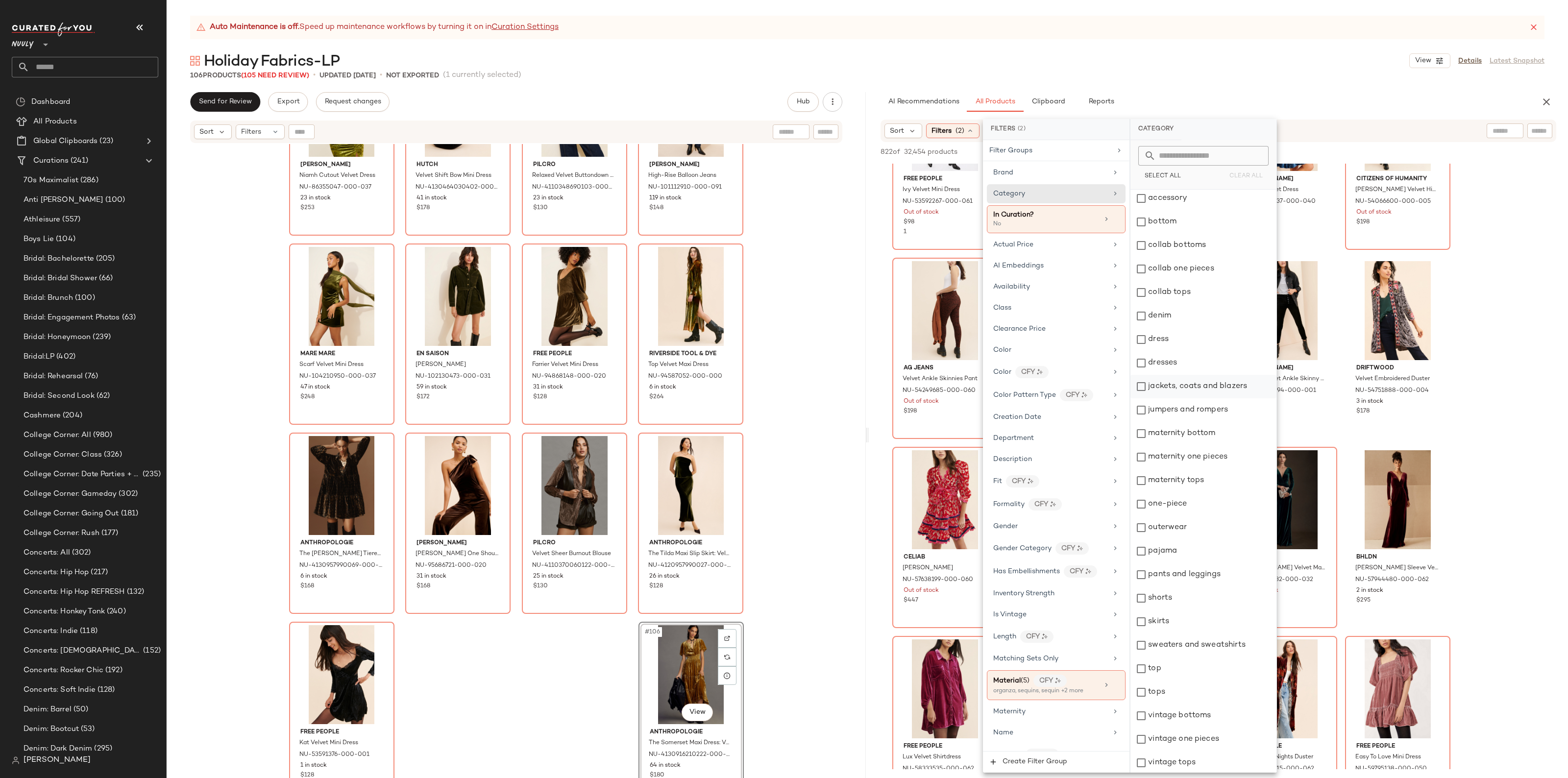
scroll to position [4, 0]
click at [1181, 659] on div "top" at bounding box center [1203, 668] width 146 height 24
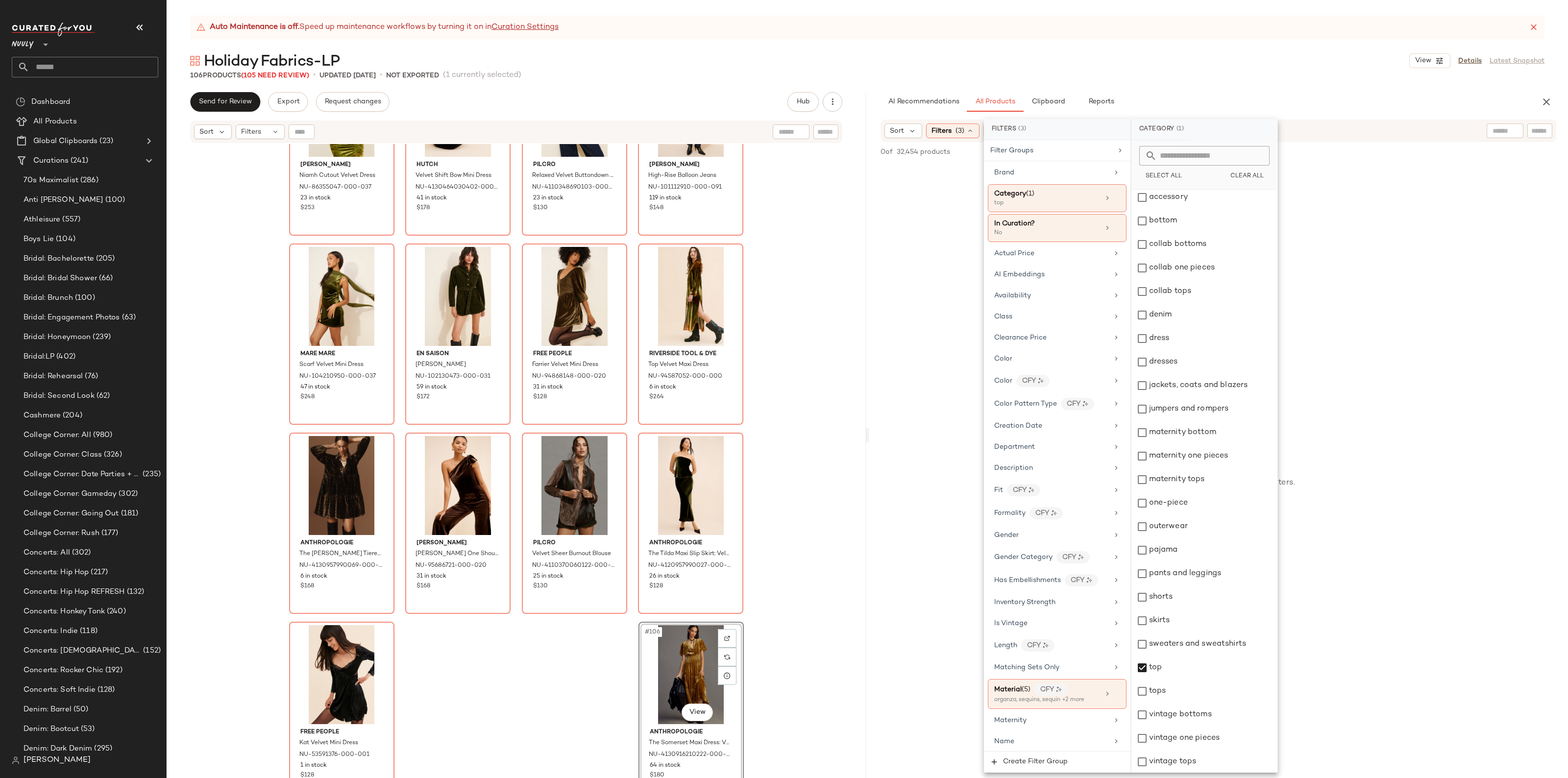
click at [1396, 511] on div "No Products Found No products match your current filters. Clear Filters" at bounding box center [1218, 466] width 699 height 606
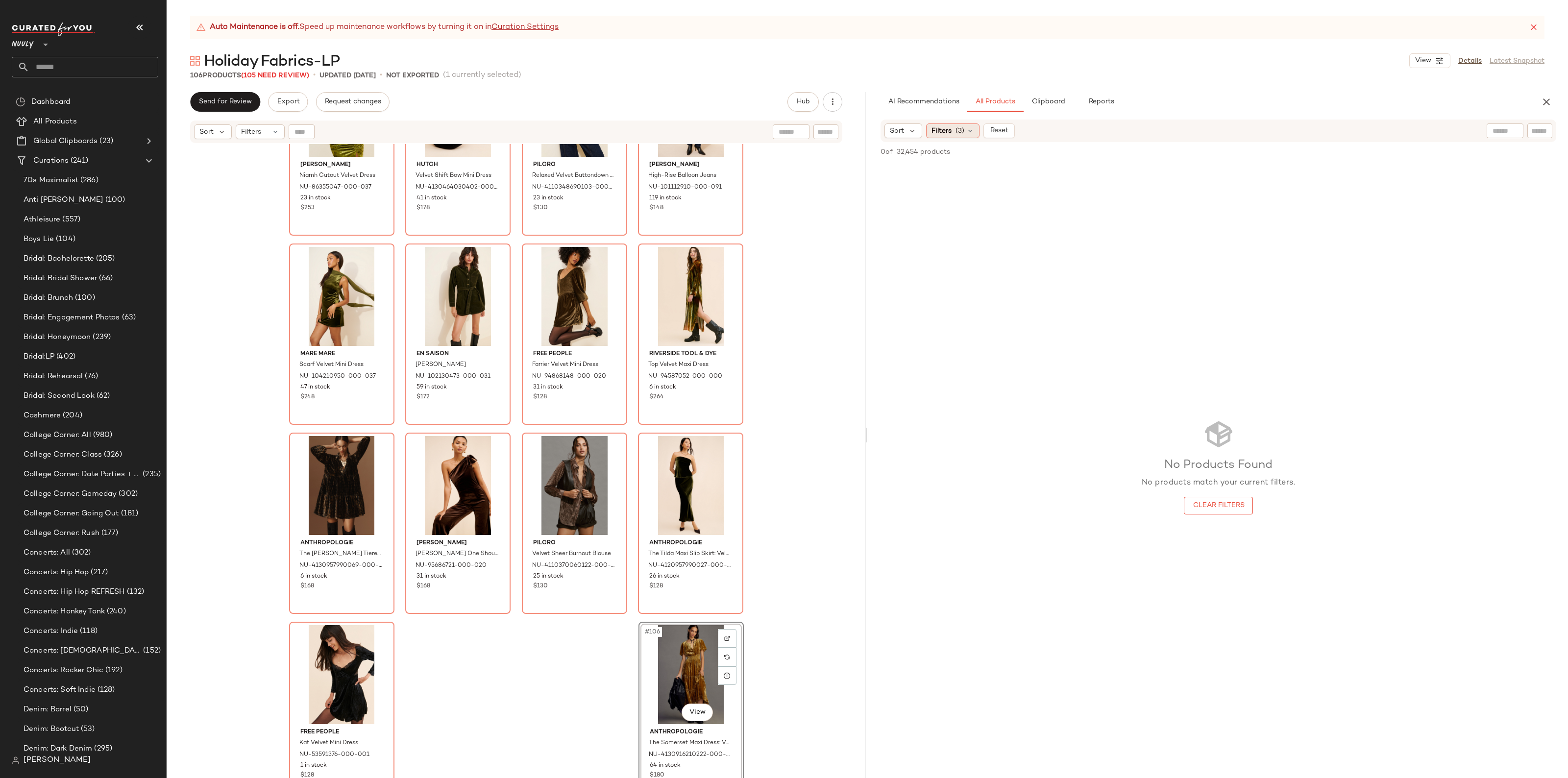
click at [959, 133] on span "(3)" at bounding box center [960, 131] width 9 height 10
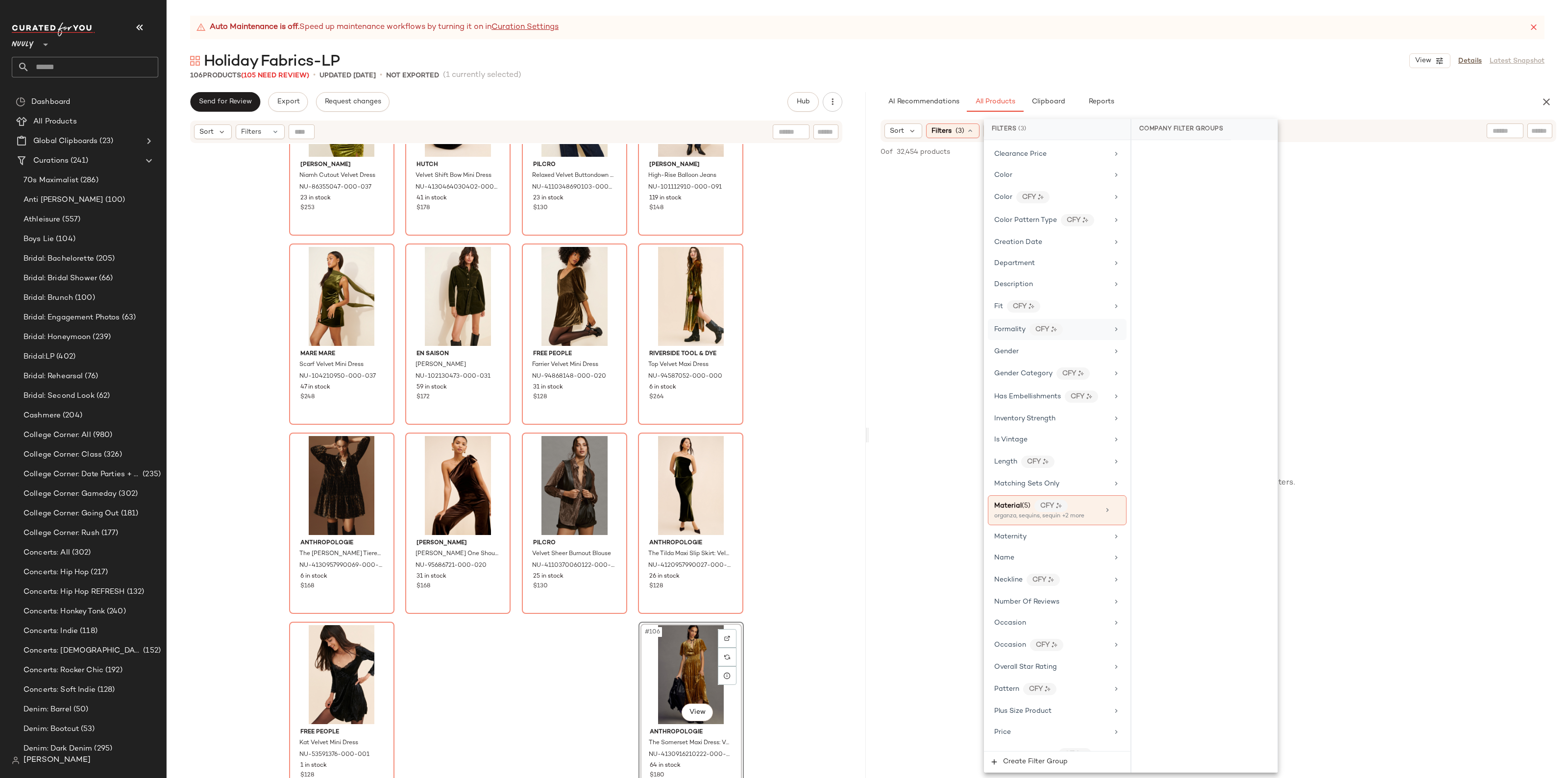
scroll to position [0, 0]
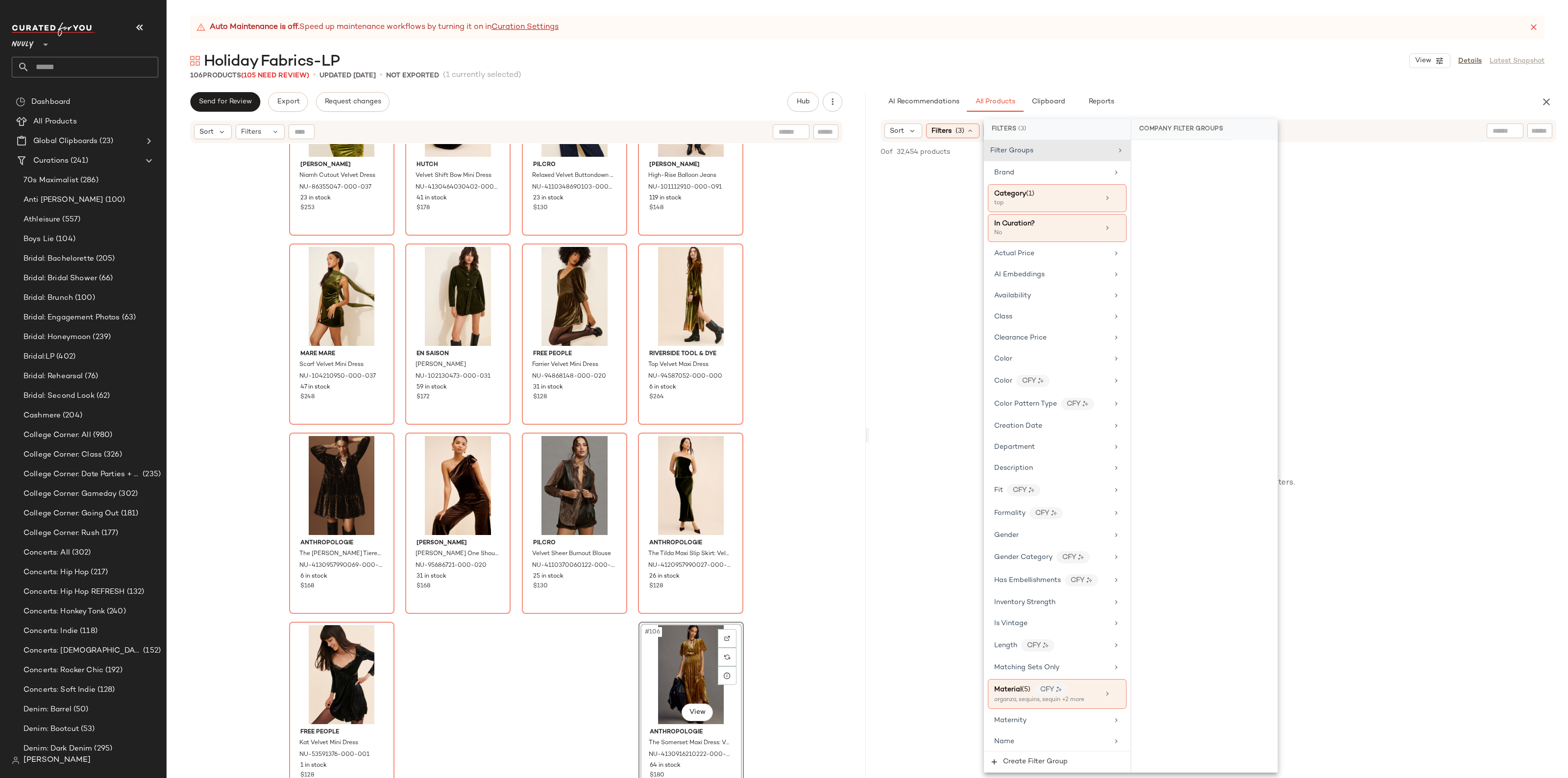
click at [911, 387] on div "No Products Found No products match your current filters. Clear Filters" at bounding box center [1218, 466] width 699 height 606
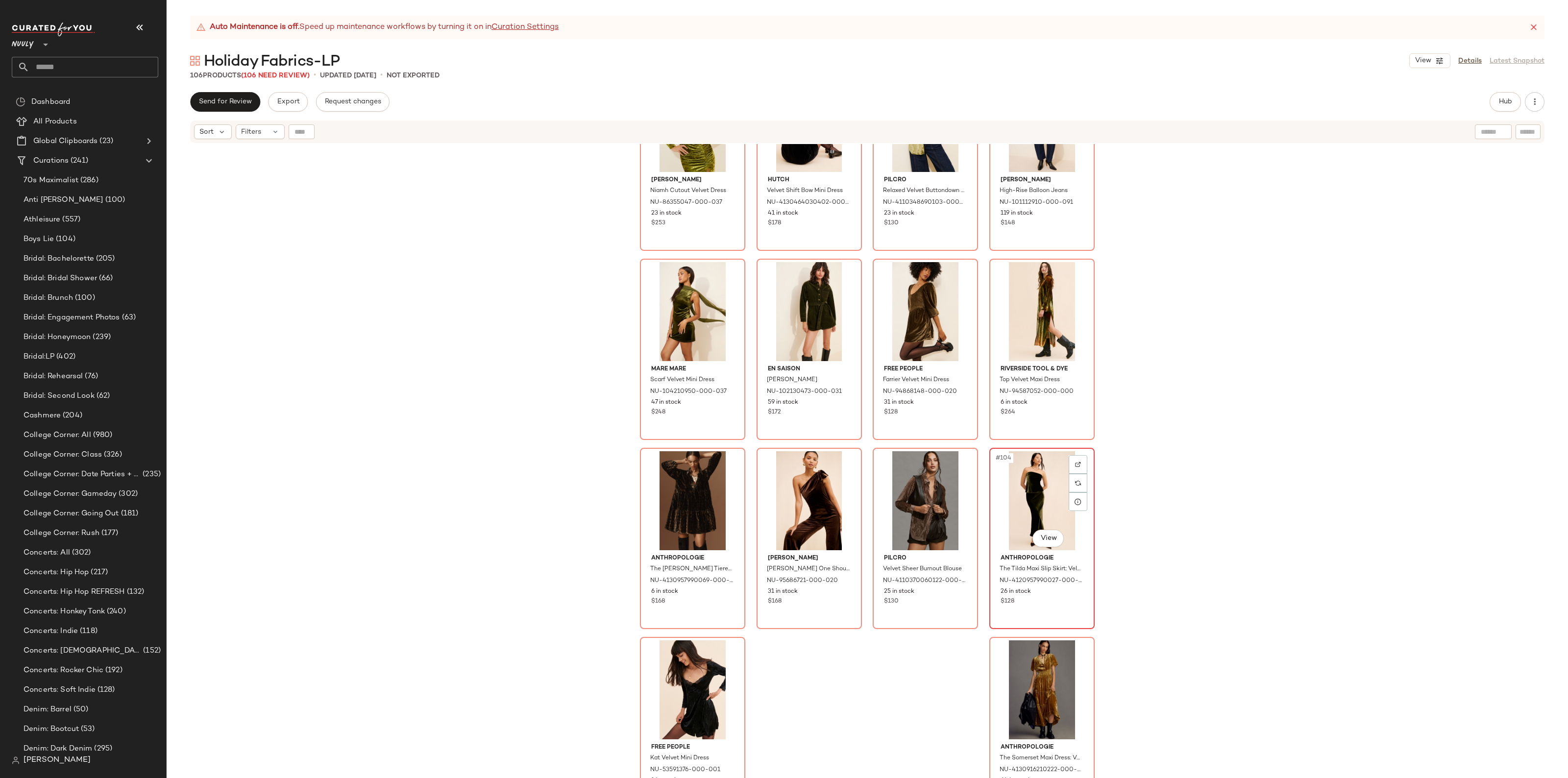
scroll to position [4450, 0]
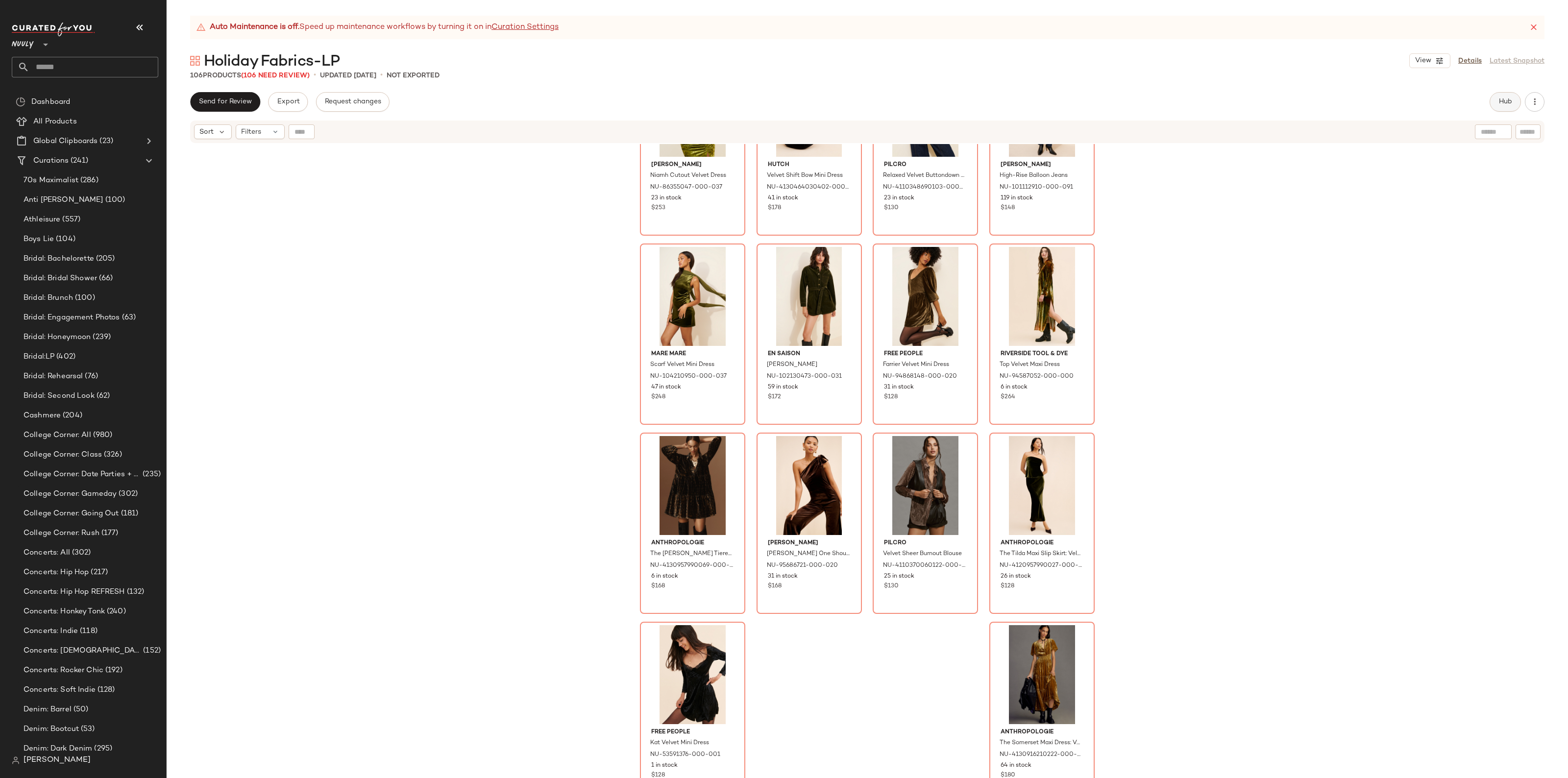
click at [1508, 101] on span "Hub" at bounding box center [1505, 102] width 14 height 8
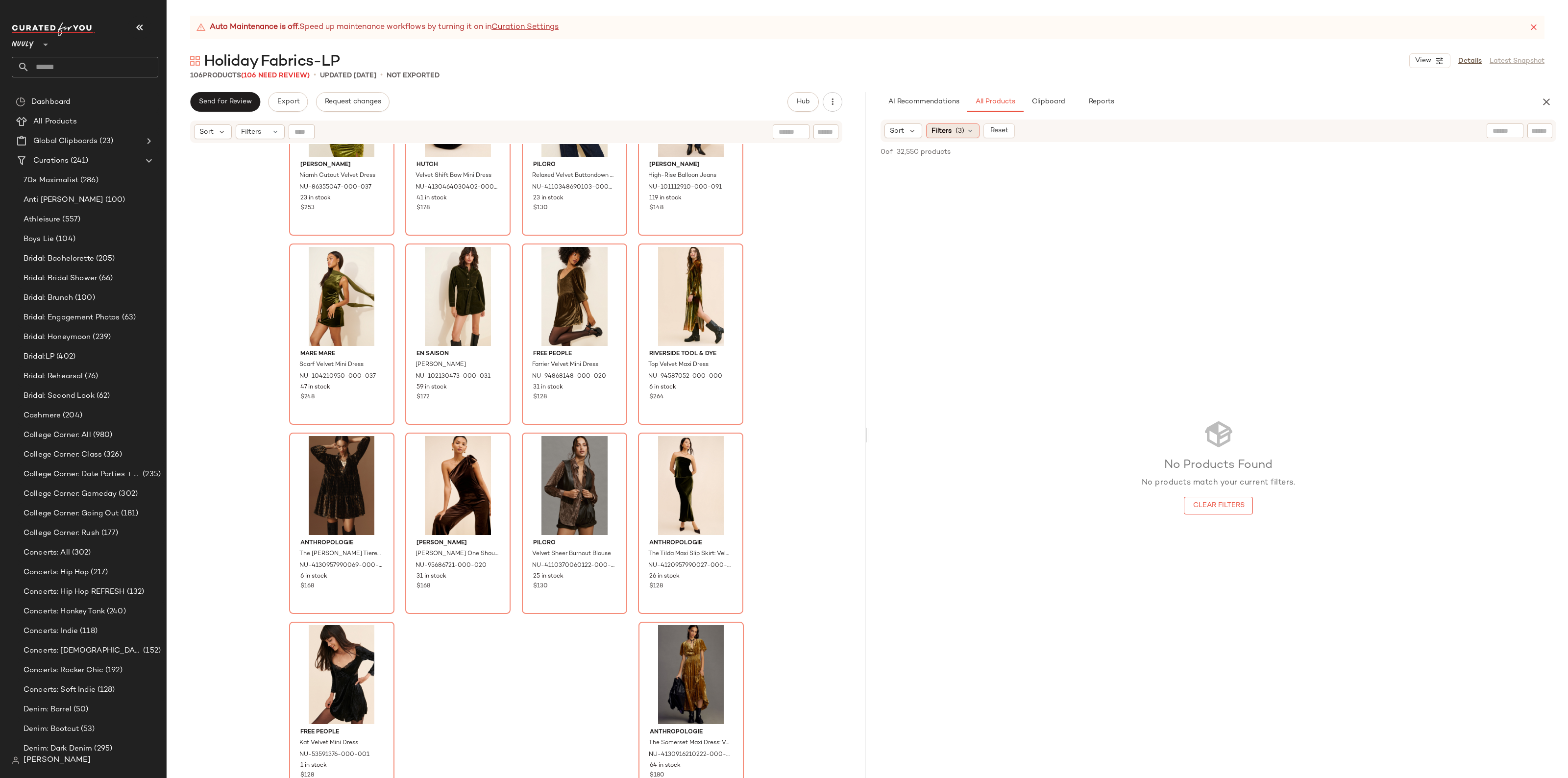
click at [974, 125] on div "Filters (3)" at bounding box center [953, 131] width 54 height 15
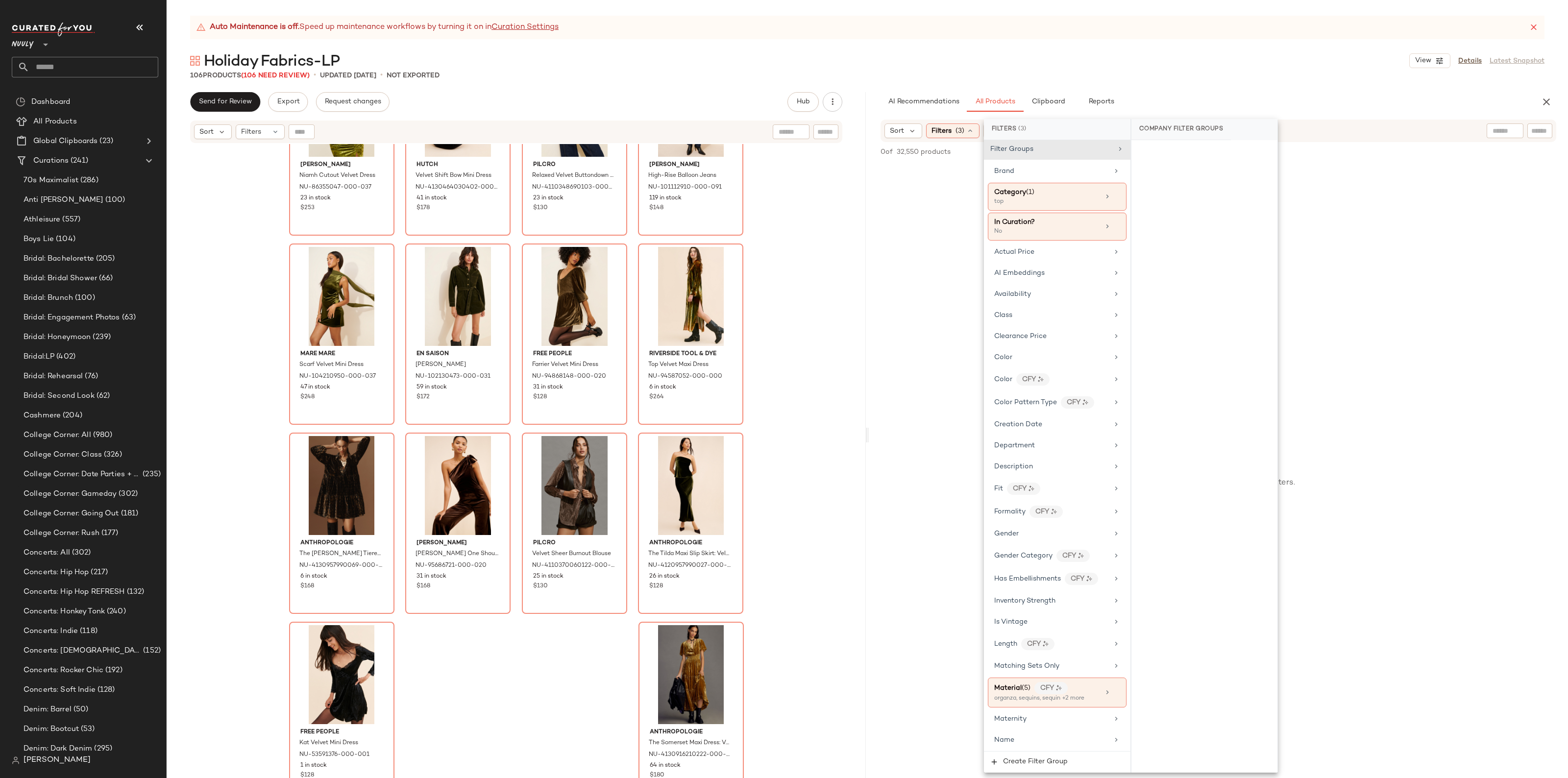
scroll to position [0, 0]
click at [1068, 192] on div "Category (1)" at bounding box center [1046, 194] width 105 height 10
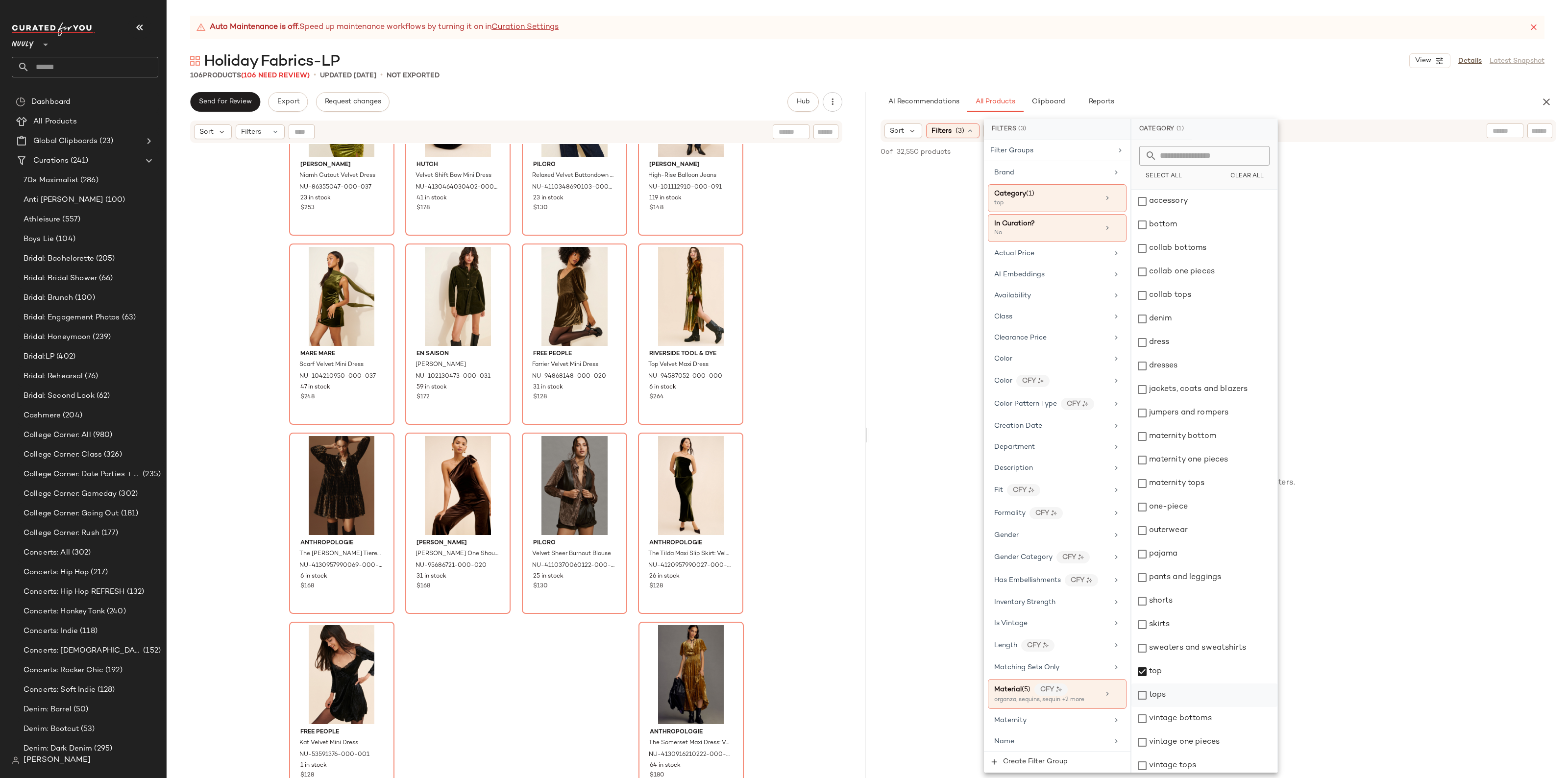
click at [1169, 692] on div "tops" at bounding box center [1205, 695] width 146 height 24
click at [1167, 670] on div "top" at bounding box center [1205, 671] width 146 height 24
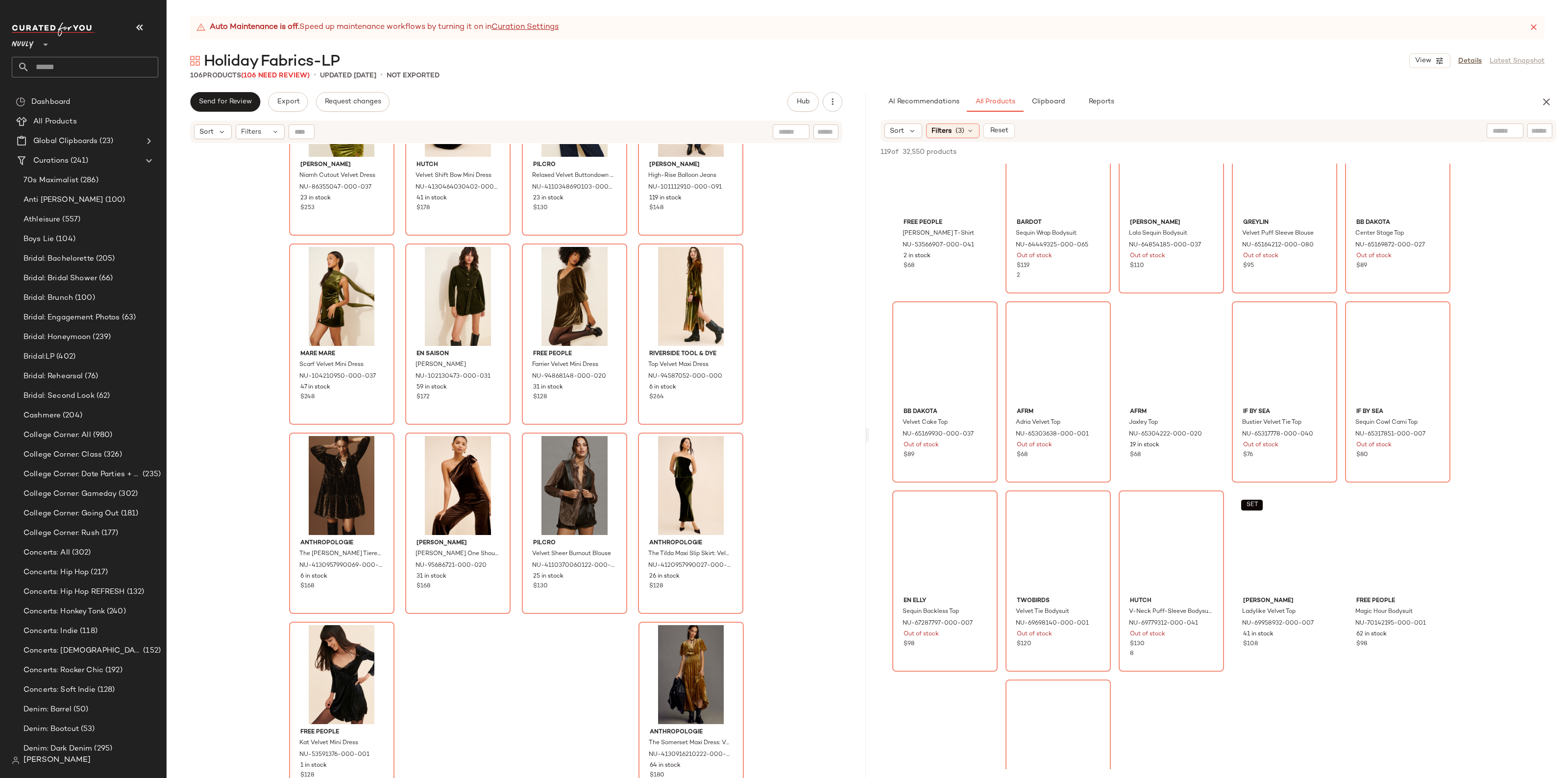
scroll to position [2022, 0]
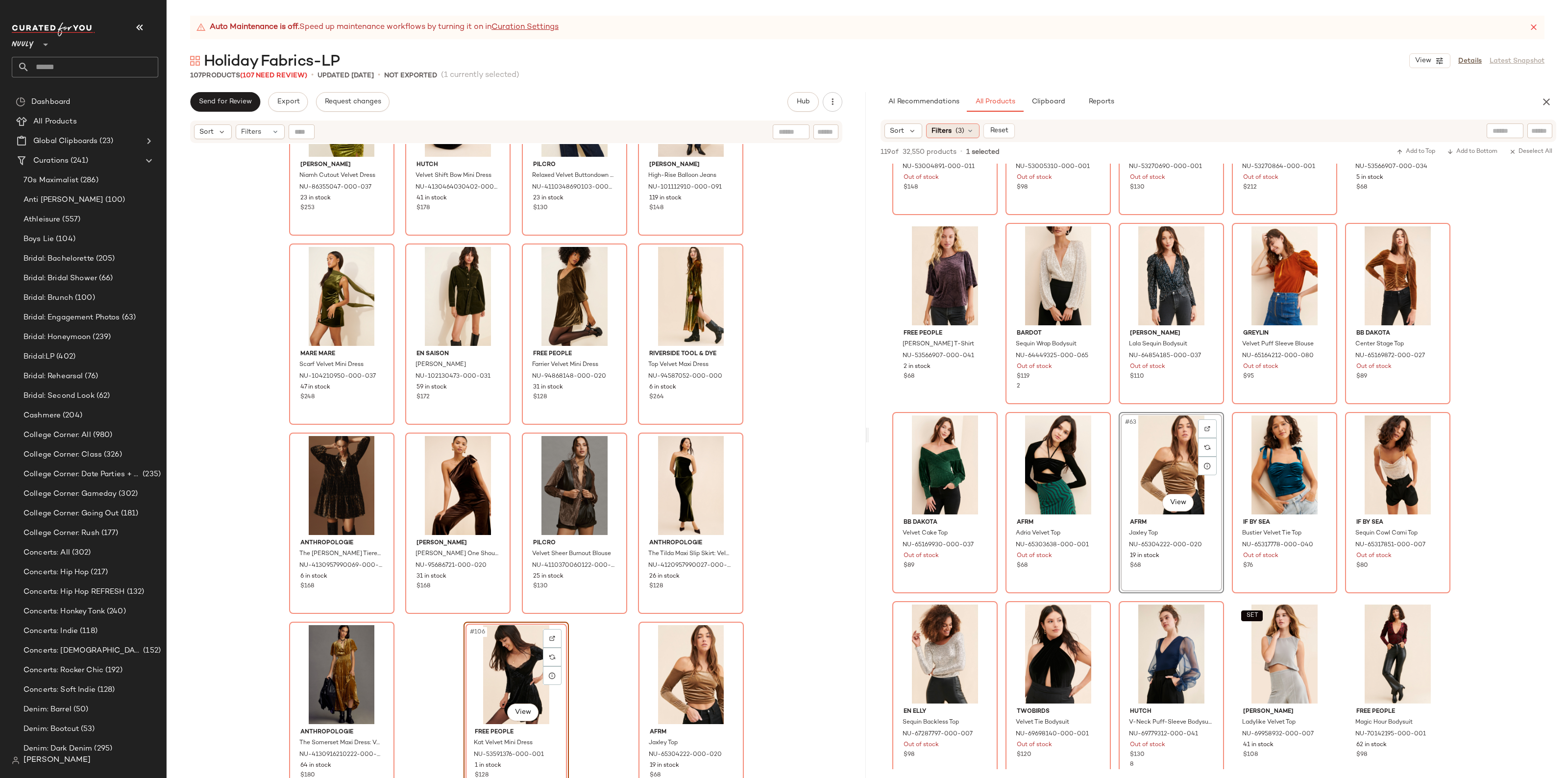
click at [979, 131] on div "Filters (3)" at bounding box center [953, 131] width 54 height 15
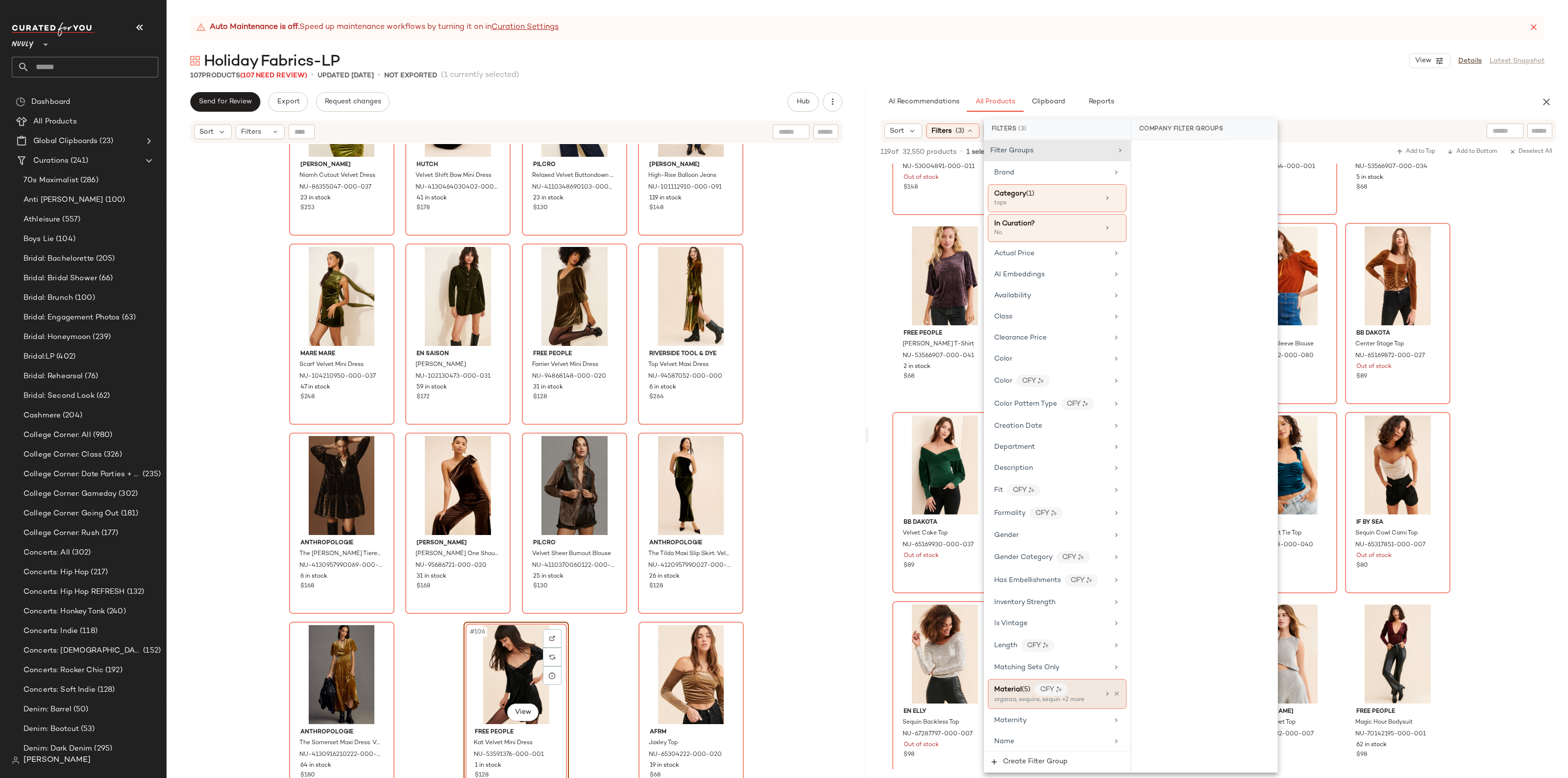
click at [1113, 703] on div "Material (5) CFY organza, sequins, sequin +2 more" at bounding box center [1057, 694] width 139 height 30
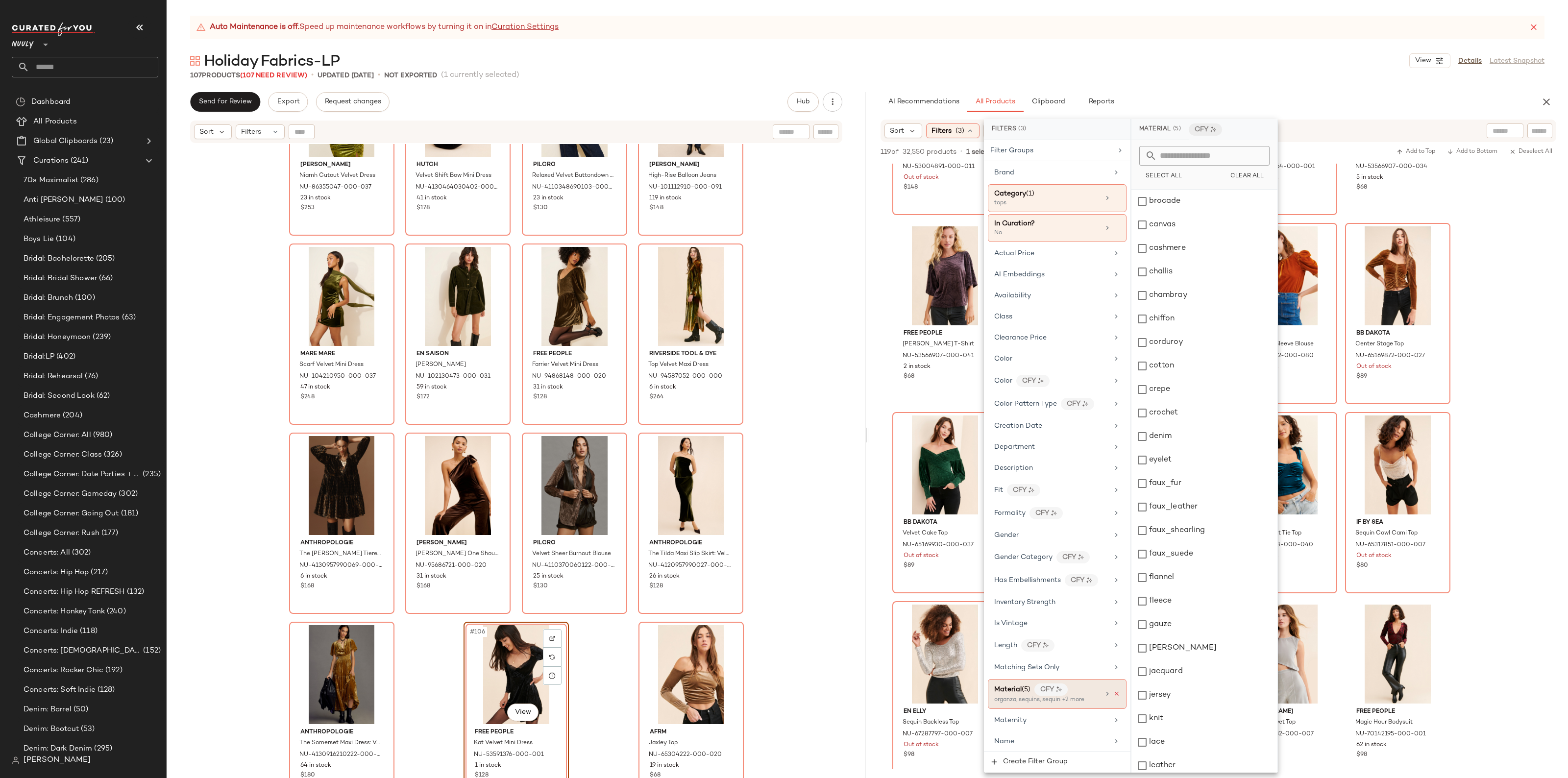
click at [1113, 698] on icon at bounding box center [1116, 693] width 7 height 7
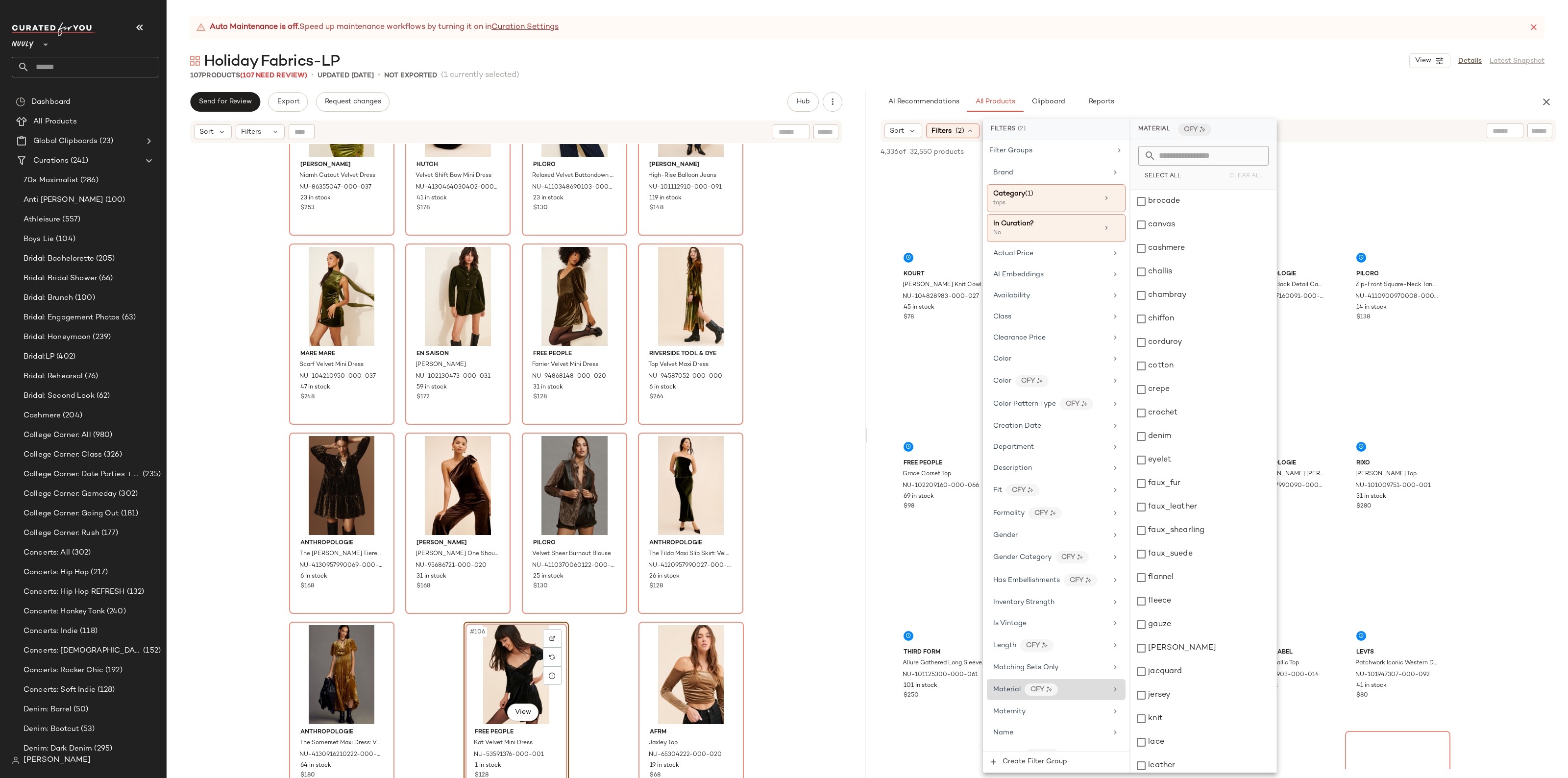
click at [1528, 122] on div "Sort Filters (2) Reset" at bounding box center [1219, 130] width 676 height 23
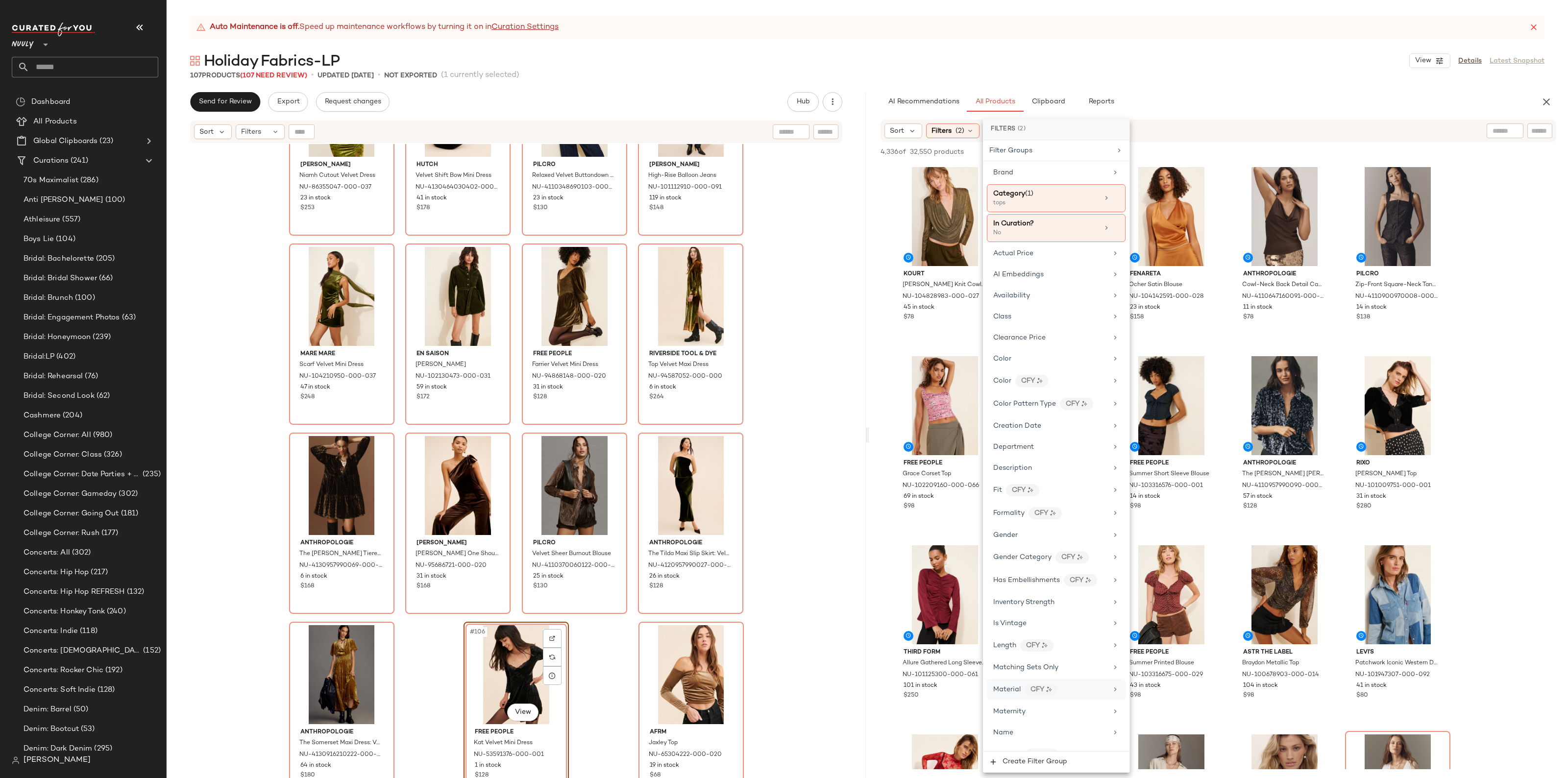
click at [1531, 127] on input "text" at bounding box center [1540, 131] width 17 height 10
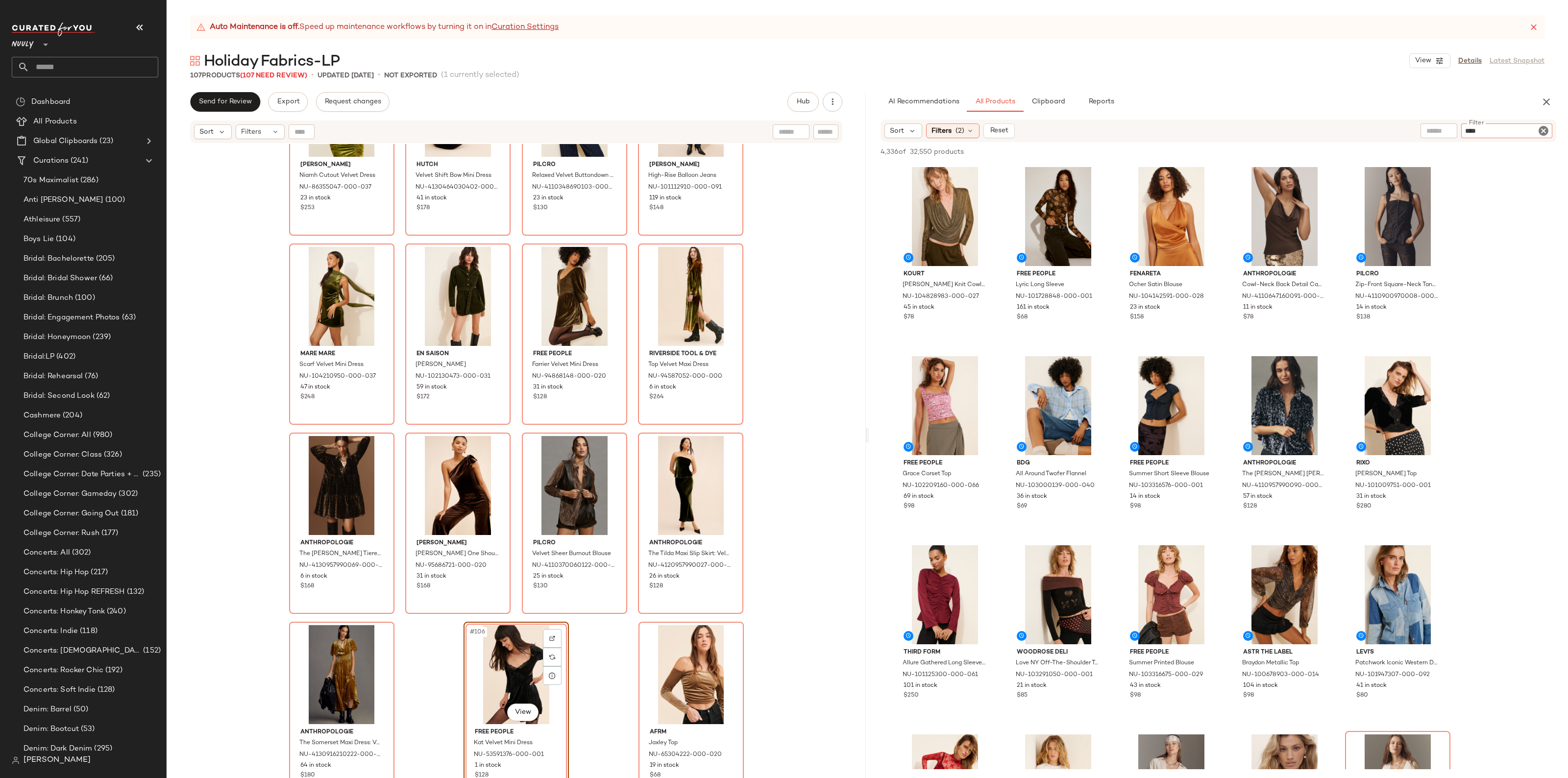
type input "*****"
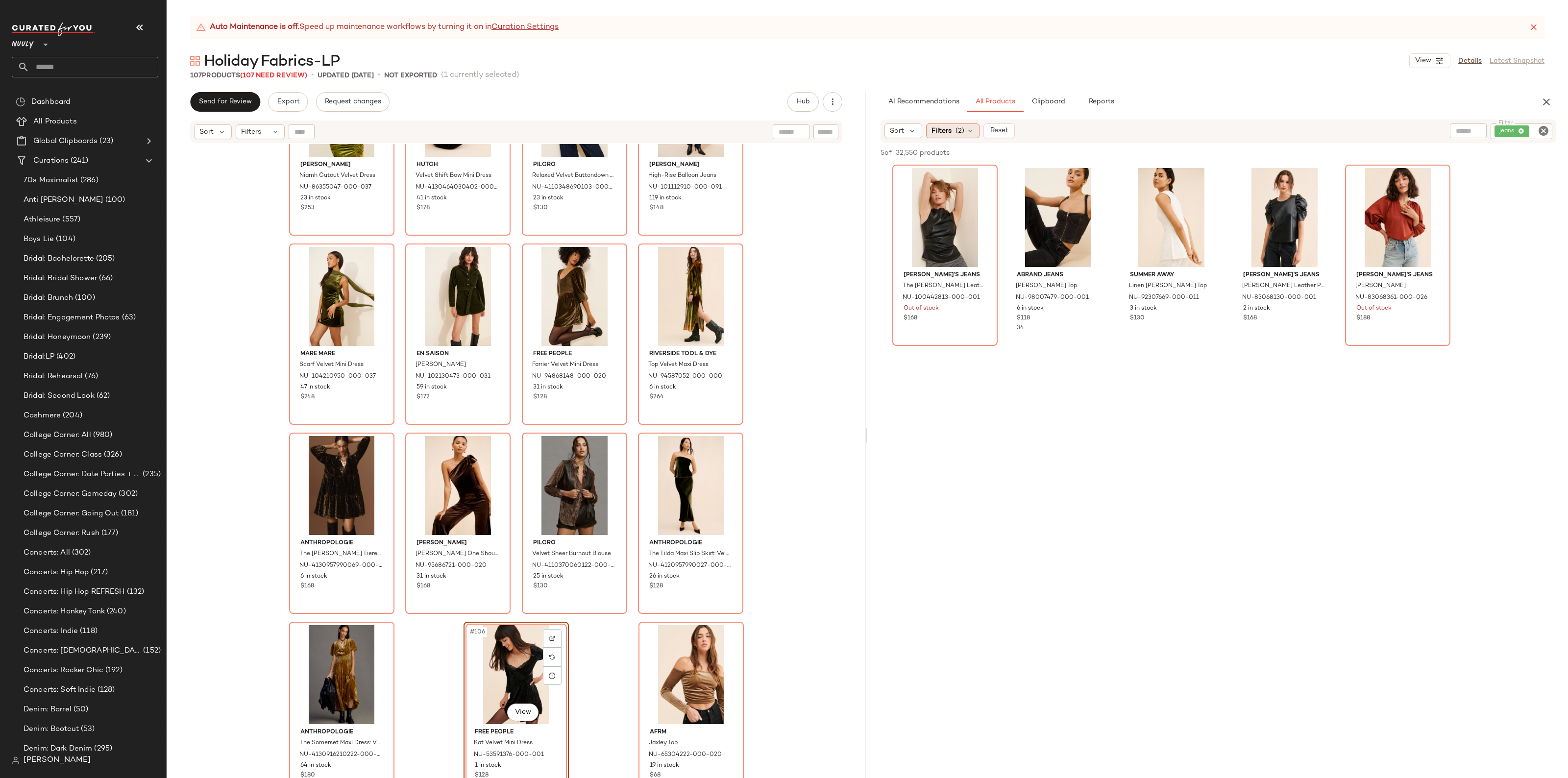
click at [950, 124] on div "Filters (2)" at bounding box center [953, 131] width 54 height 15
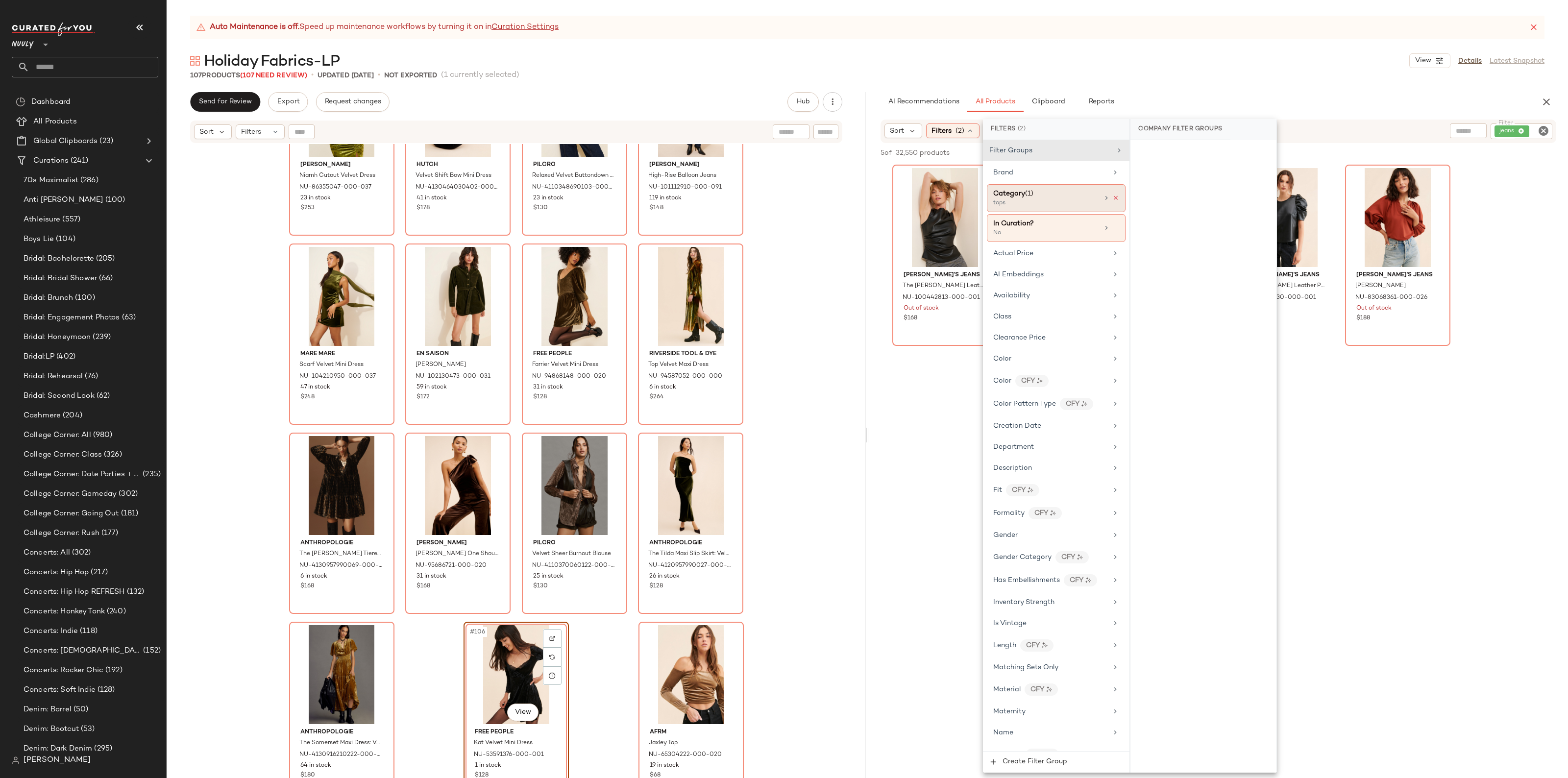
click at [1113, 198] on icon at bounding box center [1115, 198] width 7 height 7
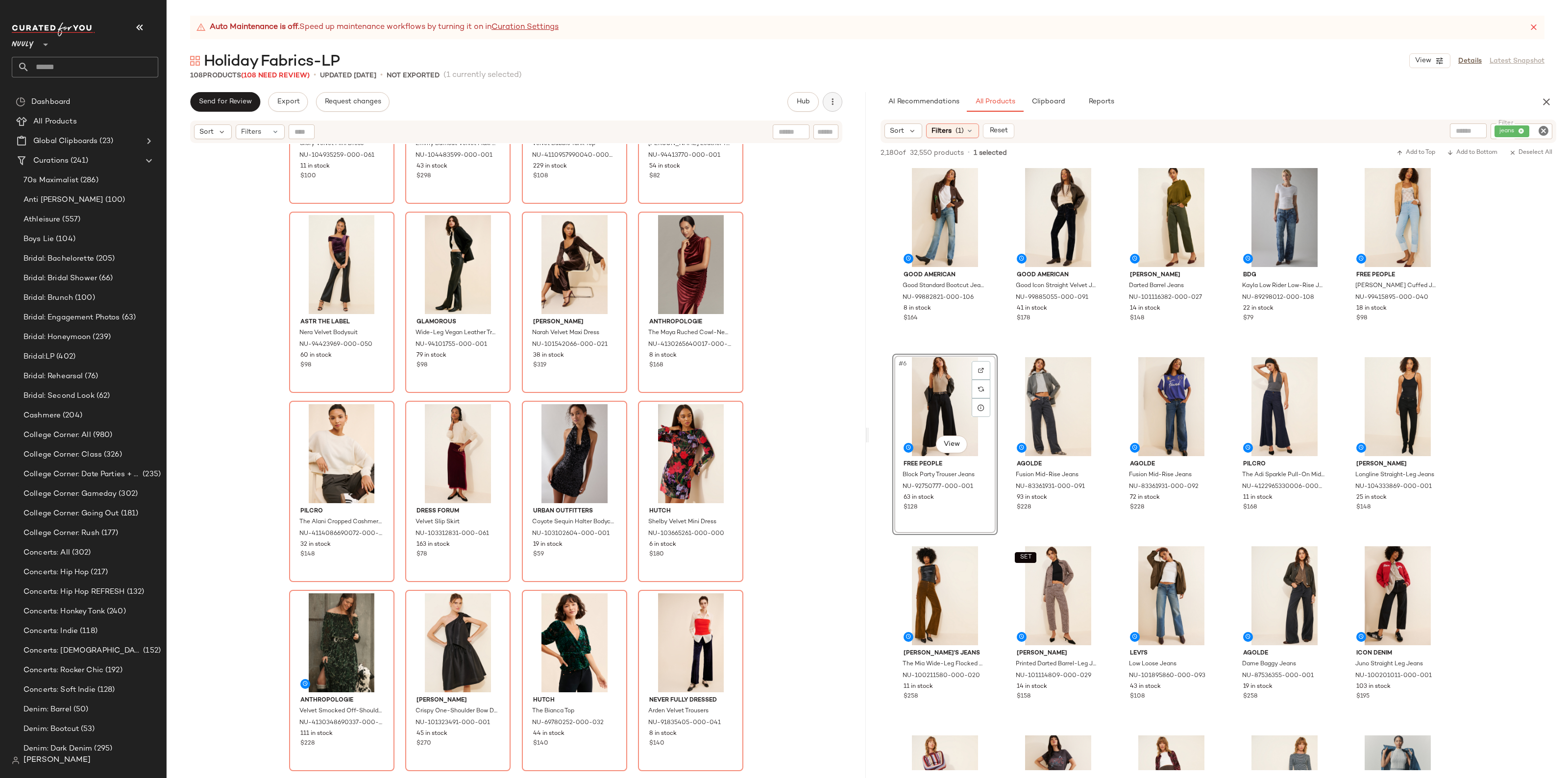
scroll to position [836, 0]
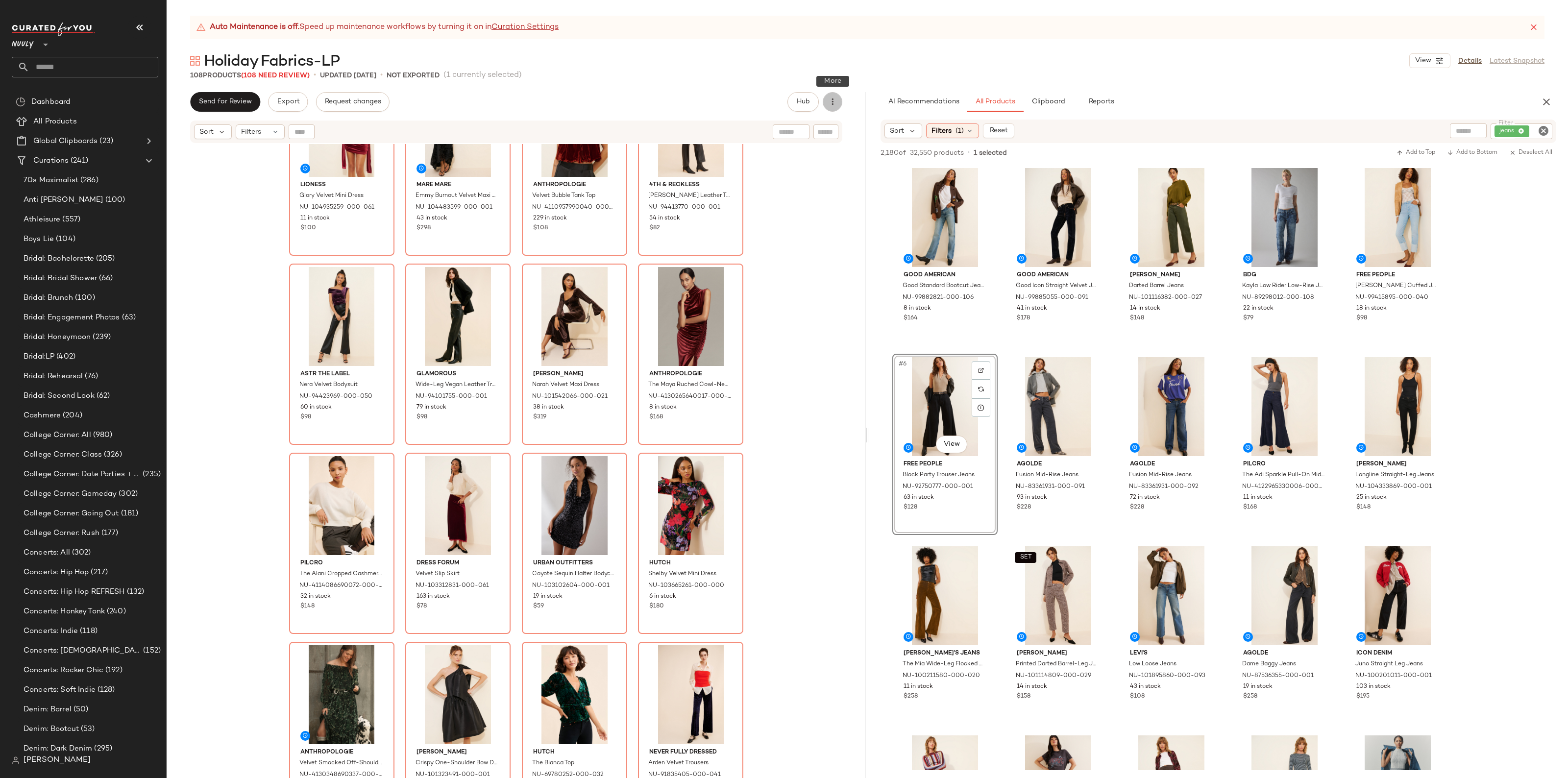
click at [831, 105] on icon "button" at bounding box center [833, 102] width 10 height 10
click at [796, 177] on span "View Moodboard" at bounding box center [788, 177] width 92 height 10
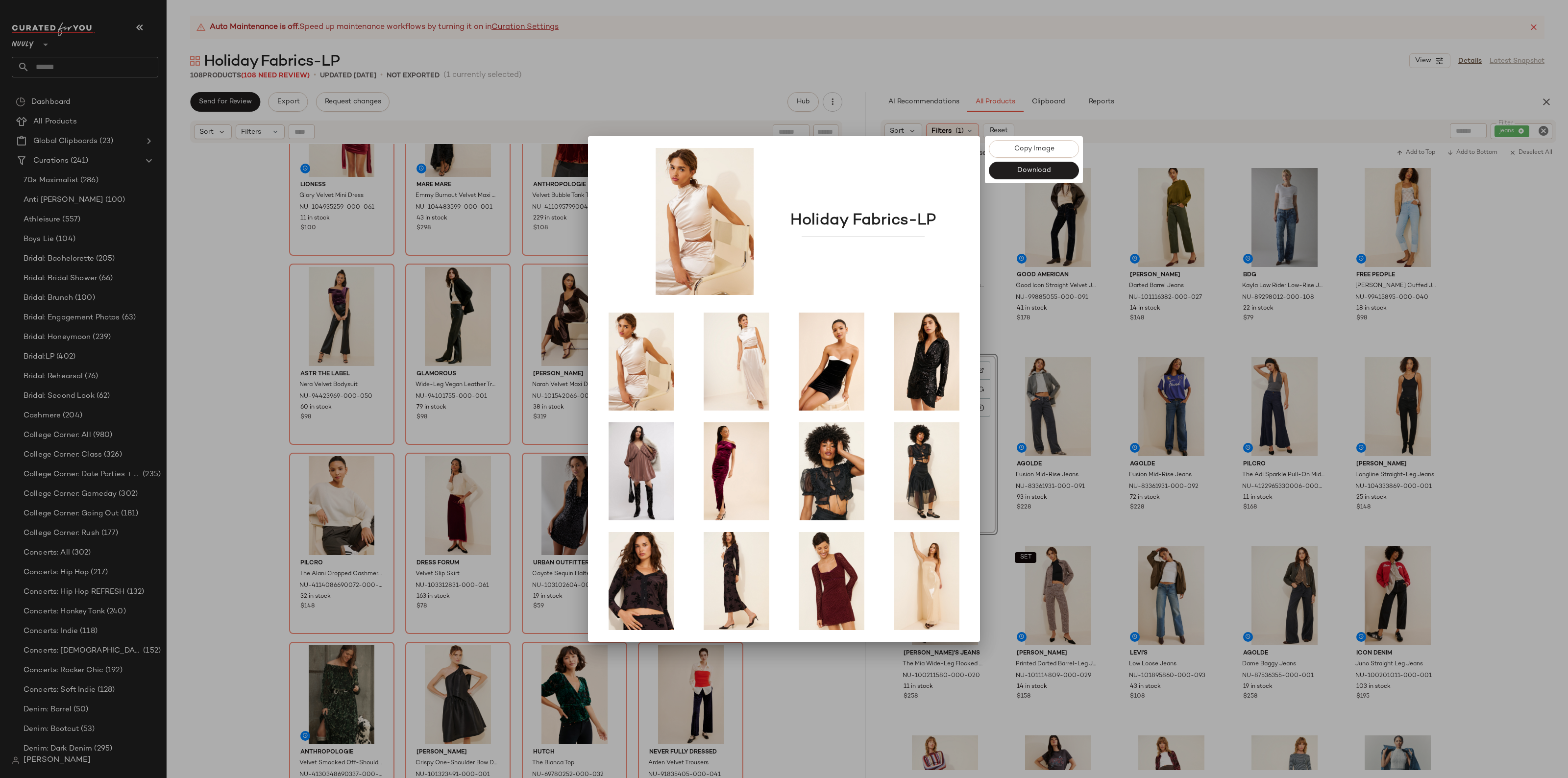
click at [869, 75] on div at bounding box center [784, 389] width 1568 height 778
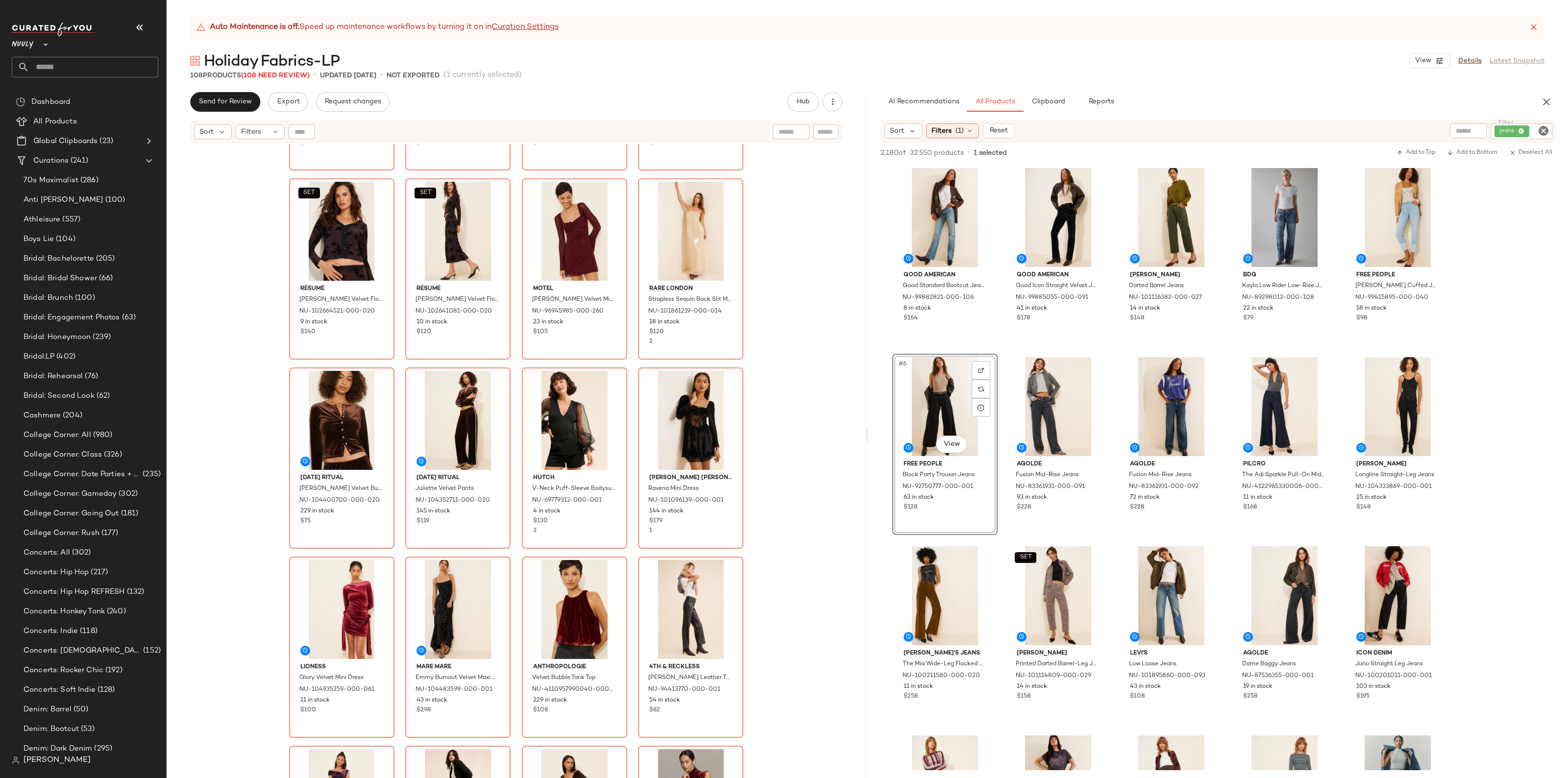
scroll to position [0, 0]
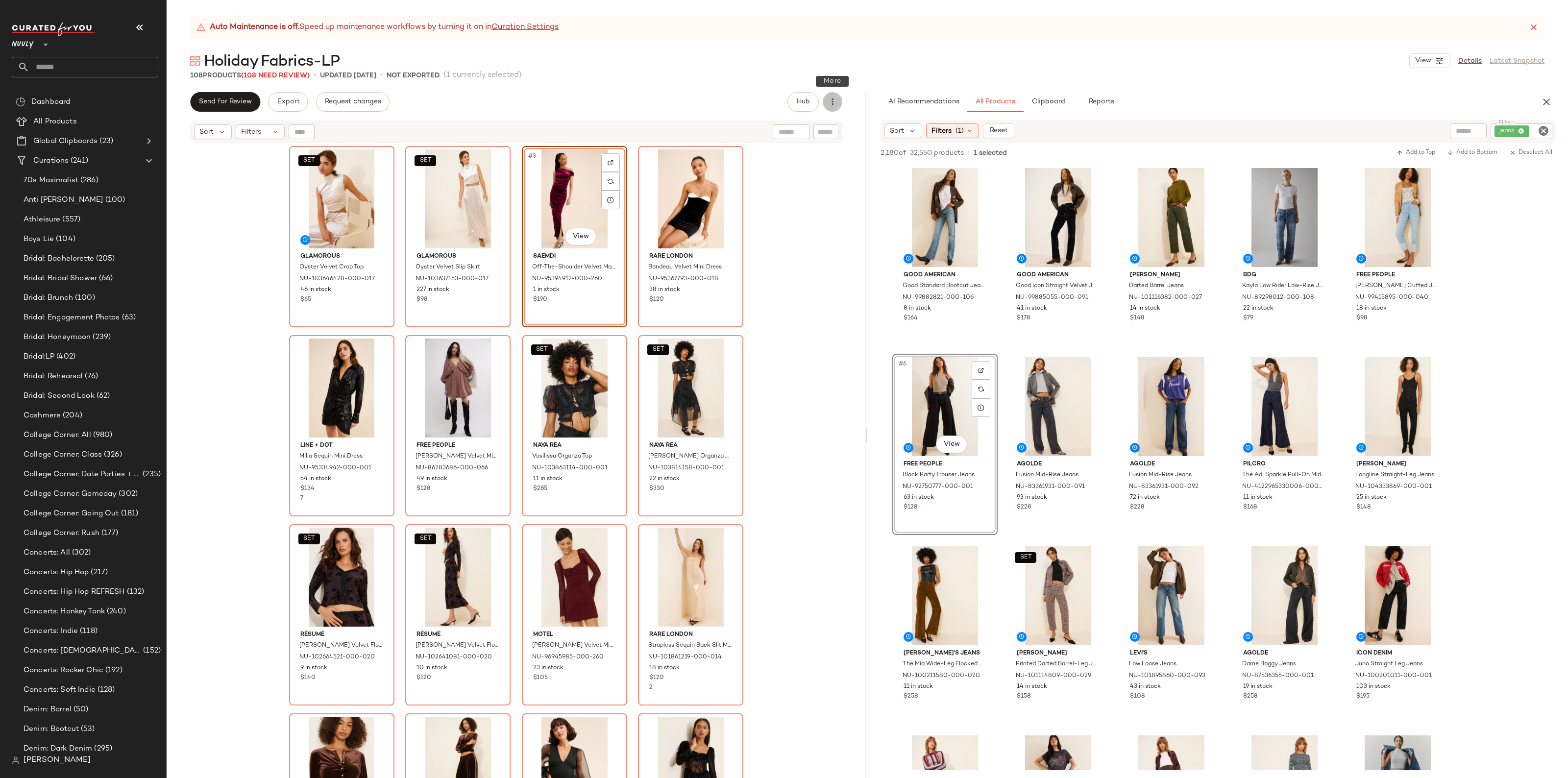
click at [832, 105] on icon "button" at bounding box center [833, 102] width 10 height 10
click at [798, 183] on div "View Moodboard" at bounding box center [781, 177] width 122 height 24
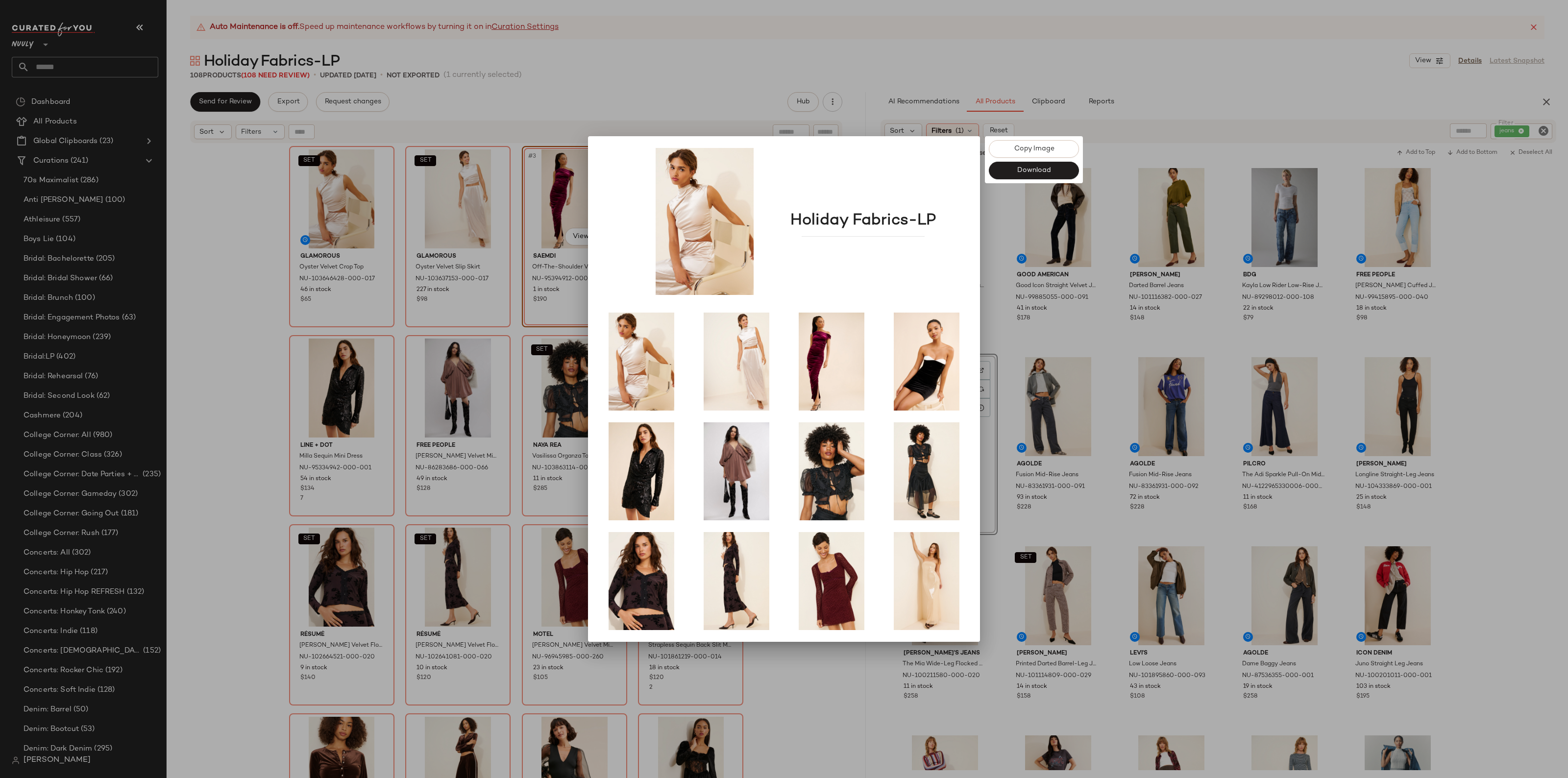
drag, startPoint x: 705, startPoint y: 79, endPoint x: 691, endPoint y: 79, distance: 14.0
click at [704, 79] on div at bounding box center [784, 389] width 1568 height 778
